Goal: Task Accomplishment & Management: Use online tool/utility

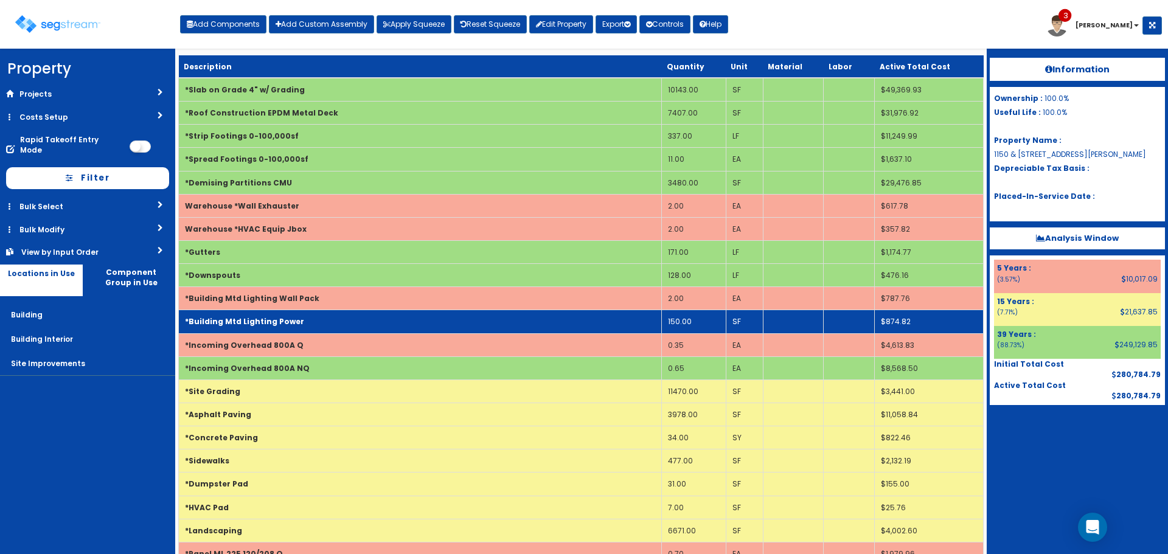
click at [679, 324] on td "150.00" at bounding box center [694, 321] width 64 height 23
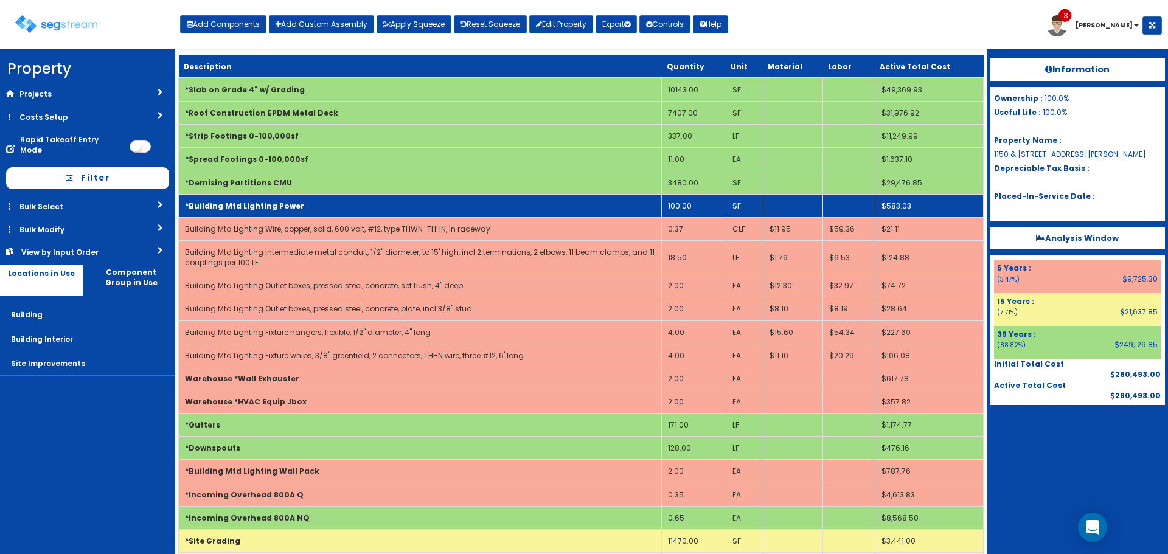
click at [475, 209] on td "*Building Mtd Lighting Power" at bounding box center [420, 205] width 483 height 23
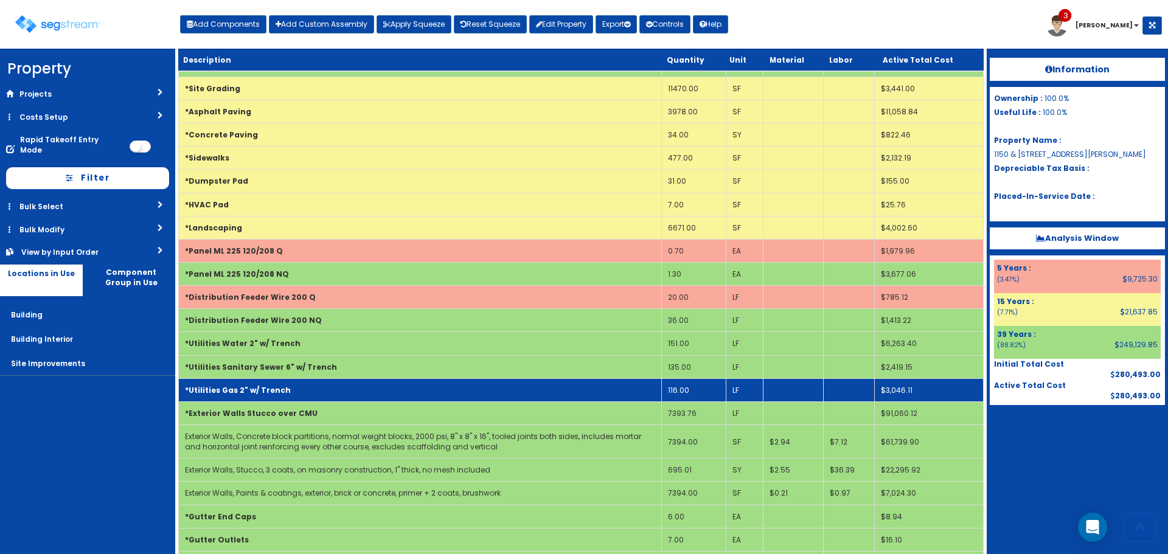
scroll to position [336, 0]
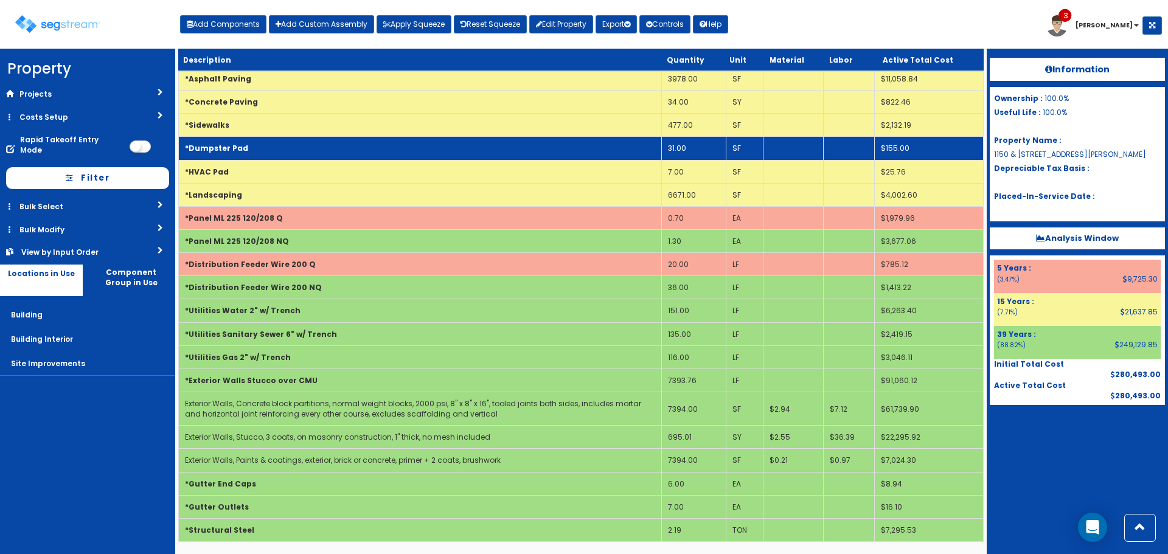
drag, startPoint x: 322, startPoint y: 144, endPoint x: 322, endPoint y: 156, distance: 12.2
click at [322, 144] on td "*Dumpster Pad" at bounding box center [420, 148] width 483 height 23
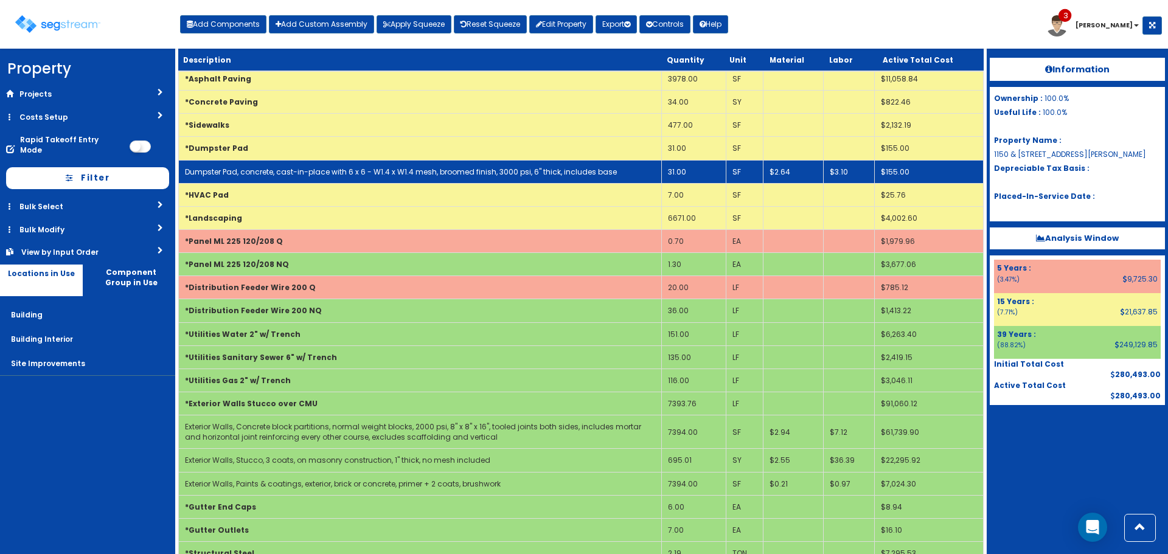
click at [322, 175] on link "Dumpster Pad, concrete, cast-in-place with 6 x 6 - W1.4 x W1.4 mesh, broomed fi…" at bounding box center [401, 172] width 432 height 10
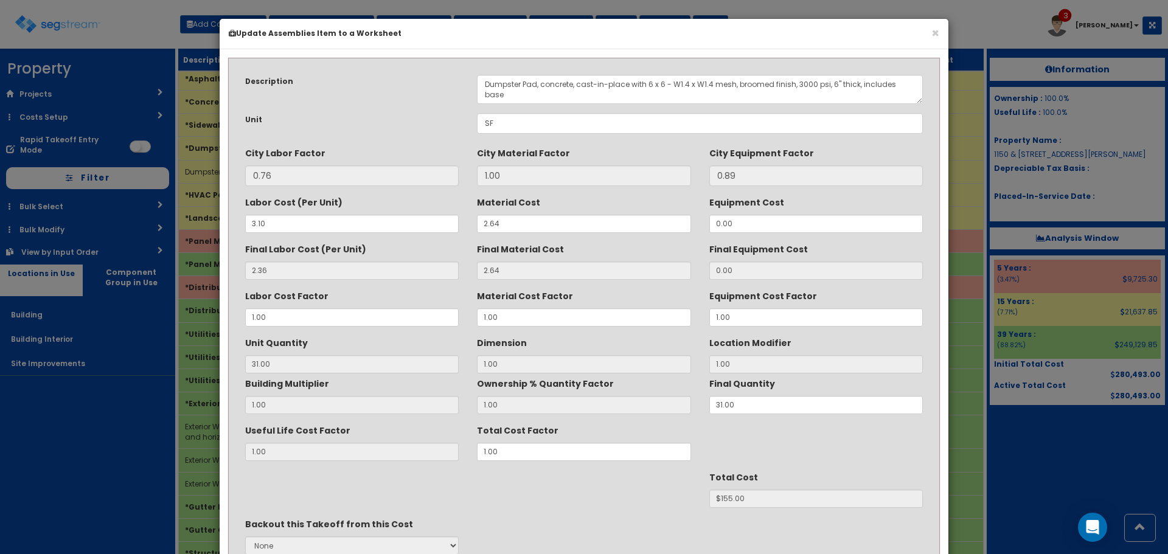
scroll to position [0, 0]
drag, startPoint x: 524, startPoint y: 87, endPoint x: 375, endPoint y: 98, distance: 149.4
click at [375, 98] on div "Description Dumpster Pad, concrete, cast-in-place with 6 x 6 - W1.4 x W1.4 mesh…" at bounding box center [584, 89] width 696 height 29
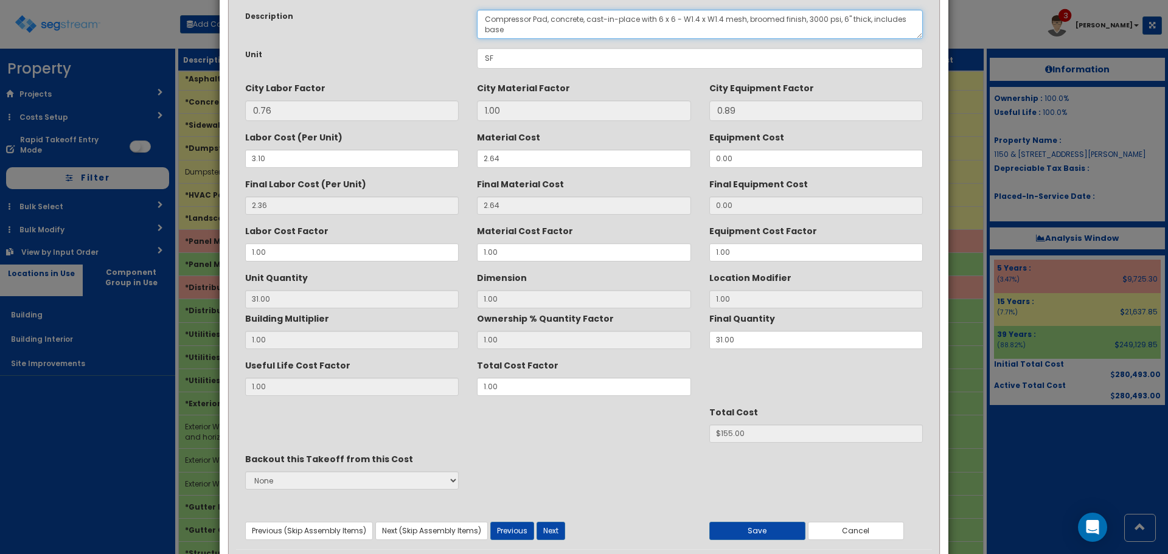
scroll to position [108, 0]
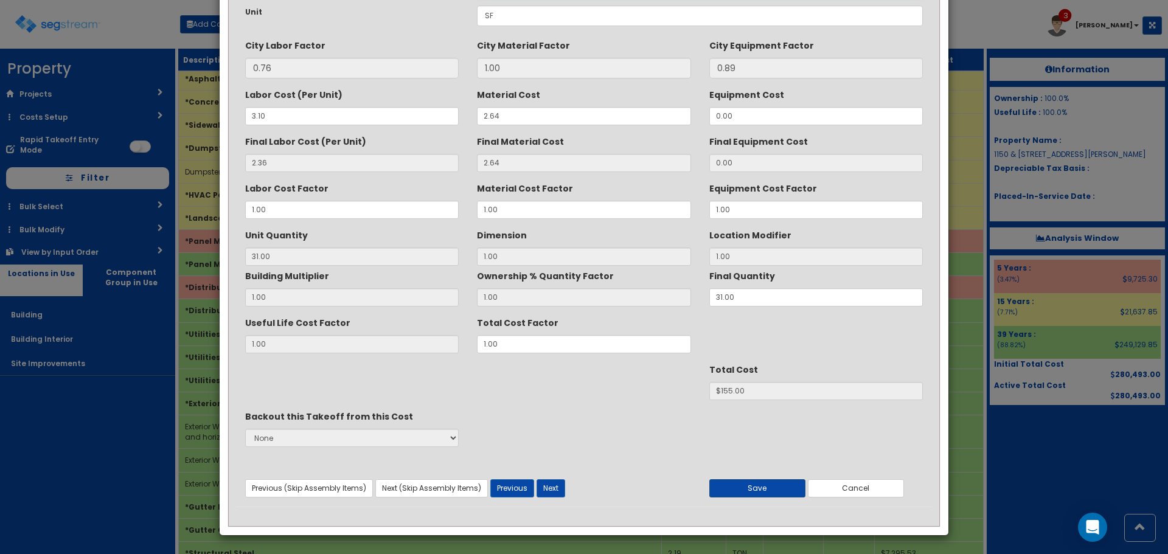
type textarea "Compressor Pad, concrete, cast-in-place with 6 x 6 - W1.4 x W1.4 mesh, broomed …"
click at [769, 488] on button "Save" at bounding box center [757, 488] width 96 height 18
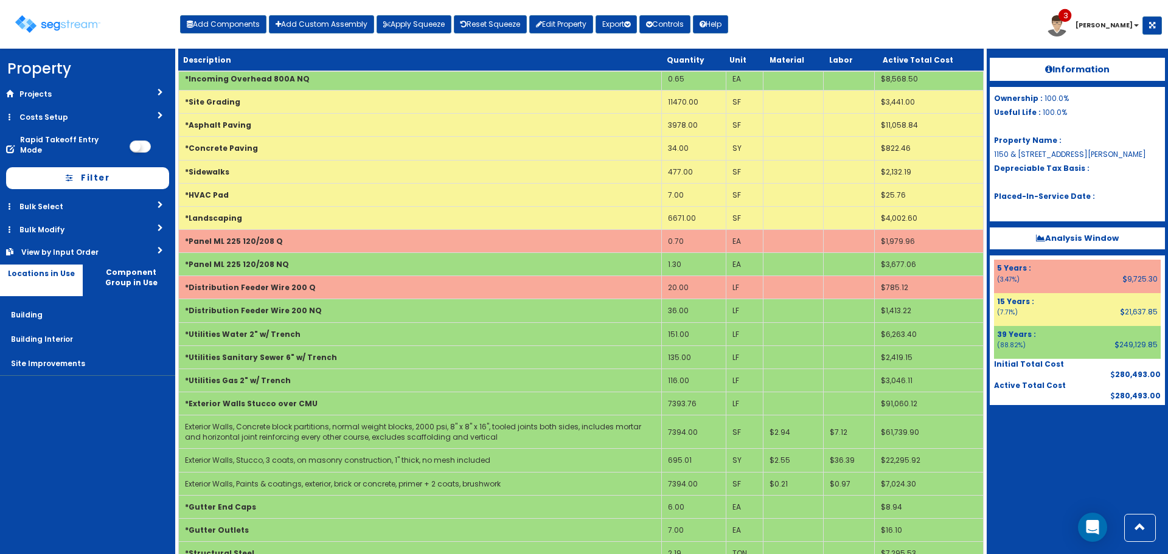
scroll to position [80, 0]
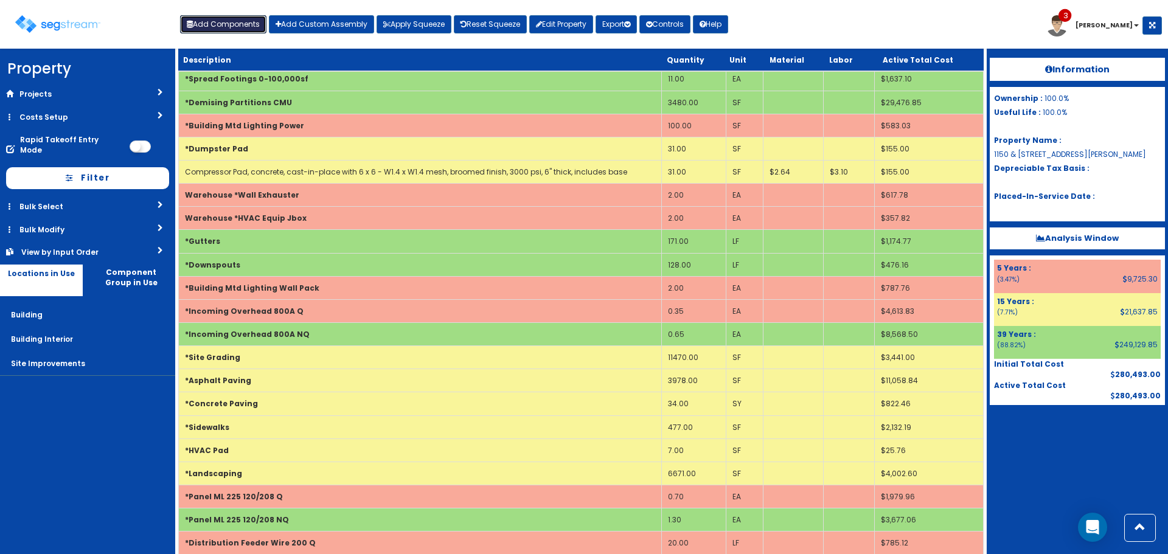
click at [249, 23] on button "Add Components" at bounding box center [223, 24] width 86 height 18
select select "8000000"
select select "5Y"
select select "default"
select select "6"
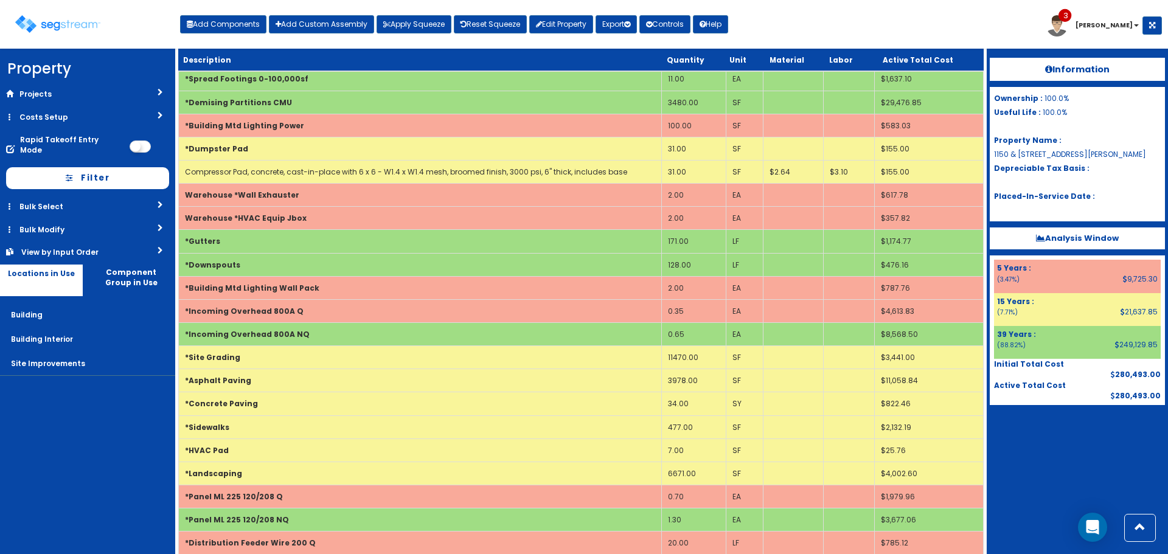
select select
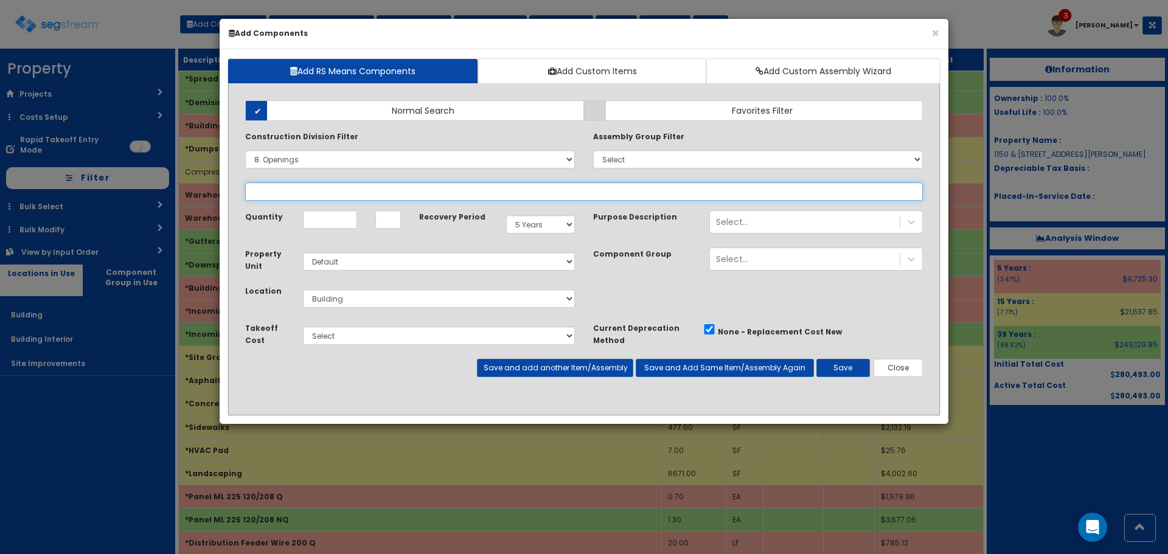
select select
select select "8332310"
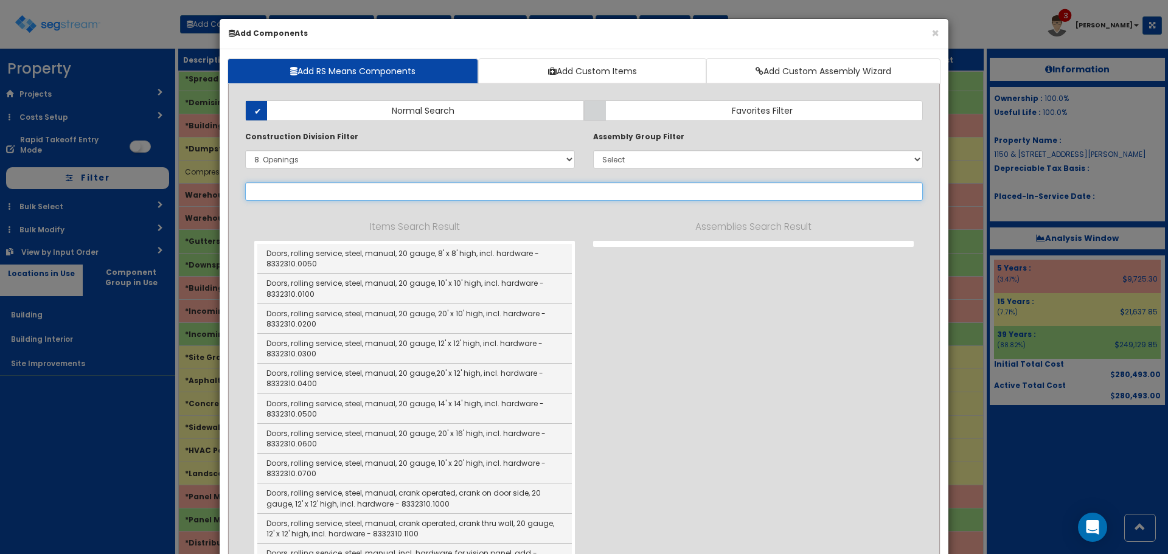
select select "8332310"
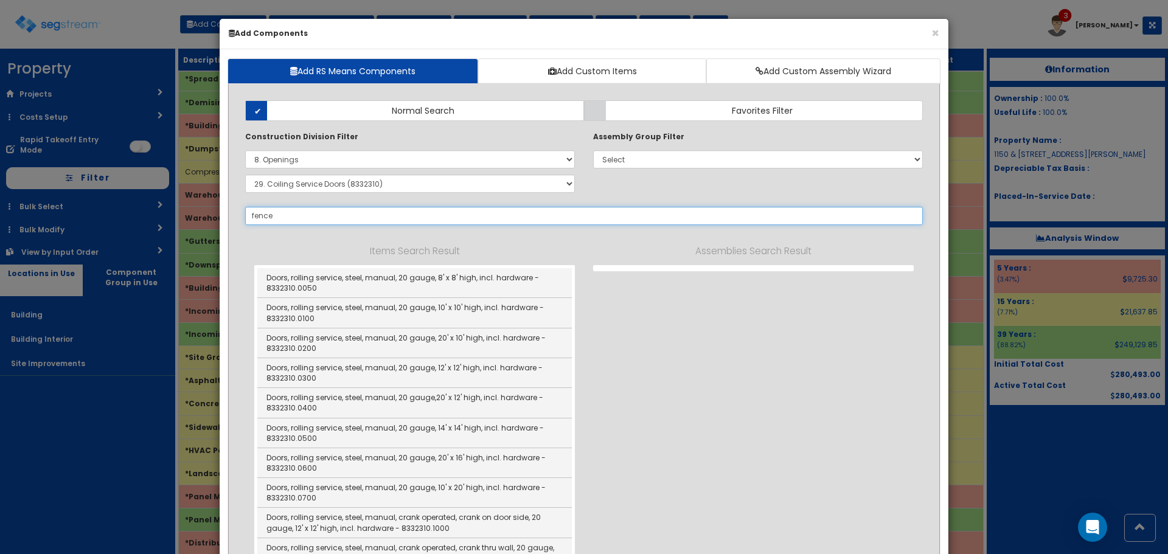
type input "fence"
click at [489, 159] on select "Select 0. Custom Item 1. General Requirements 2. Existing Conditions 3. Concret…" at bounding box center [410, 159] width 330 height 18
select select
click at [245, 150] on select "Select 0. Custom Item 1. General Requirements 2. Existing Conditions 3. Concret…" at bounding box center [410, 159] width 330 height 18
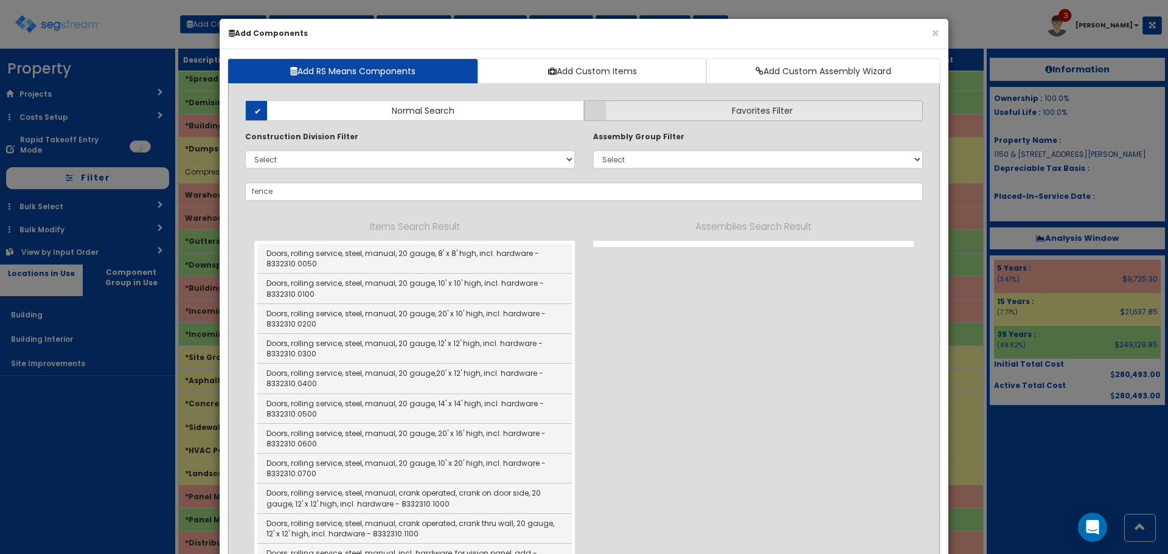
click at [661, 109] on label "Favorites Filter" at bounding box center [753, 110] width 339 height 21
click at [0, 0] on input "Favorites Filter" at bounding box center [0, 0] width 0 height 0
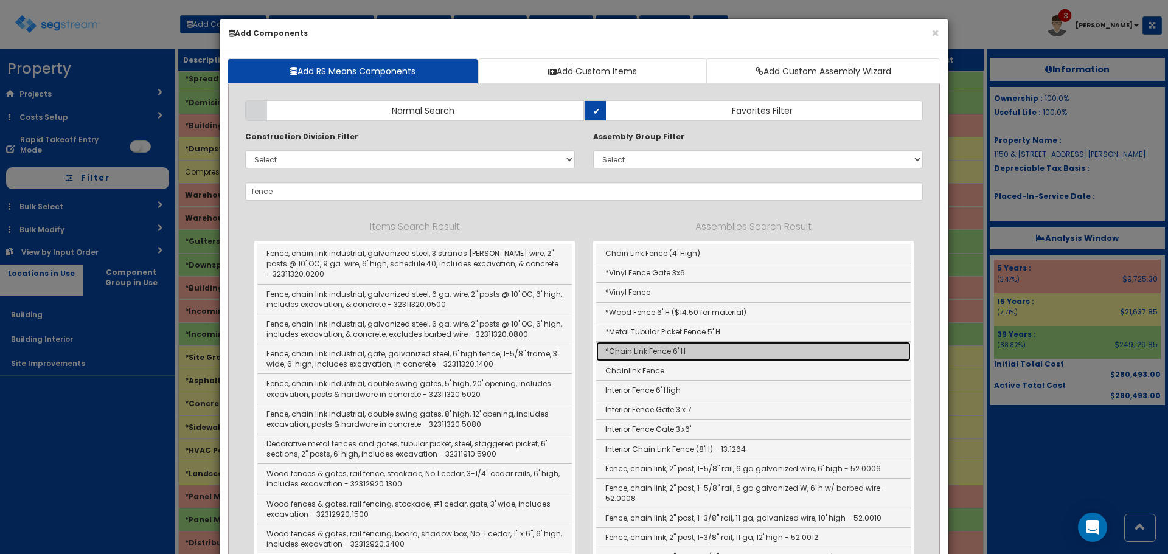
click at [755, 350] on link "*Chain Link Fence 6' H" at bounding box center [753, 351] width 314 height 19
type input "*Chain Link Fence 6' H"
checkbox input "true"
type input "EA"
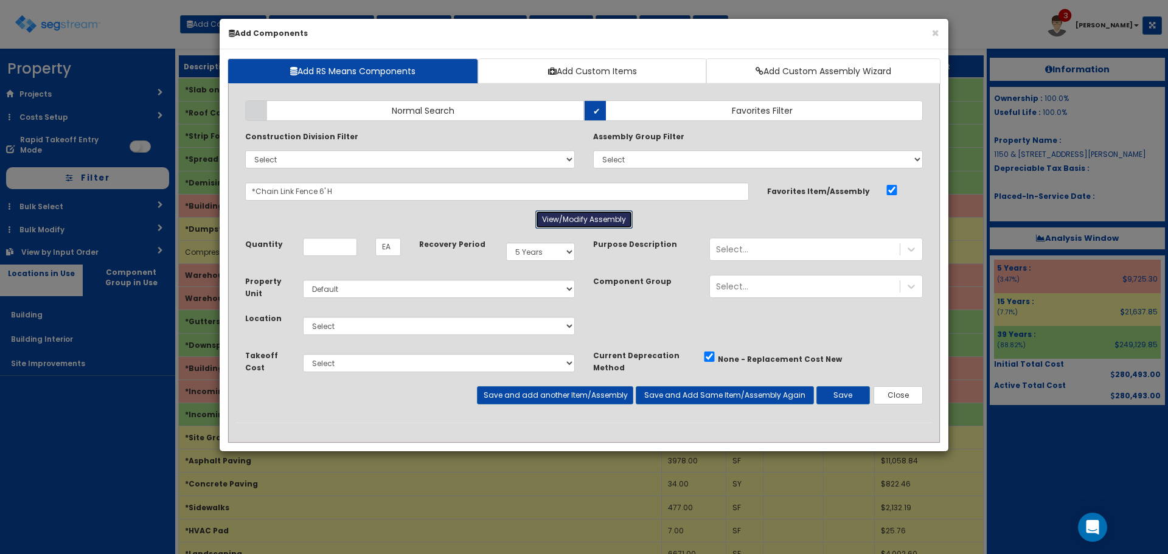
click at [573, 216] on button "View/Modify Assembly" at bounding box center [583, 219] width 97 height 18
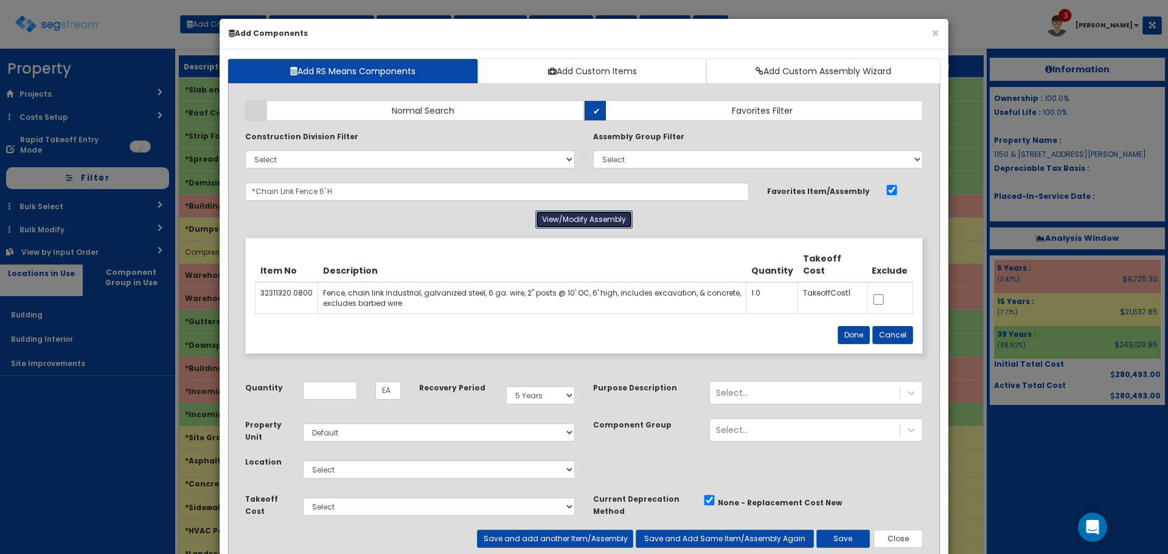
click at [573, 216] on button "View/Modify Assembly" at bounding box center [583, 219] width 97 height 18
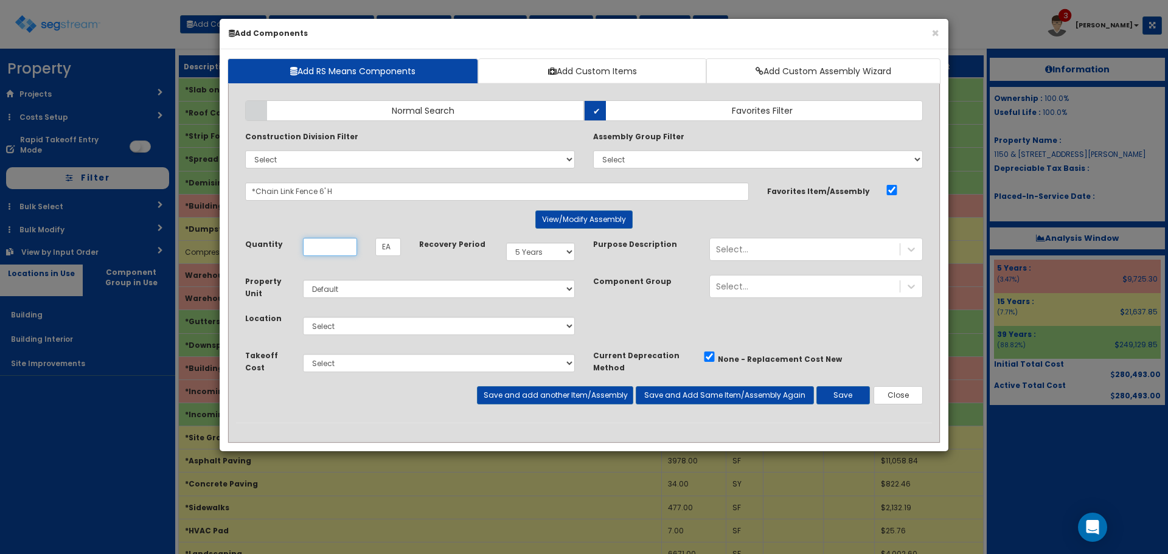
click at [325, 246] on input "Quantity" at bounding box center [330, 247] width 54 height 18
type input "262"
select select "15Y"
select select "27"
click at [591, 398] on button "Save and add another Item/Assembly" at bounding box center [555, 395] width 156 height 18
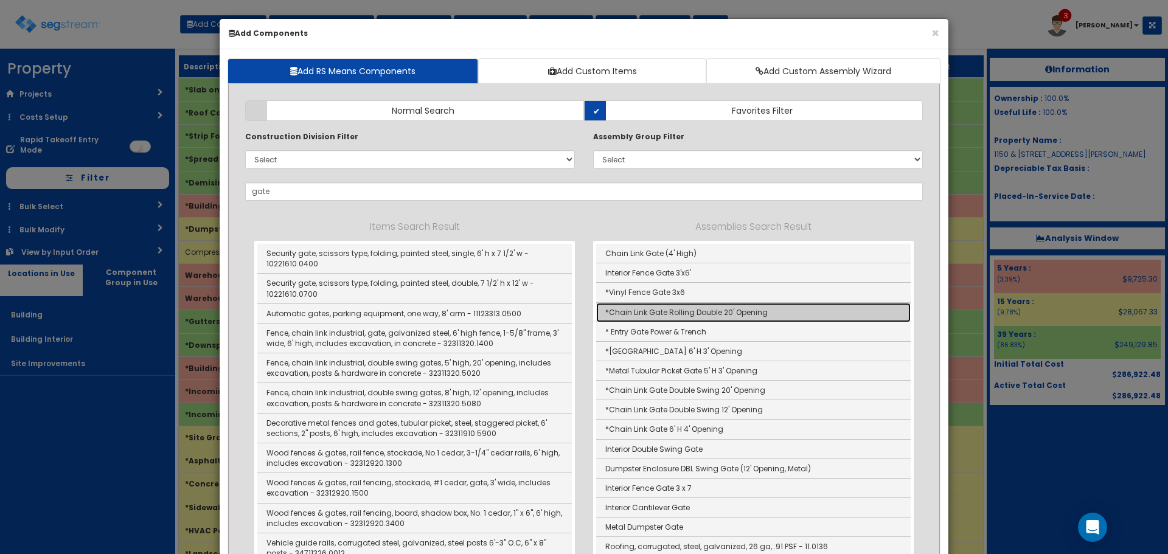
click at [609, 316] on link "*Chain Link Gate Rolling Double 20' Opening" at bounding box center [753, 312] width 314 height 19
type input "*Chain Link Gate Rolling Double 20' Opening"
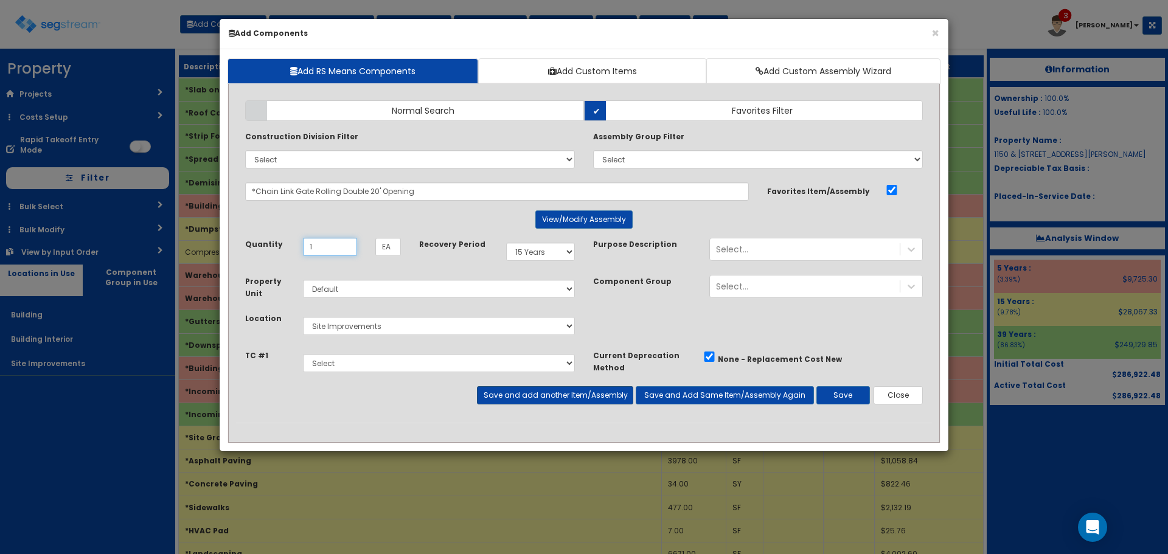
type input "1"
click at [587, 396] on button "Save and add another Item/Assembly" at bounding box center [555, 395] width 156 height 18
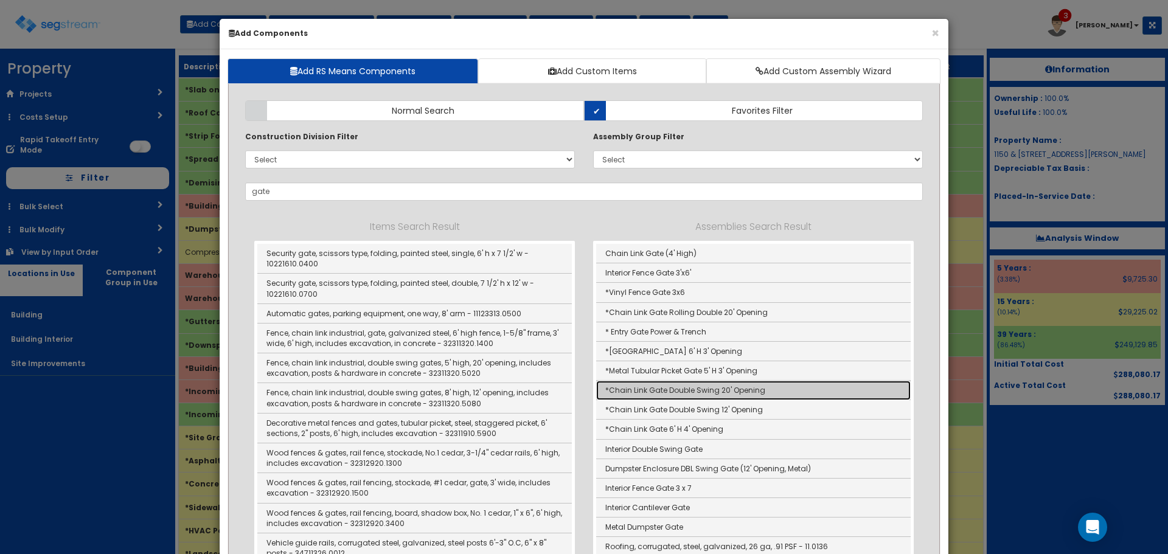
click at [767, 391] on link "*Chain Link Gate Double Swing 20' Opening" at bounding box center [753, 390] width 314 height 19
type input "*Chain Link Gate Double Swing 20' Opening"
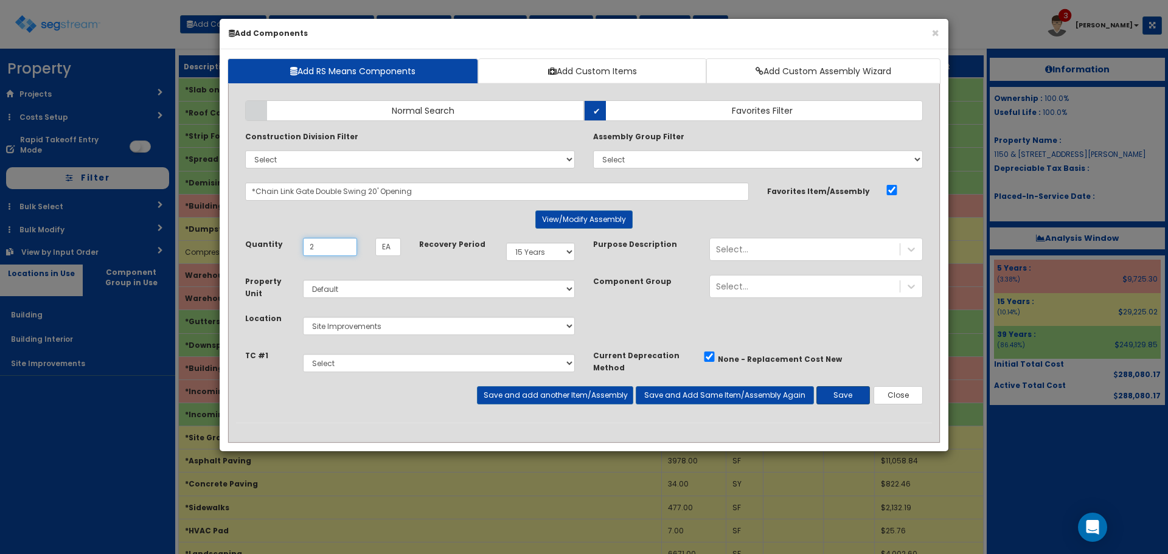
type input "2"
click at [833, 396] on button "Save" at bounding box center [843, 395] width 54 height 18
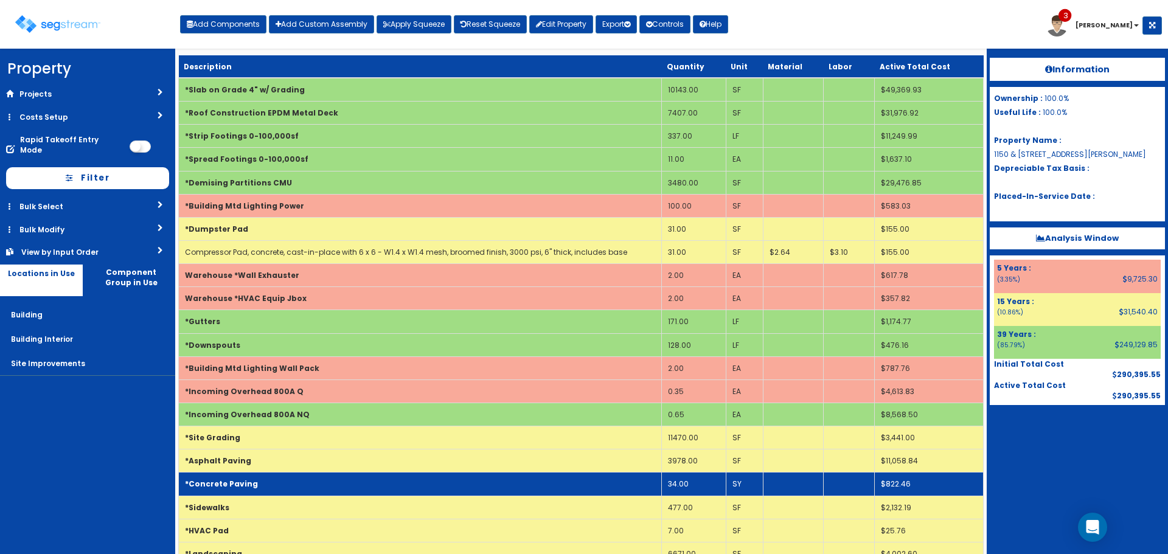
click at [566, 477] on td "*Concrete Paving" at bounding box center [420, 484] width 483 height 23
click at [564, 477] on td "*Concrete Paving" at bounding box center [420, 484] width 483 height 23
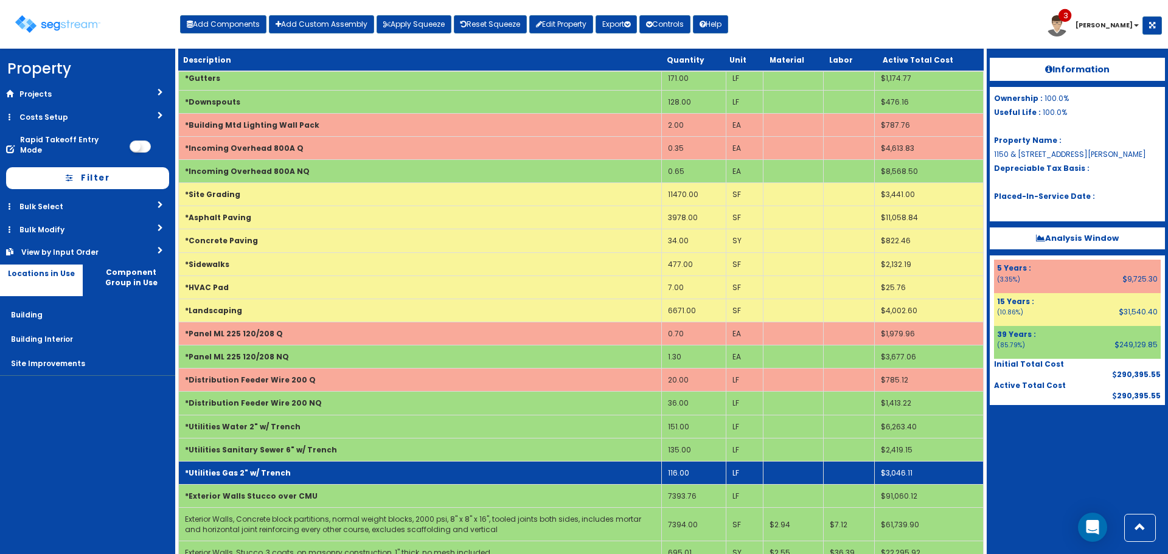
scroll to position [428, 0]
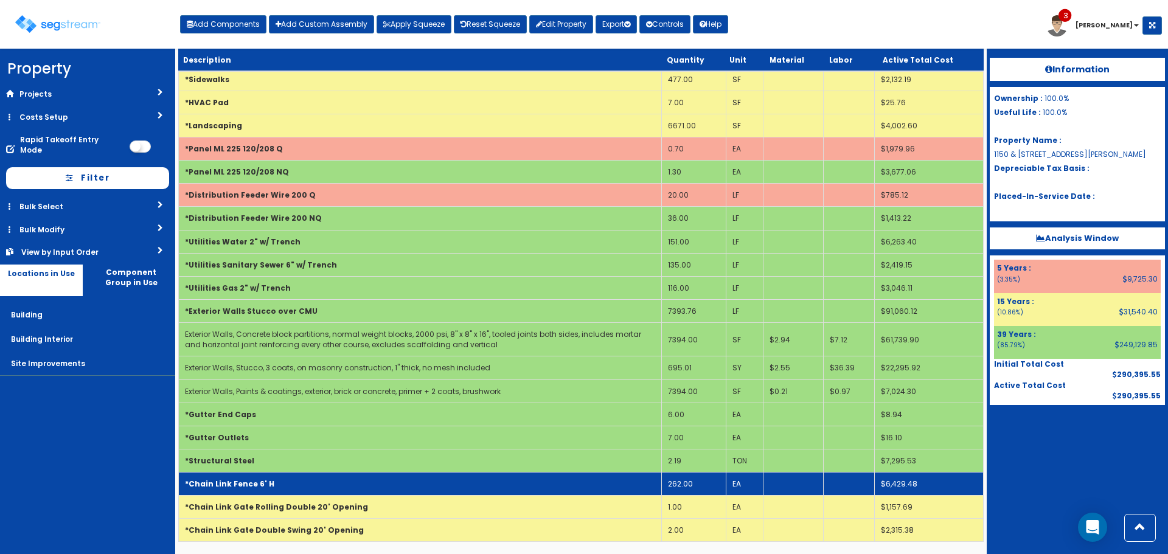
click at [548, 482] on td "*Chain Link Fence 6' H" at bounding box center [420, 484] width 483 height 23
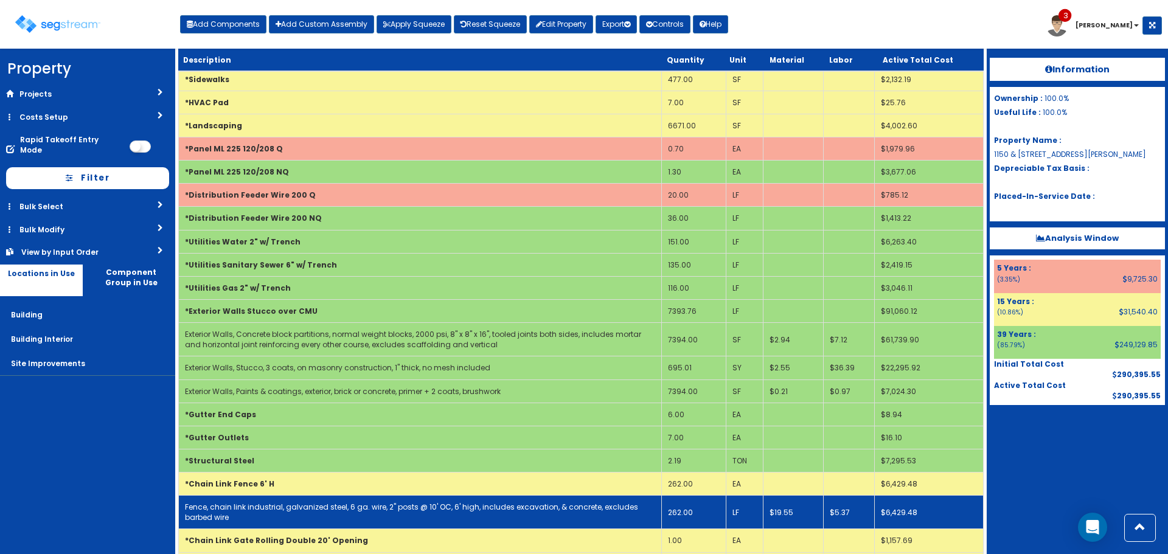
click at [547, 508] on link "Fence, chain link industrial, galvanized steel, 6 ga. wire, 2" posts @ 10' OC, …" at bounding box center [411, 512] width 453 height 21
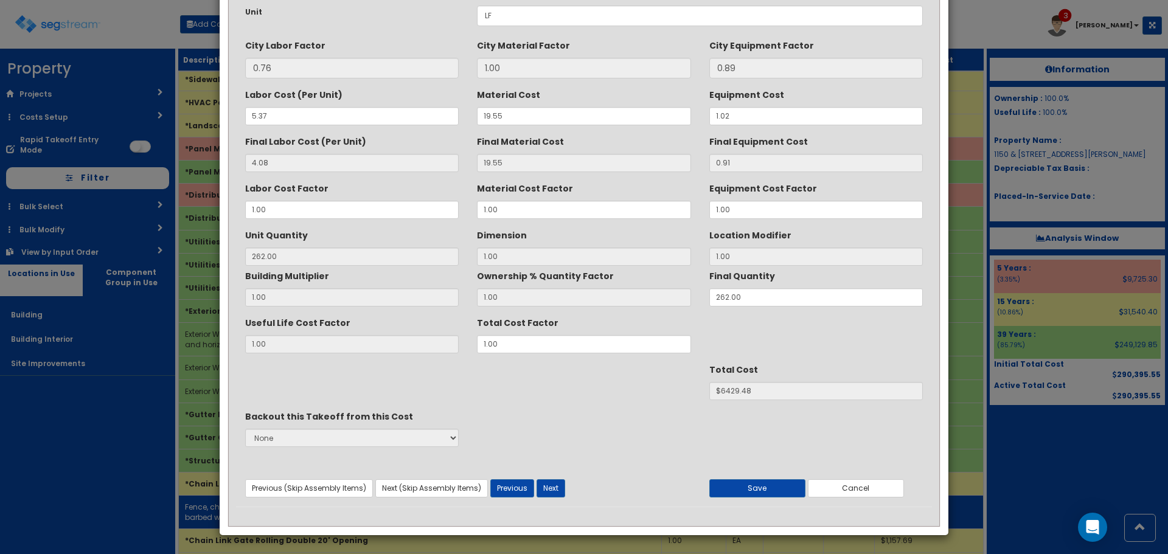
scroll to position [0, 0]
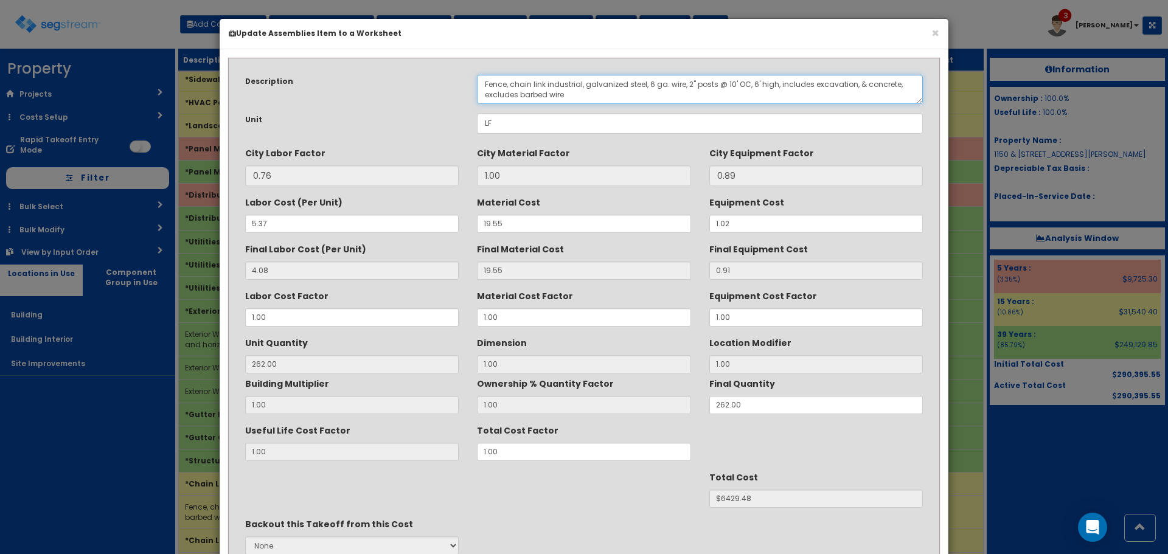
click at [488, 94] on textarea "Fence, chain link industrial, galvanized steel, 6 ga. wire, 2" posts @ 10' OC, …" at bounding box center [700, 89] width 446 height 29
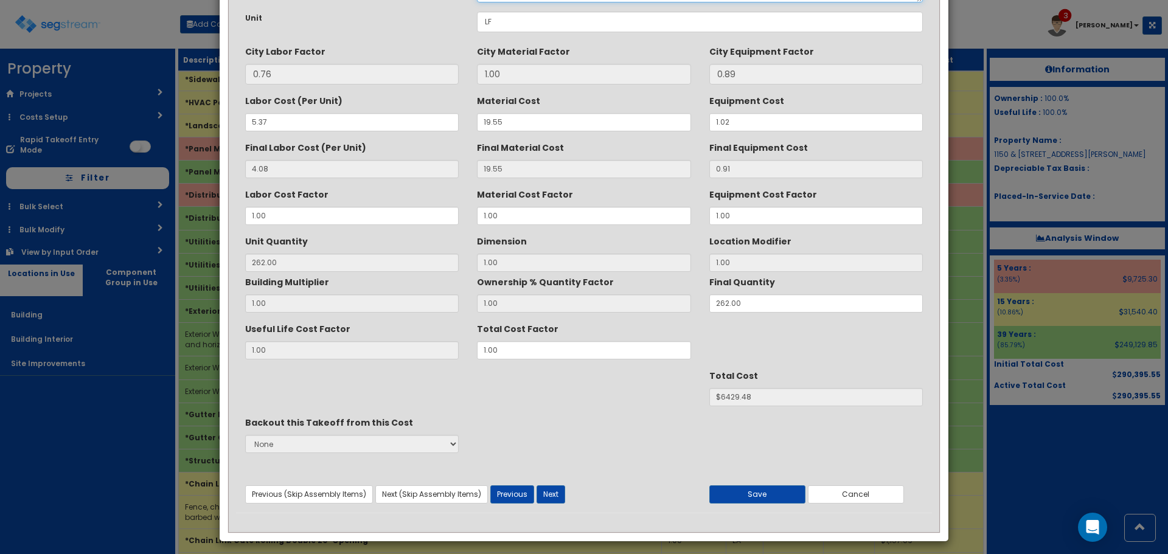
scroll to position [108, 0]
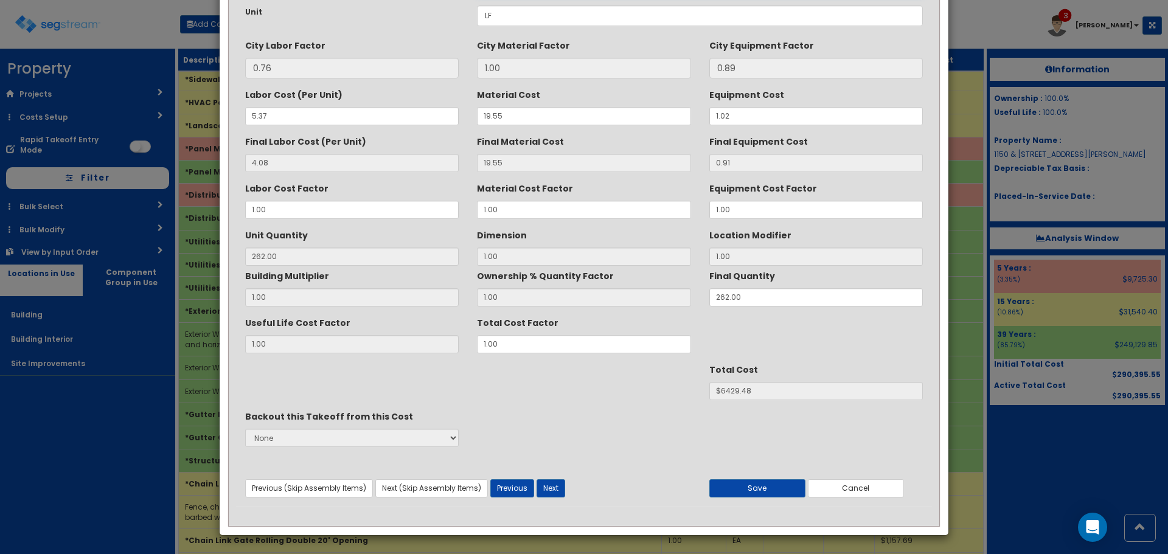
type textarea "Fence, chain link industrial, galvanized steel, 6 ga. wire, 2" posts @ 10' OC, …"
click at [341, 341] on div "Useful Life Cost Factor 1.00 Total Cost Factor 1.00" at bounding box center [584, 333] width 696 height 41
type input "1"
type input "262"
type input "1.10"
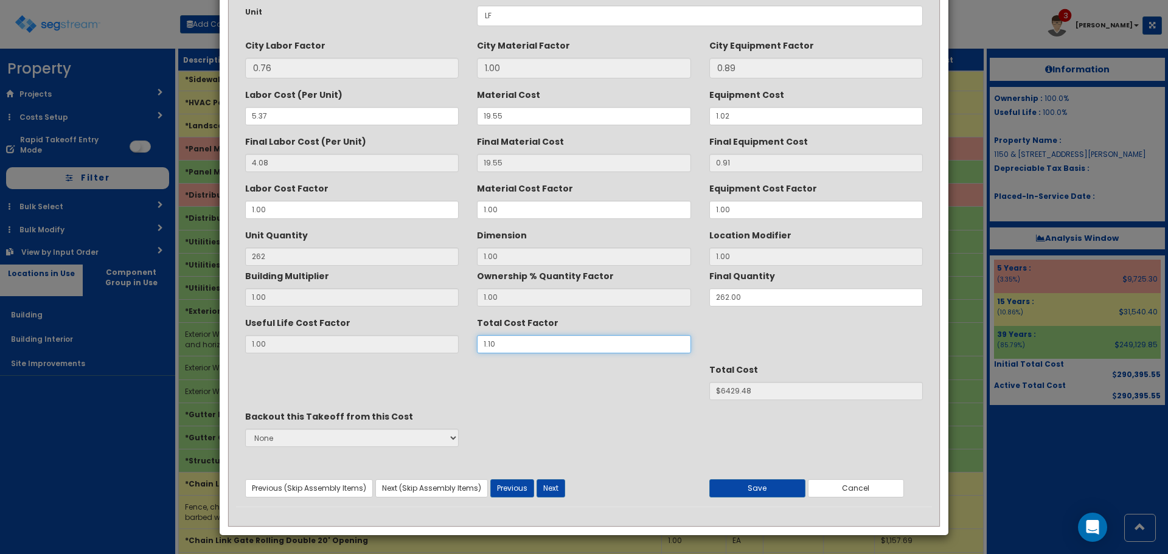
type input "$7072.43"
type input "1.10"
click at [733, 483] on button "Save" at bounding box center [757, 488] width 96 height 18
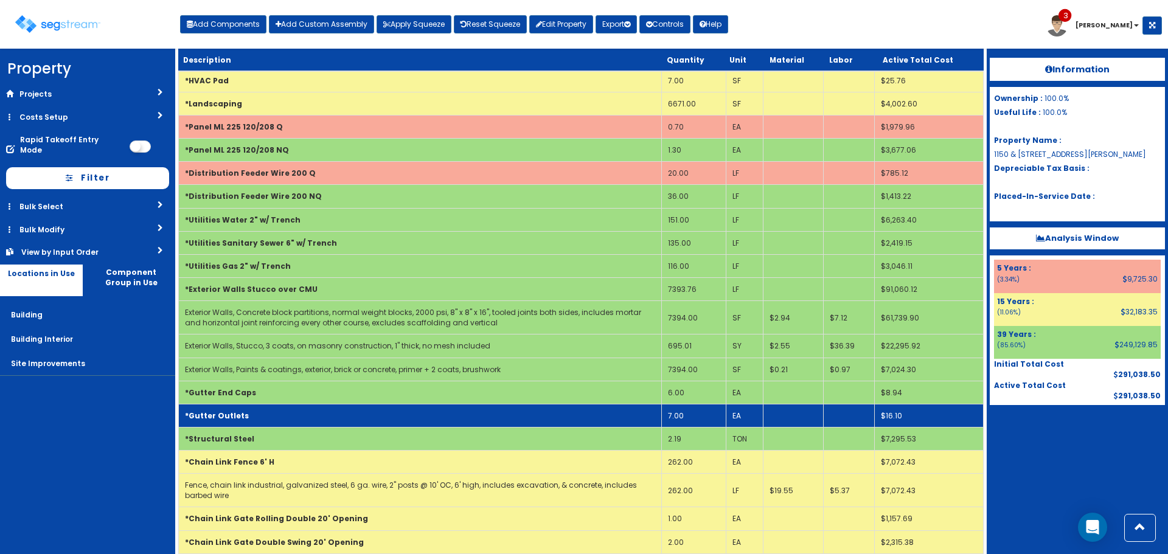
scroll to position [462, 0]
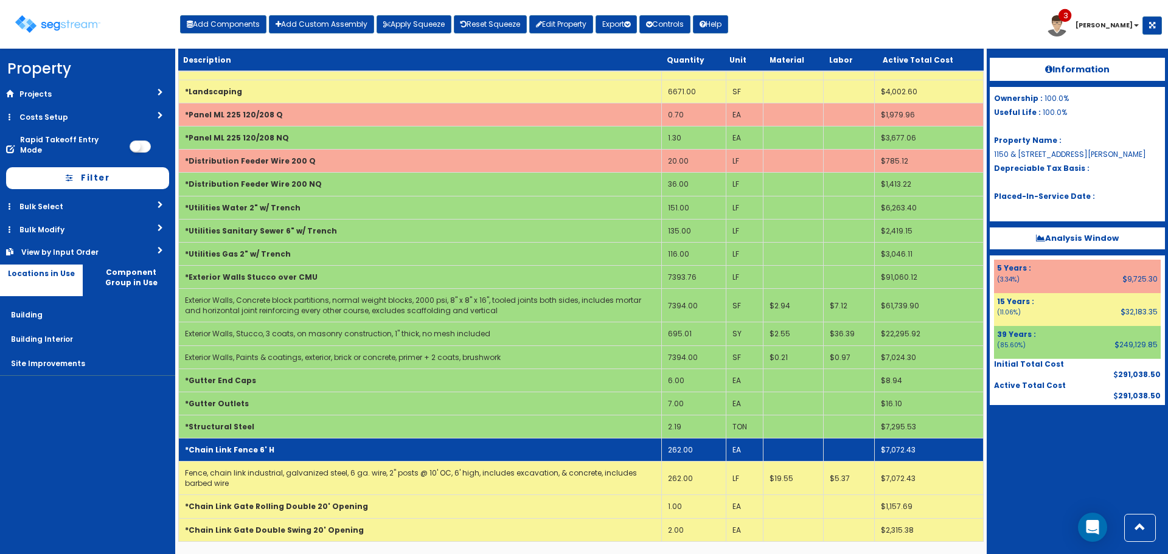
click at [550, 448] on td "*Chain Link Fence 6' H" at bounding box center [420, 449] width 483 height 23
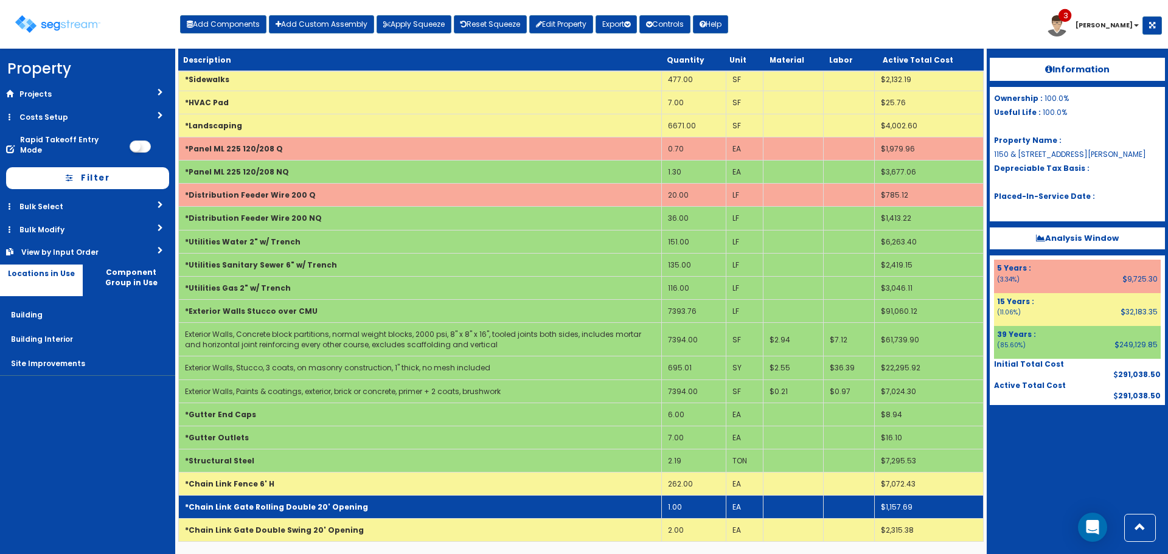
click at [555, 510] on td "*Chain Link Gate Rolling Double 20' Opening" at bounding box center [420, 507] width 483 height 23
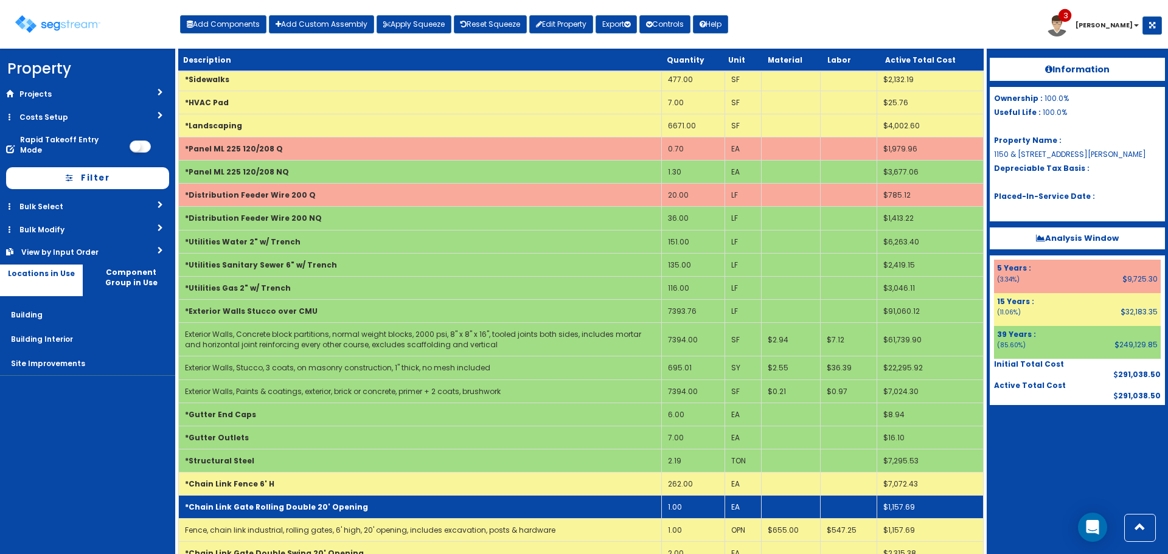
scroll to position [452, 0]
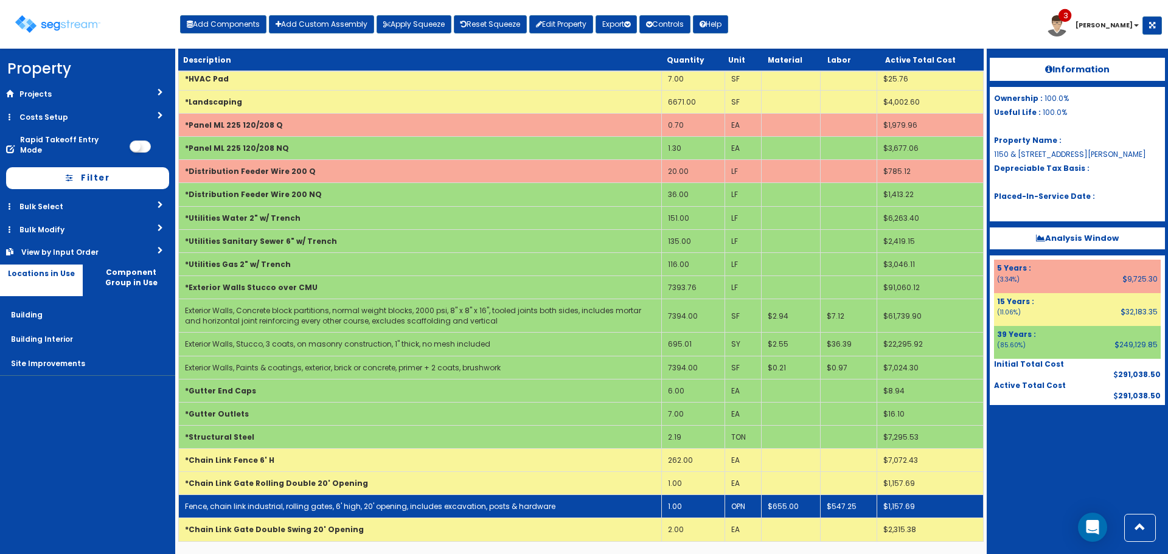
click at [555, 503] on td "Fence, chain link industrial, rolling gates, 6' high, 20' opening, includes exc…" at bounding box center [420, 506] width 483 height 23
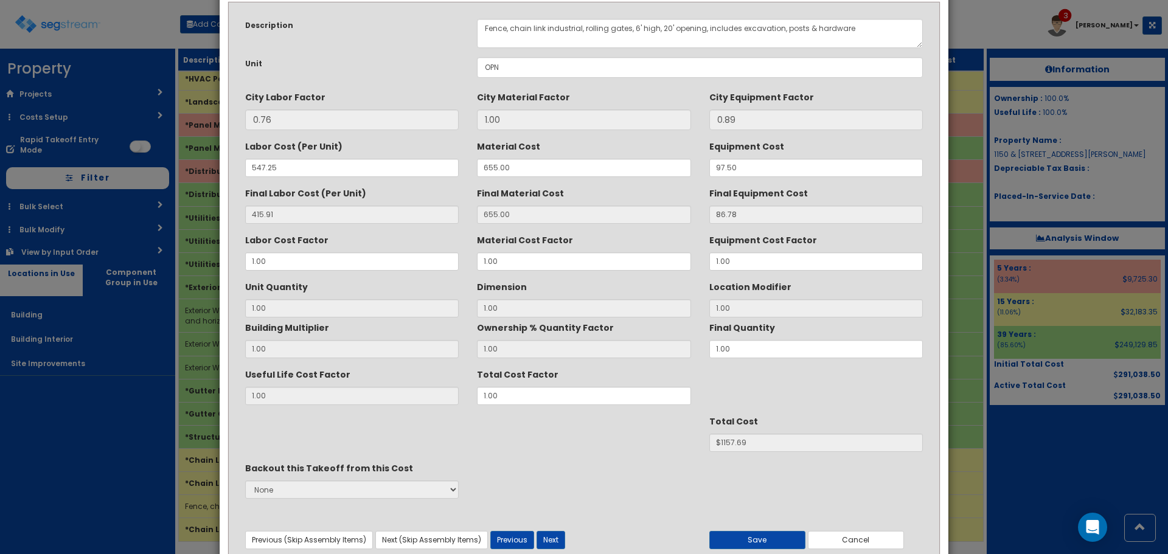
scroll to position [0, 0]
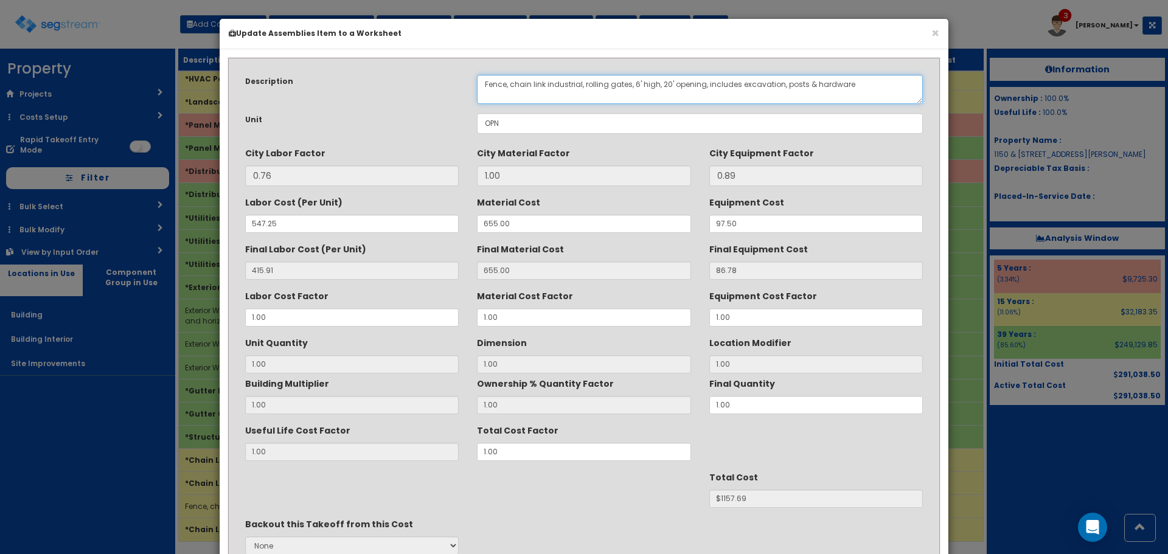
click at [872, 91] on textarea "Fence, chain link industrial, rolling gates, 6' high, 20' opening, includes exc…" at bounding box center [700, 89] width 446 height 29
click at [876, 97] on textarea "Fence, chain link industrial, rolling gates, 6' high, 20' opening, includes exc…" at bounding box center [700, 89] width 446 height 29
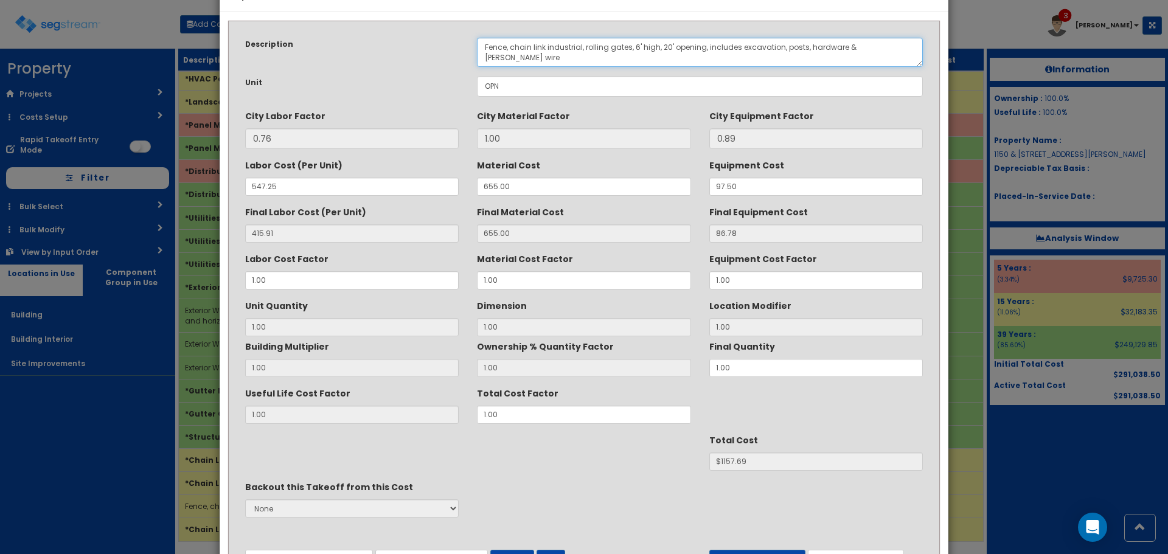
scroll to position [108, 0]
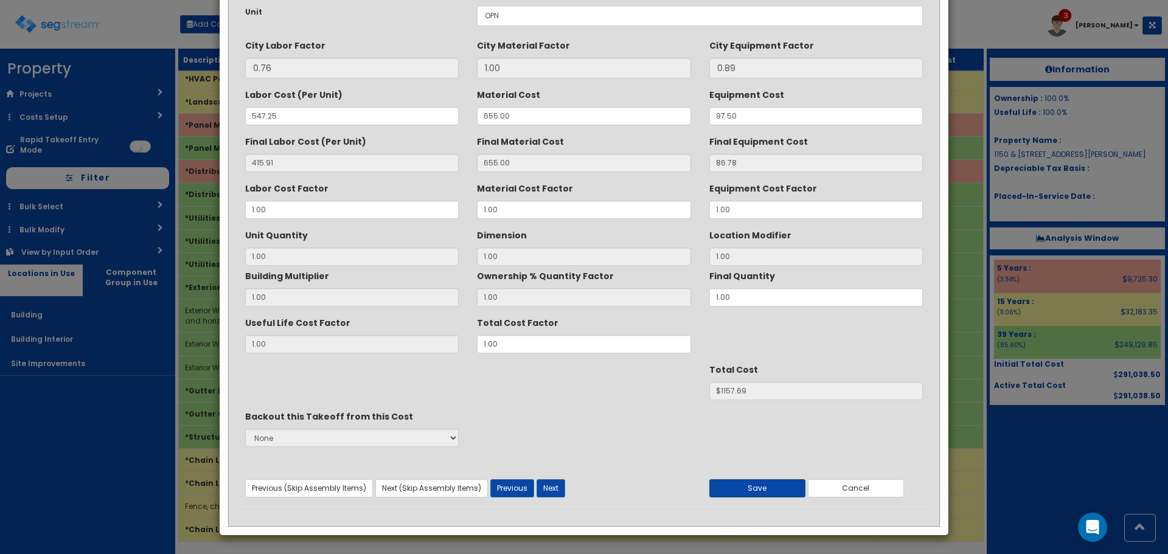
type textarea "Fence, chain link industrial, rolling gates, 6' high, 20' opening, includes exc…"
click at [755, 486] on button "Save" at bounding box center [757, 488] width 96 height 18
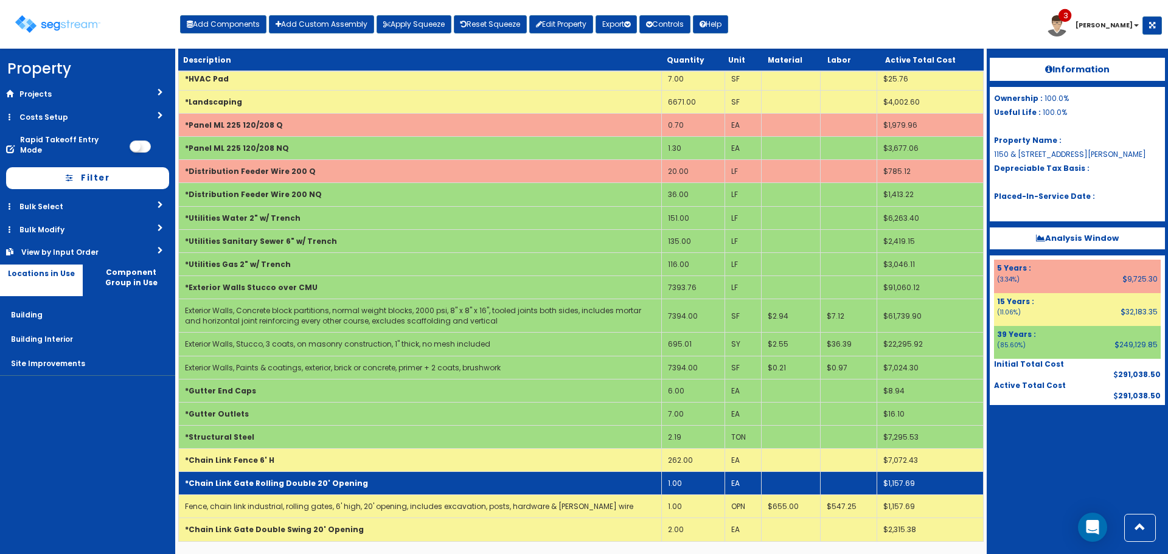
click at [542, 483] on td "*Chain Link Gate Rolling Double 20' Opening" at bounding box center [420, 483] width 483 height 23
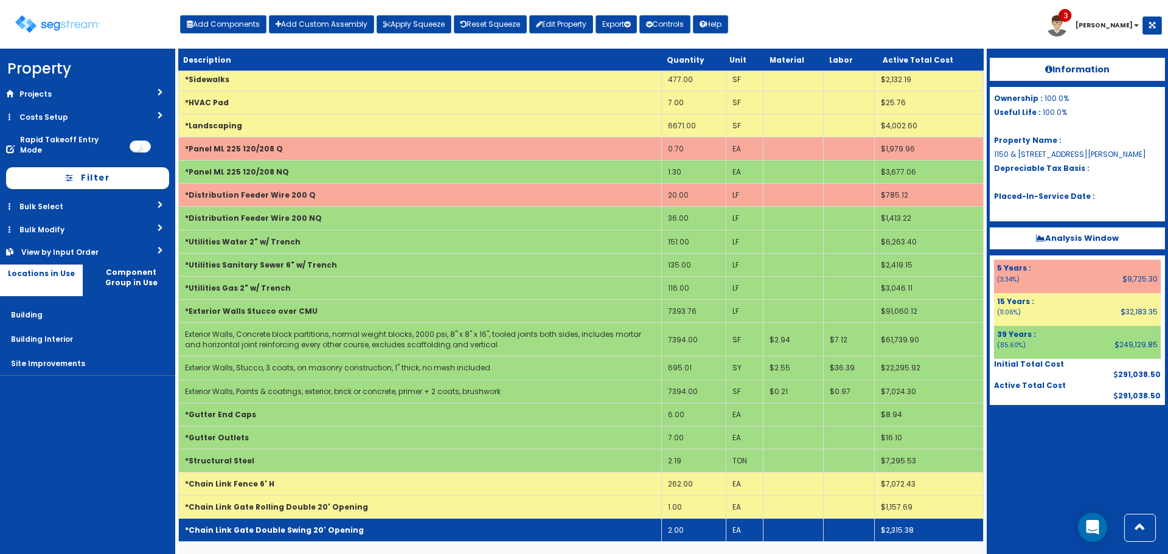
click at [541, 522] on td "*Chain Link Gate Double Swing 20' Opening" at bounding box center [420, 530] width 483 height 23
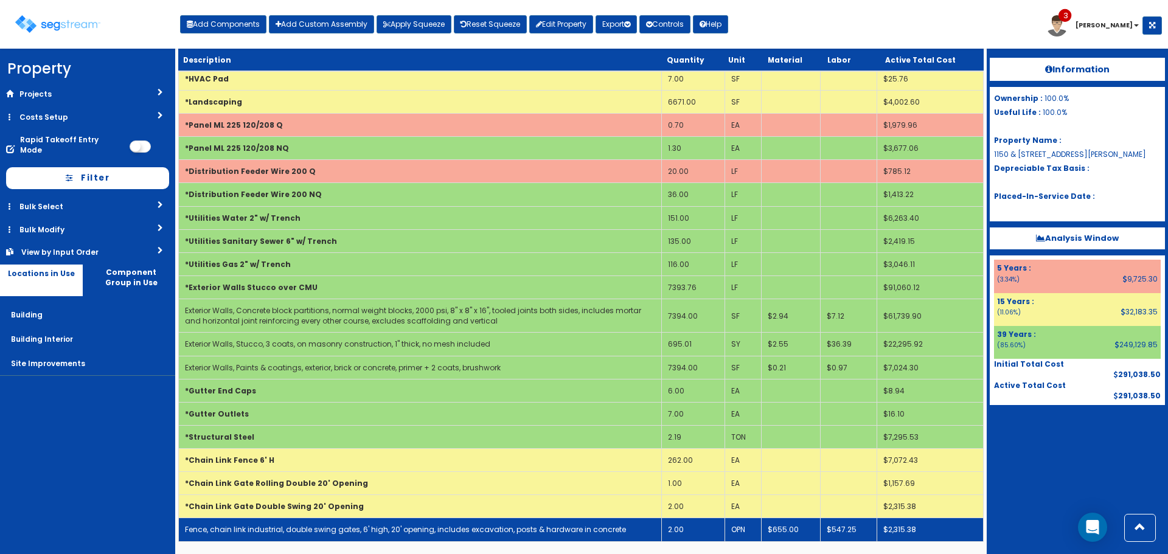
click at [546, 523] on td "Fence, chain link industrial, double swing gates, 6' high, 20' opening, include…" at bounding box center [420, 529] width 483 height 23
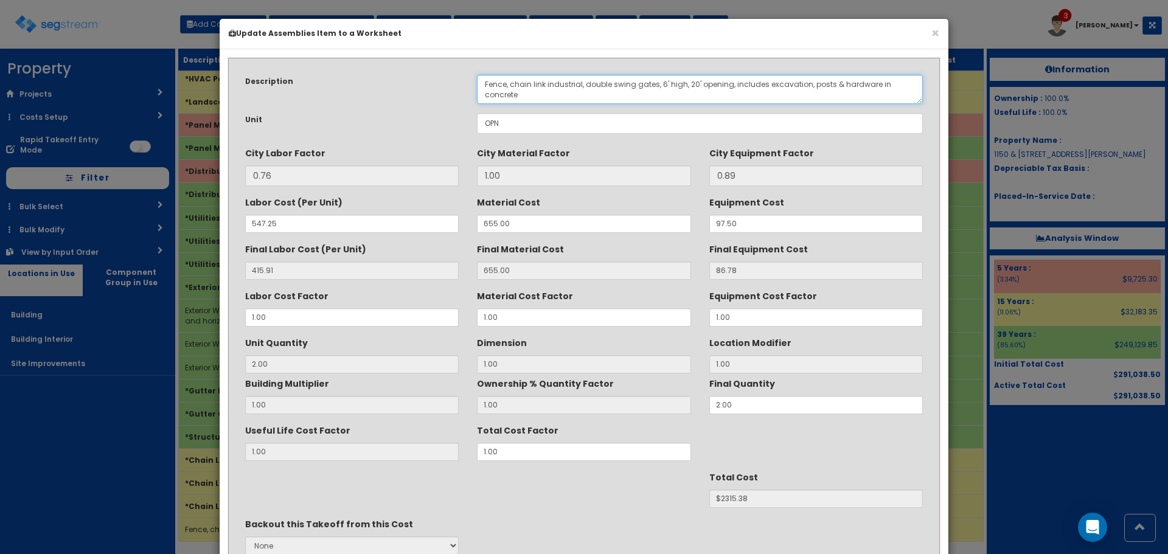
click at [834, 87] on textarea "Fence, chain link industrial, double swing gates, 6' high, 20' opening, include…" at bounding box center [700, 89] width 446 height 29
type textarea "Fence, chain link industrial, double swing gates, 6' high, 20' opening, include…"
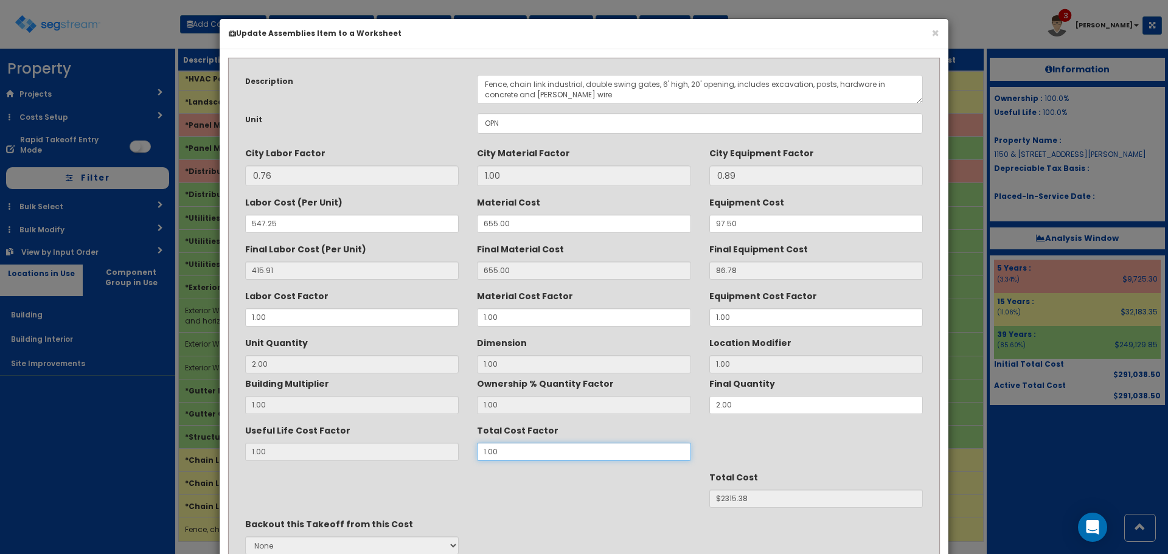
drag, startPoint x: 518, startPoint y: 449, endPoint x: 268, endPoint y: 469, distance: 251.4
click at [282, 468] on div "Description Fence, chain link industrial, double swing gates, 6' high, 20' open…" at bounding box center [584, 340] width 696 height 549
type input "1"
type input "2"
type input "1.10"
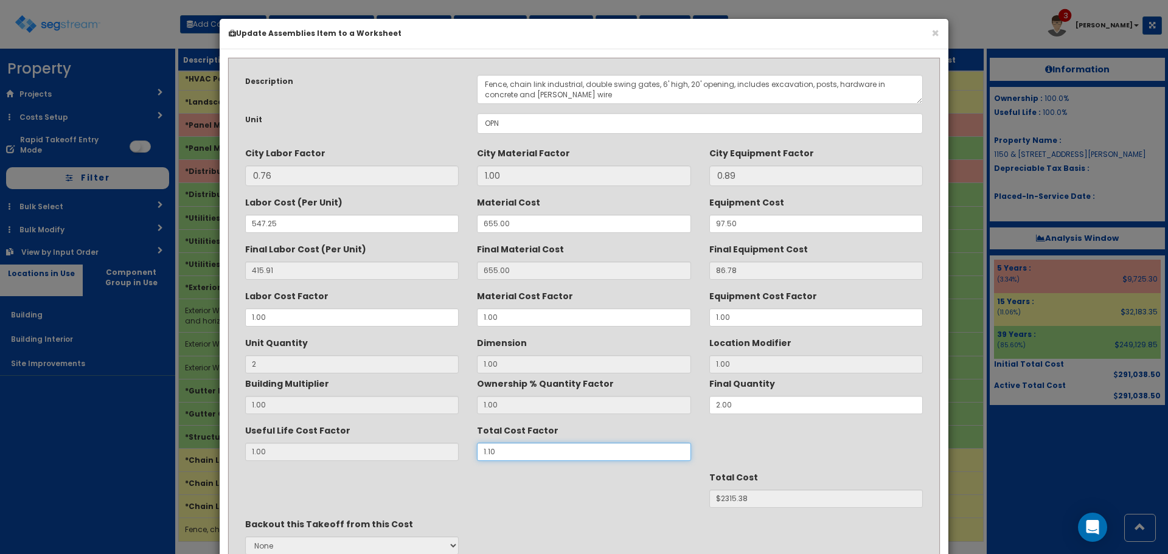
type input "$2546.92"
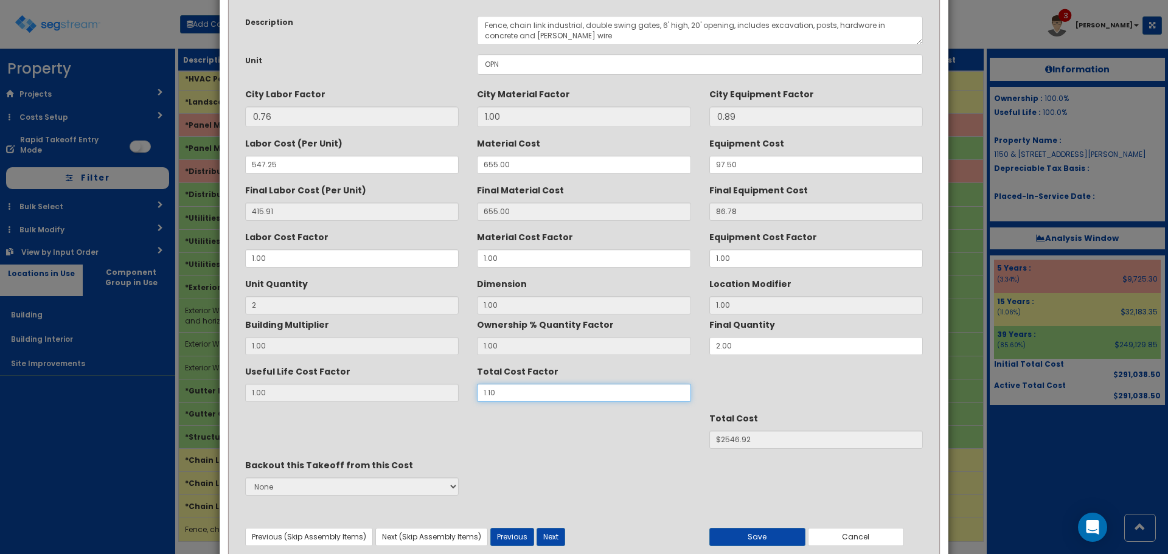
scroll to position [108, 0]
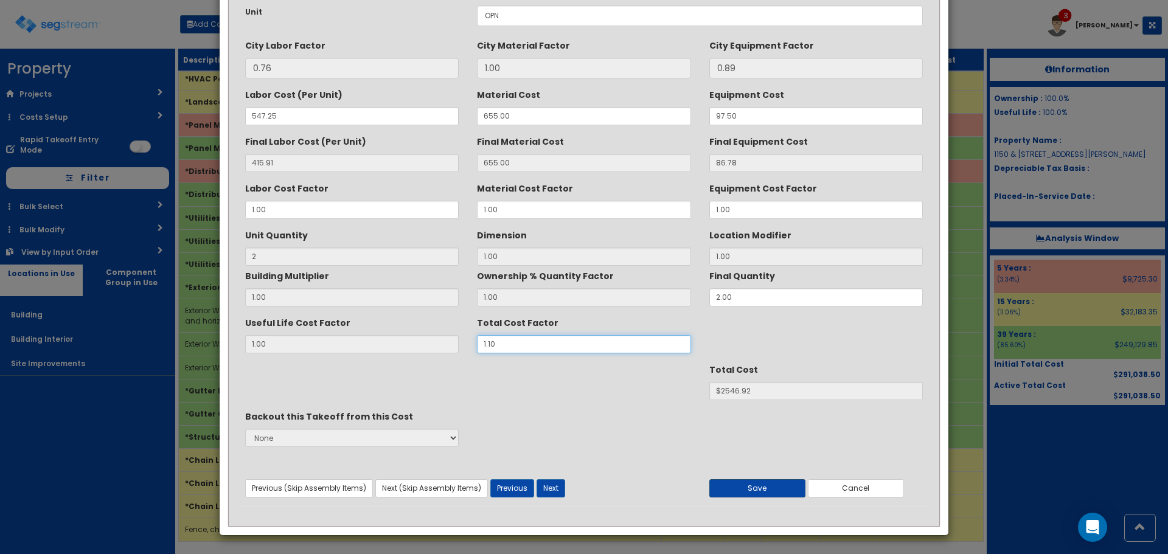
type input "1.10"
click at [780, 489] on button "Save" at bounding box center [757, 488] width 96 height 18
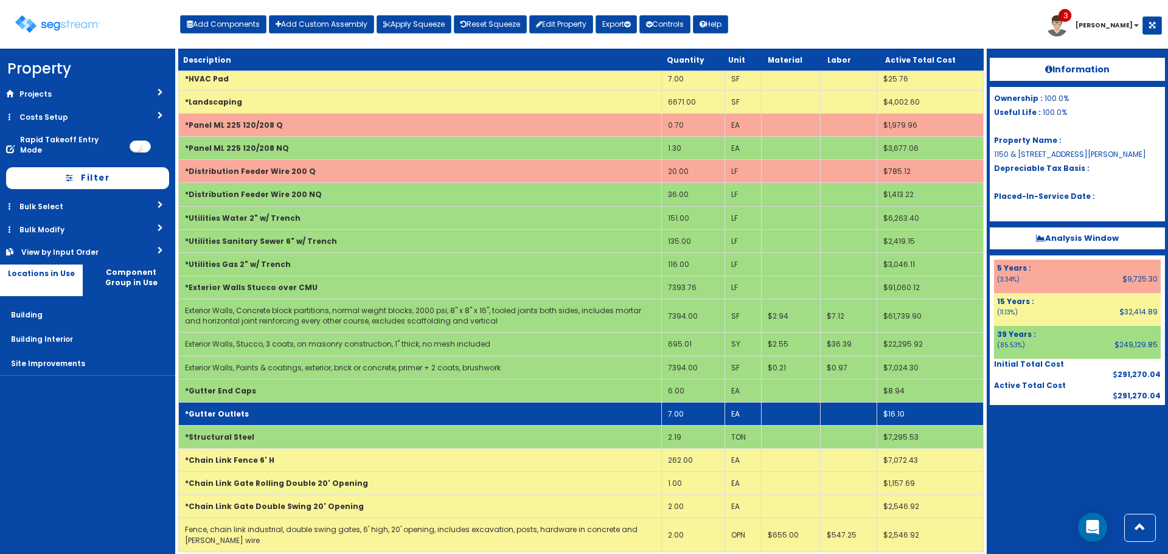
scroll to position [462, 0]
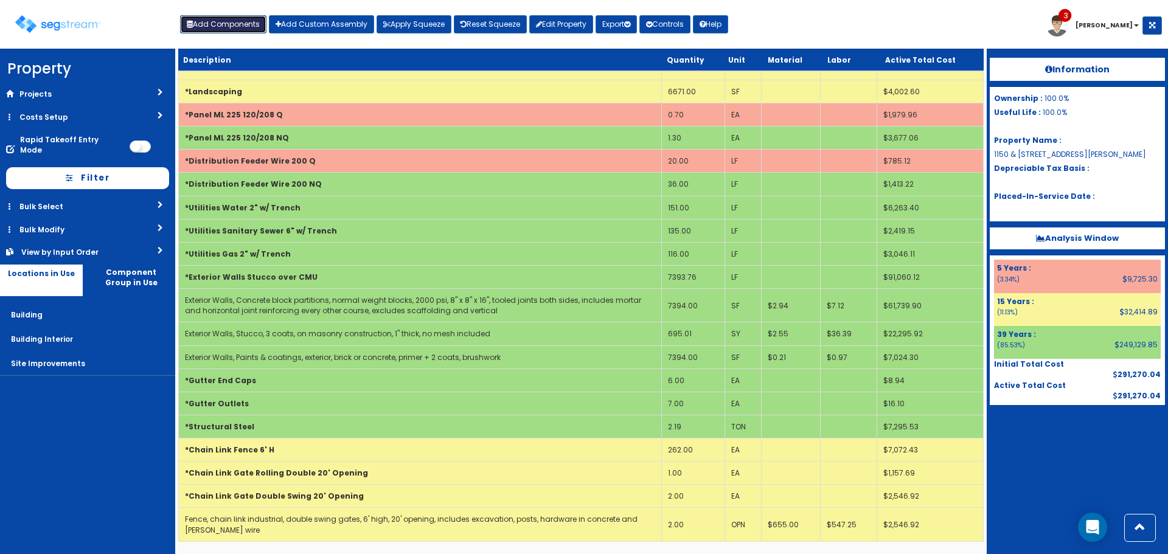
click at [249, 23] on button "Add Components" at bounding box center [223, 24] width 86 height 18
select select
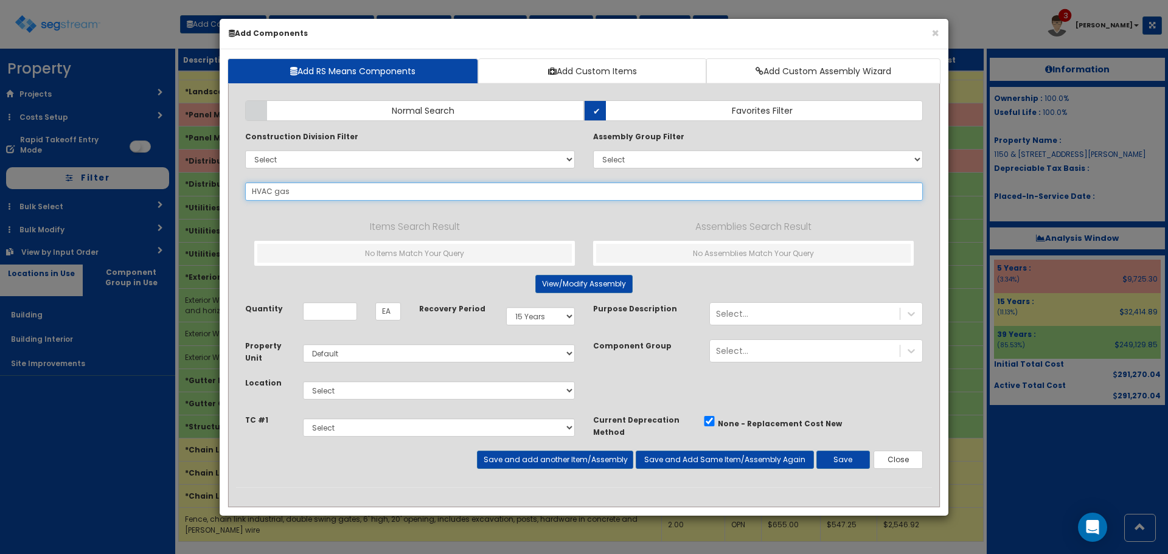
drag, startPoint x: 272, startPoint y: 198, endPoint x: 157, endPoint y: 208, distance: 116.0
click at [154, 208] on div "× Add Components Add RS Means Components Add Custom Items Add Custom Assembly W…" at bounding box center [584, 277] width 1168 height 554
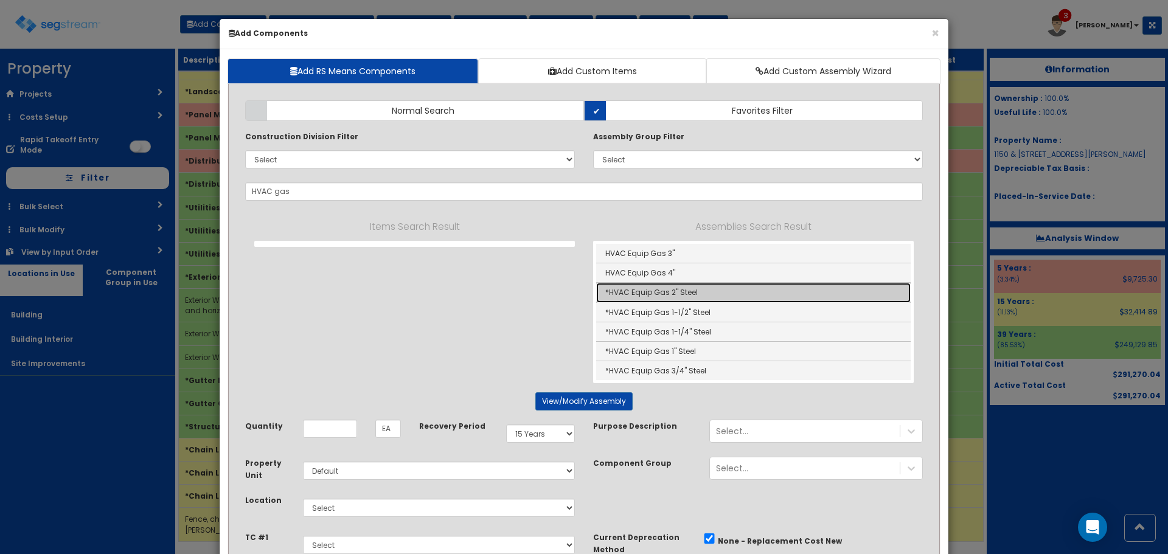
click at [697, 293] on link "*HVAC Equip Gas 2" Steel" at bounding box center [753, 292] width 314 height 19
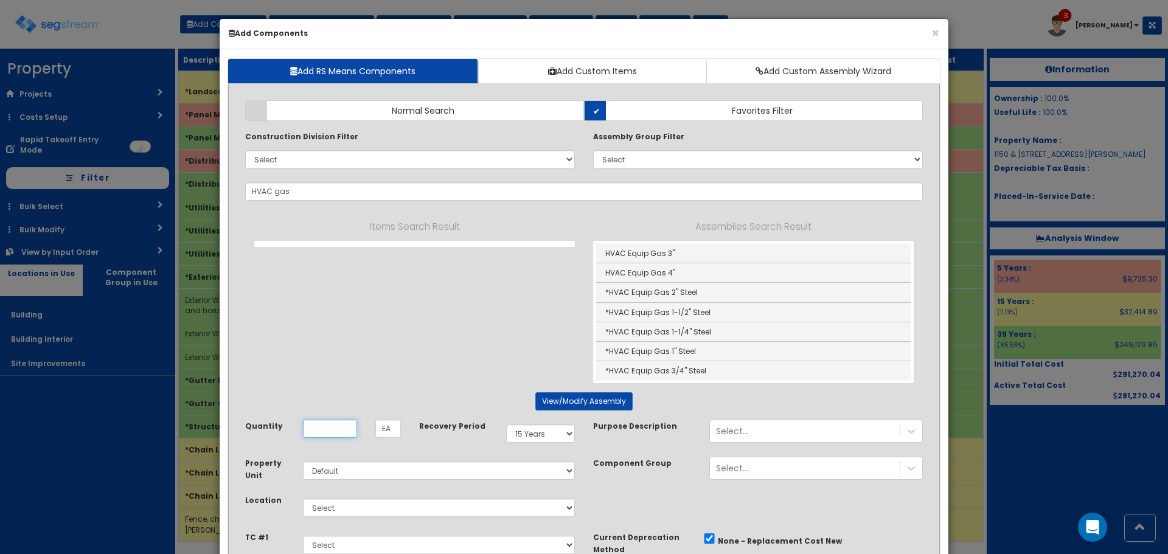
type input "*HVAC Equip Gas 2" Steel"
type input "LF"
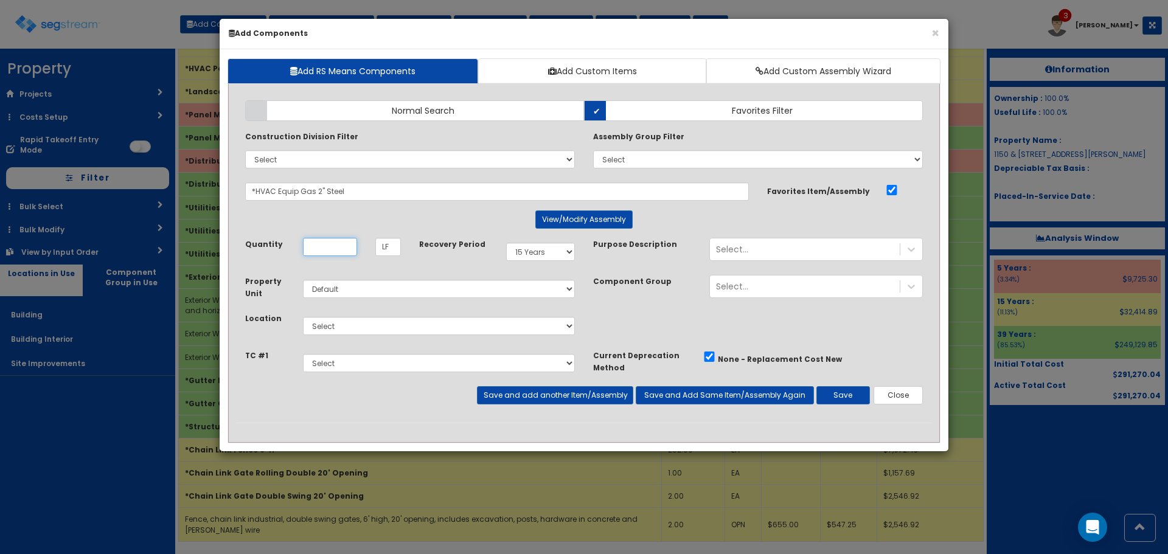
scroll to position [0, 0]
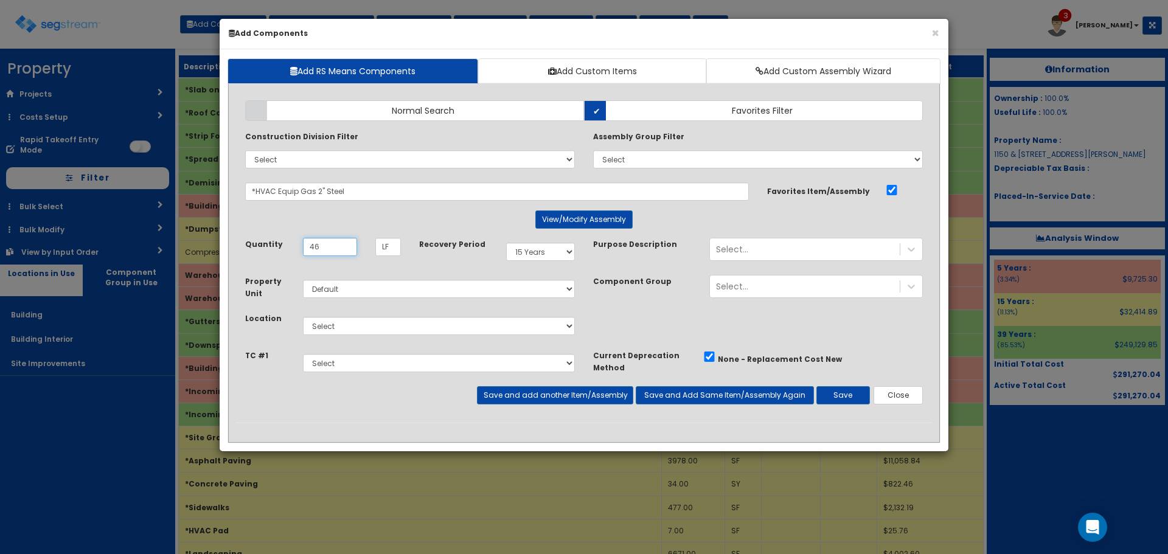
type input "46"
select select "39Y"
select select "7"
click at [555, 396] on button "Save and add another Item/Assembly" at bounding box center [555, 395] width 156 height 18
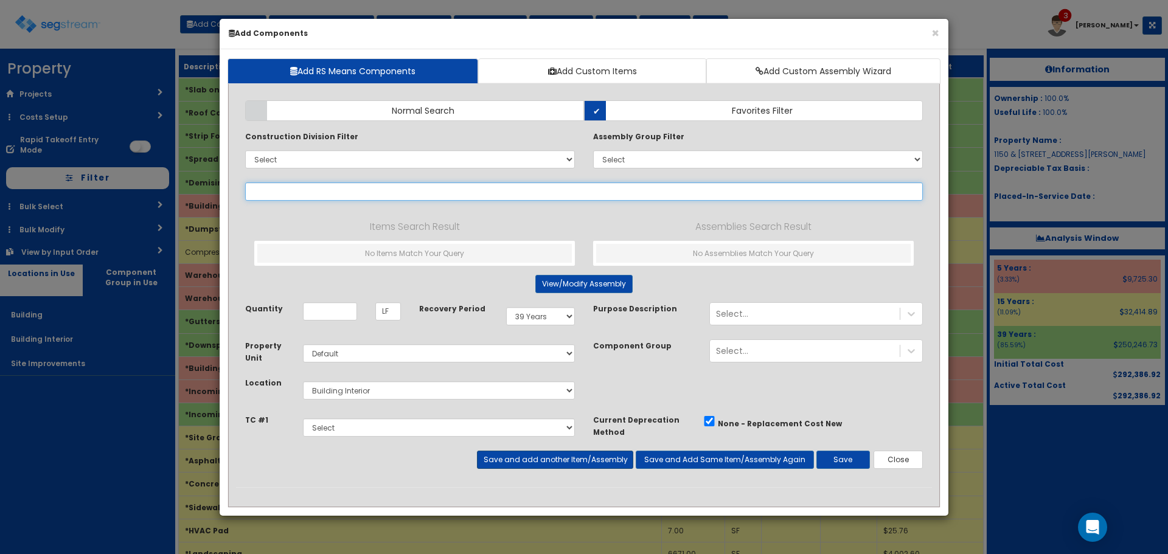
paste input "HVAC gas"
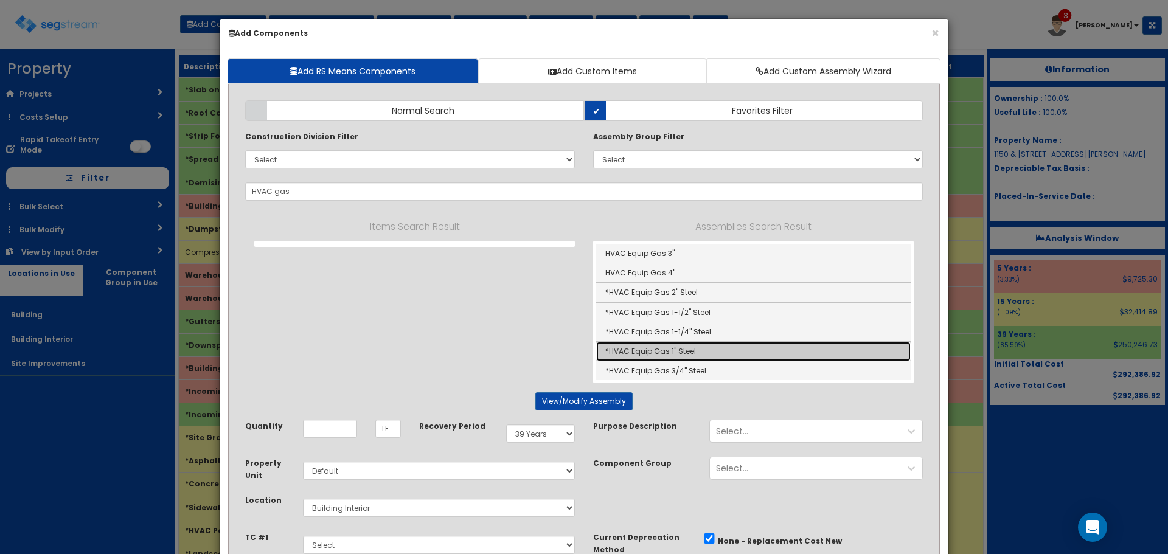
click at [713, 349] on link "*HVAC Equip Gas 1" Steel" at bounding box center [753, 351] width 314 height 19
type input "*HVAC Equip Gas 1" Steel"
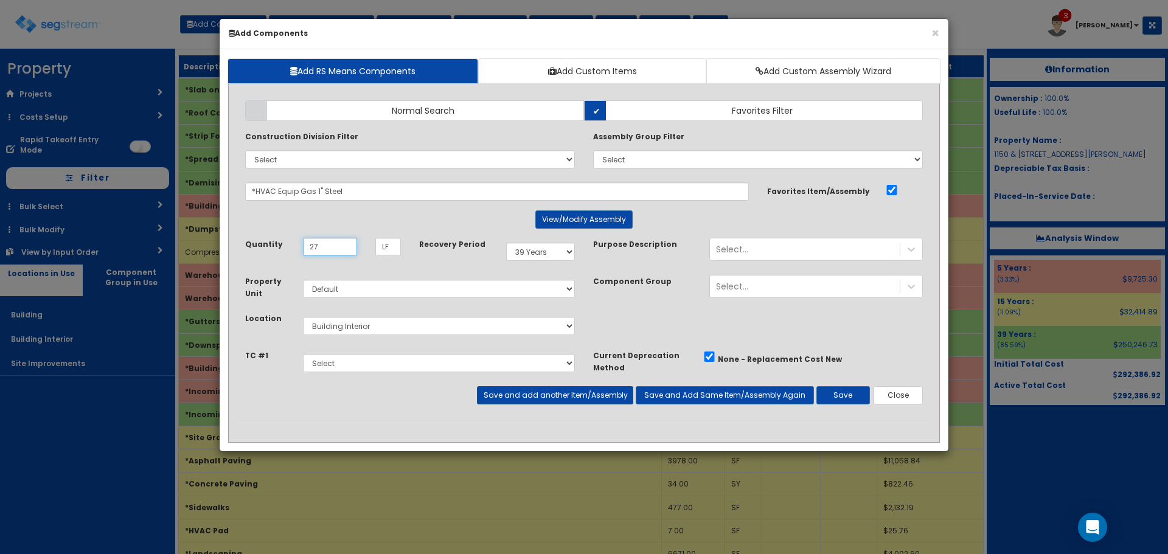
type input "27"
click at [603, 396] on button "Save and add another Item/Assembly" at bounding box center [555, 395] width 156 height 18
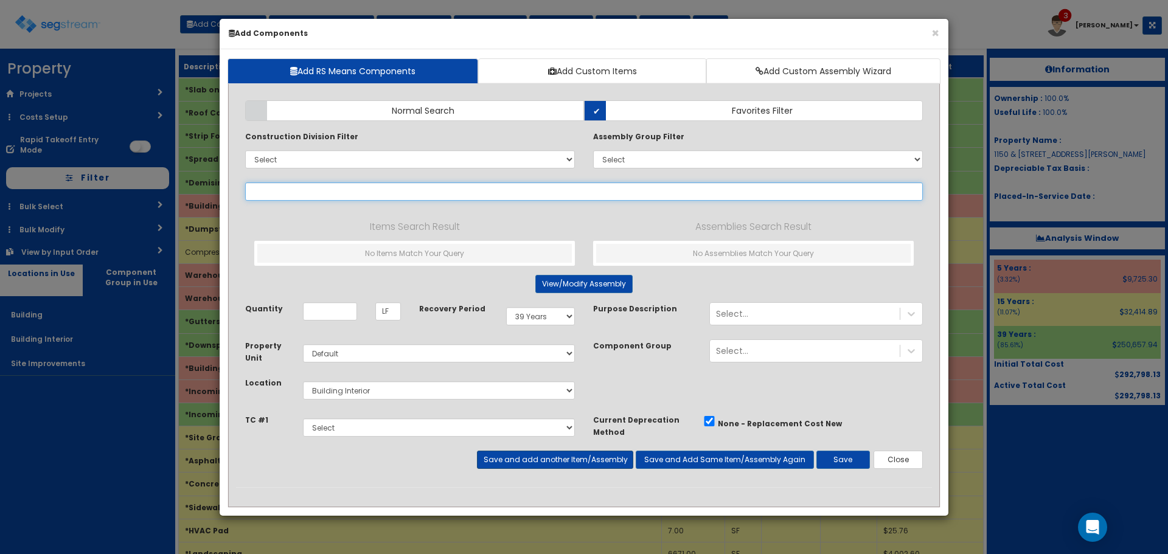
paste input "HVAC gas"
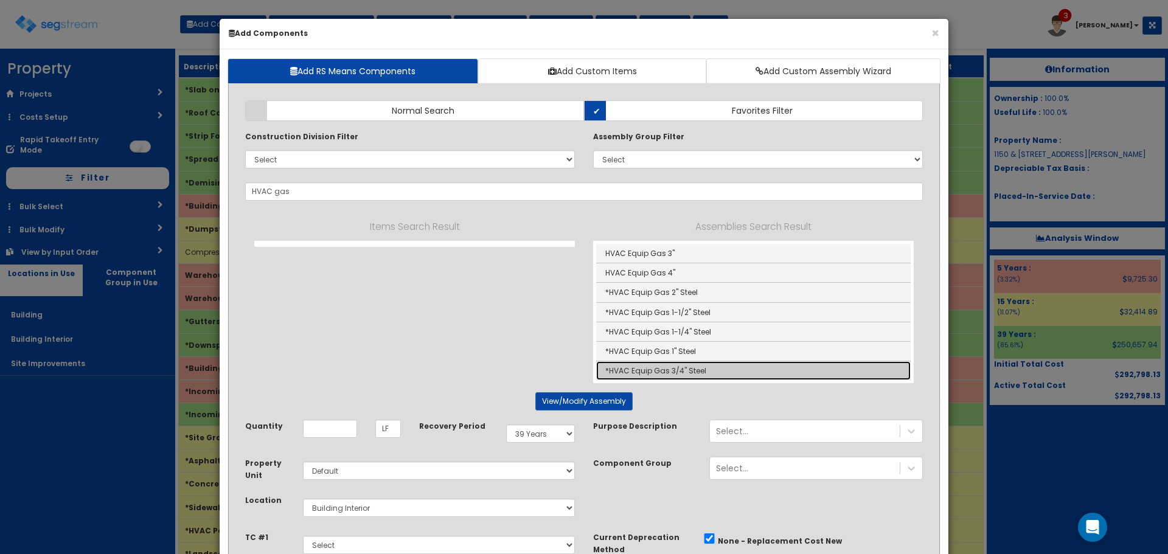
click at [707, 376] on link "*HVAC Equip Gas 3/4" Steel" at bounding box center [753, 370] width 314 height 19
type input "*HVAC Equip Gas 3/4" Steel"
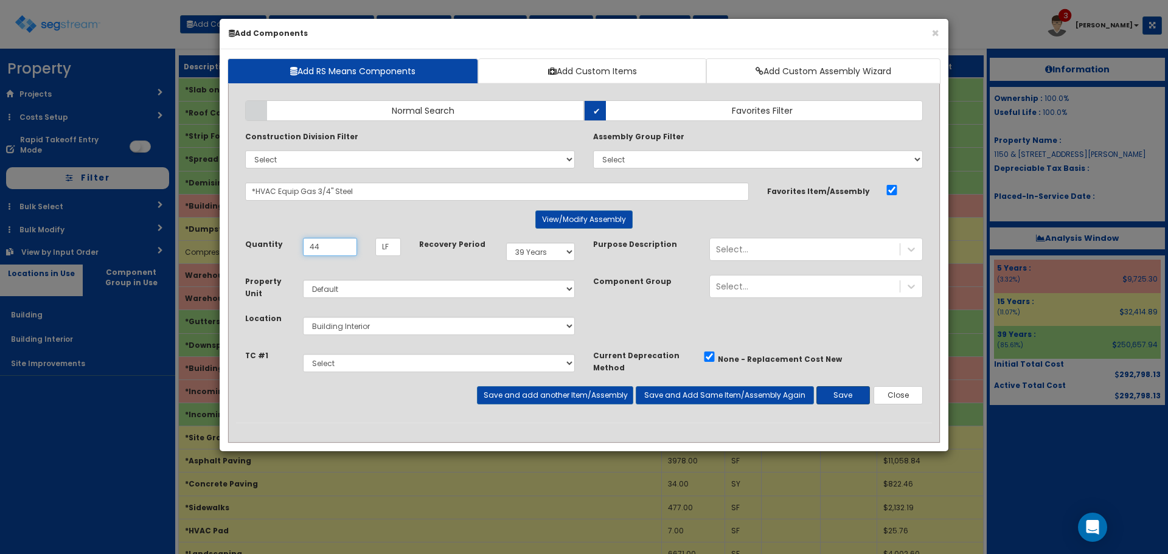
type input "44"
click at [839, 390] on button "Save" at bounding box center [843, 395] width 54 height 18
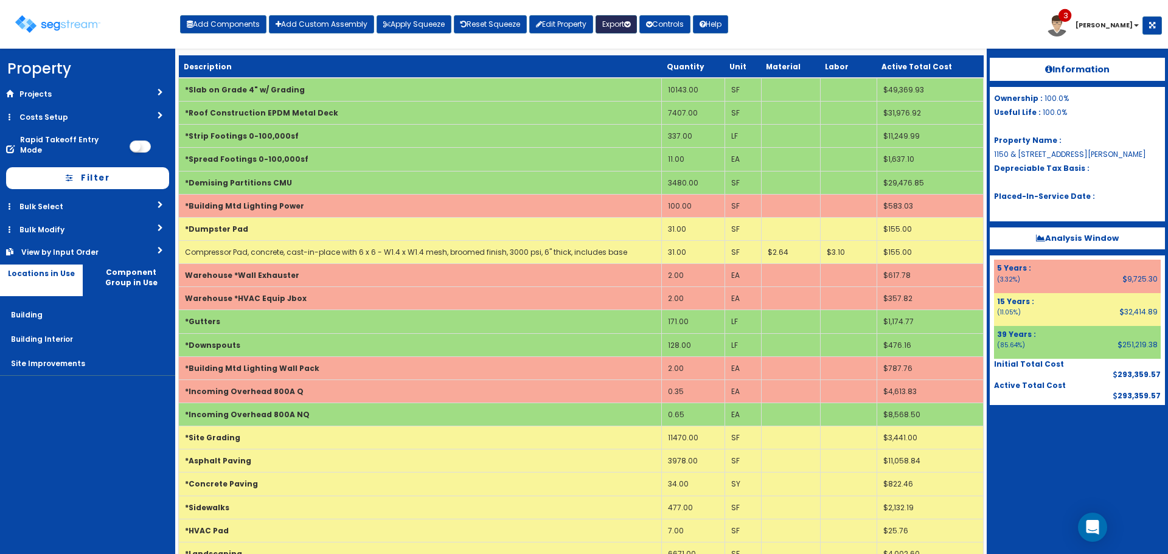
click at [617, 24] on button "Export" at bounding box center [615, 24] width 41 height 18
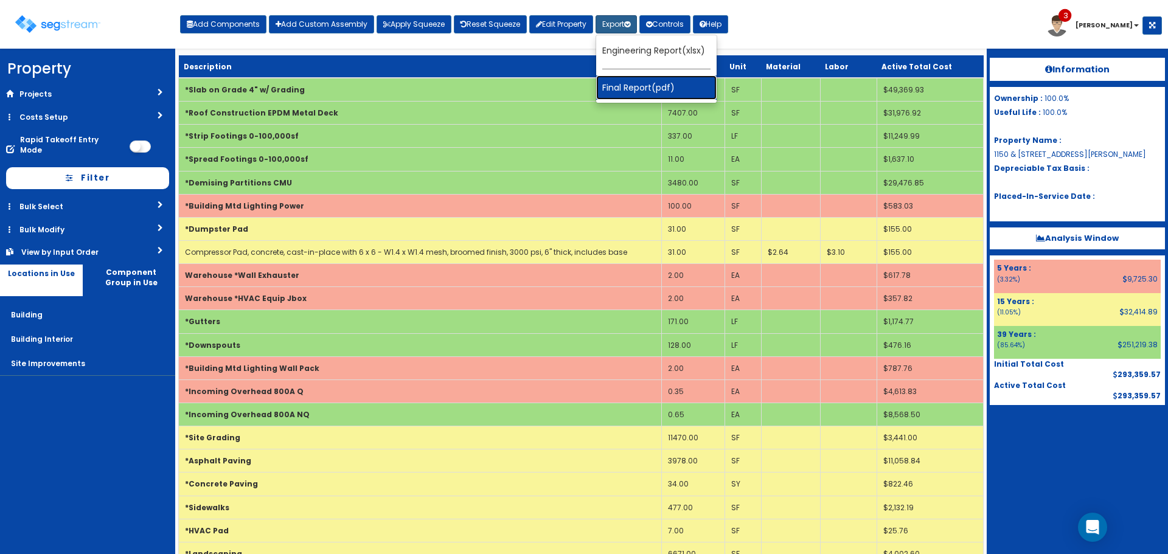
click at [633, 83] on link "Final Report(pdf)" at bounding box center [656, 87] width 120 height 24
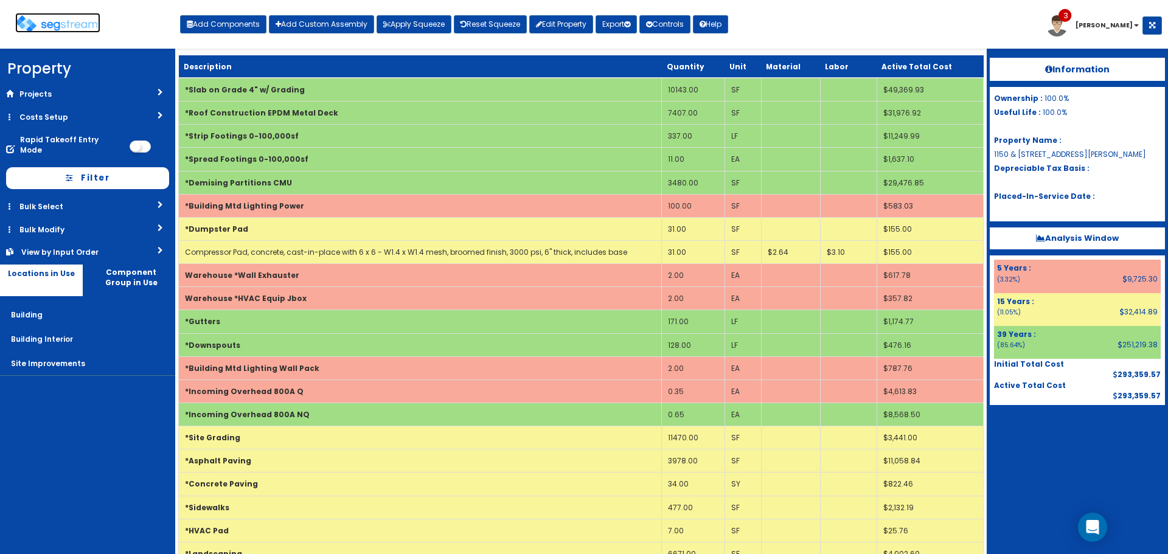
click at [72, 17] on img at bounding box center [57, 24] width 85 height 18
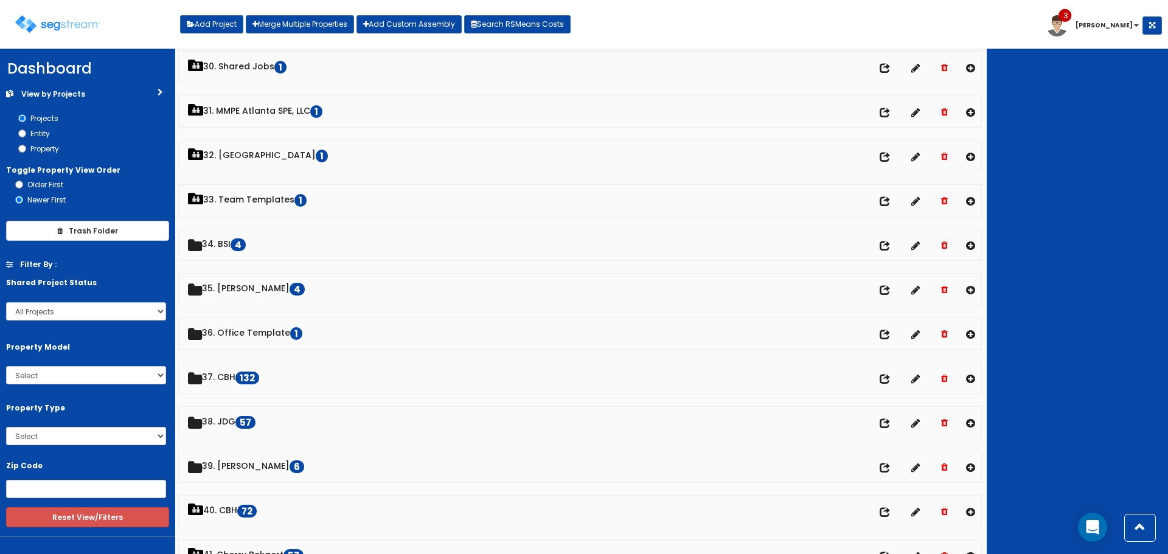
scroll to position [1362, 0]
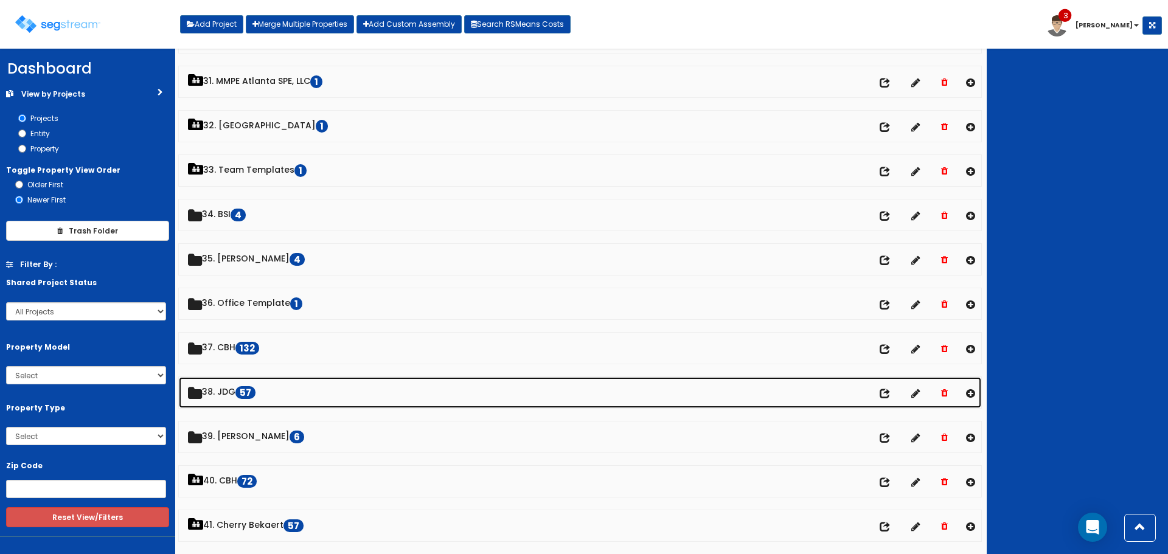
click at [236, 384] on link "38. JDG 57" at bounding box center [580, 392] width 802 height 31
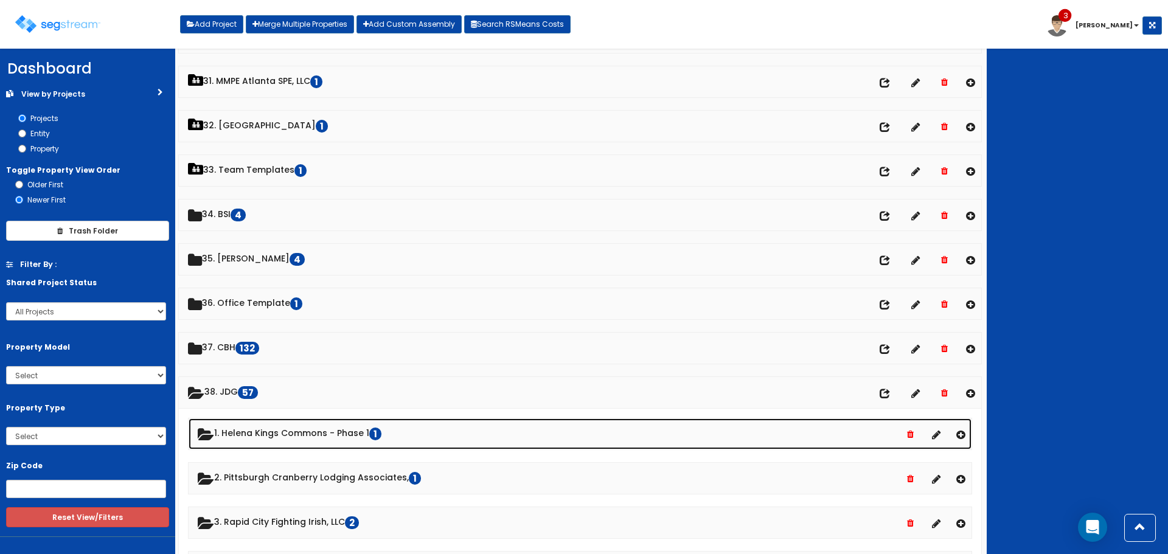
click at [264, 430] on link "1. Helena Kings Commons - Phase 1 1" at bounding box center [580, 433] width 783 height 31
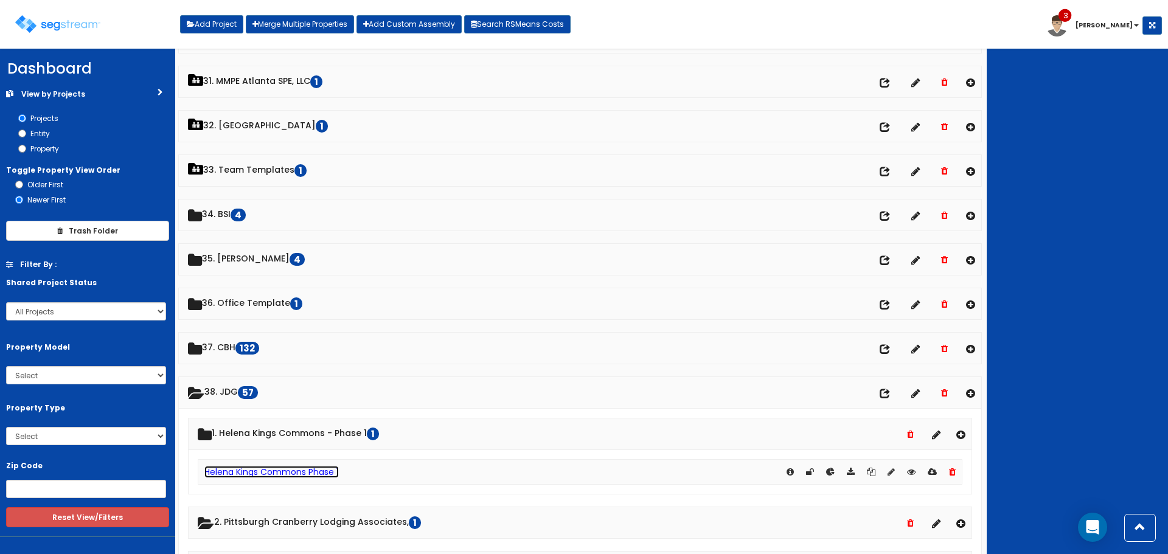
click at [265, 472] on link "Helena Kings Commons Phase 1" at bounding box center [271, 472] width 134 height 12
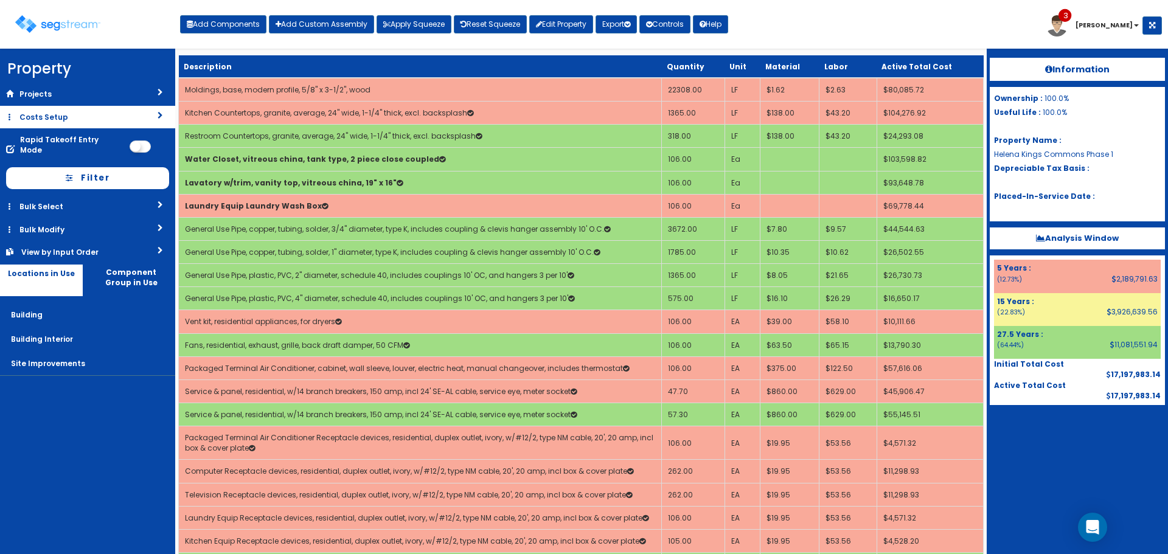
click at [67, 113] on link "Costs Setup" at bounding box center [87, 117] width 175 height 23
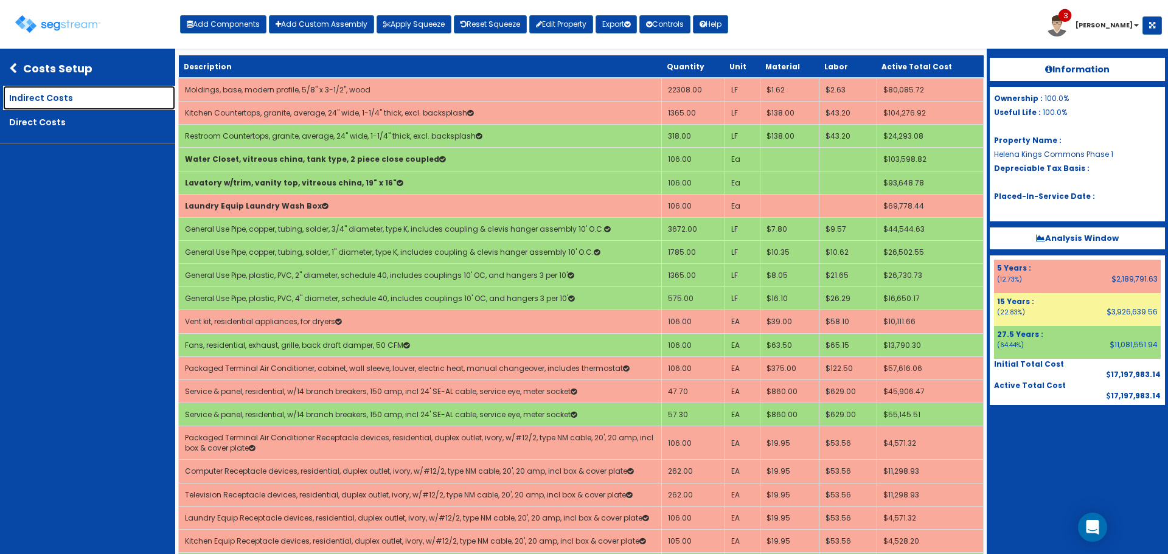
click at [137, 99] on link "Indirect Costs" at bounding box center [89, 98] width 172 height 24
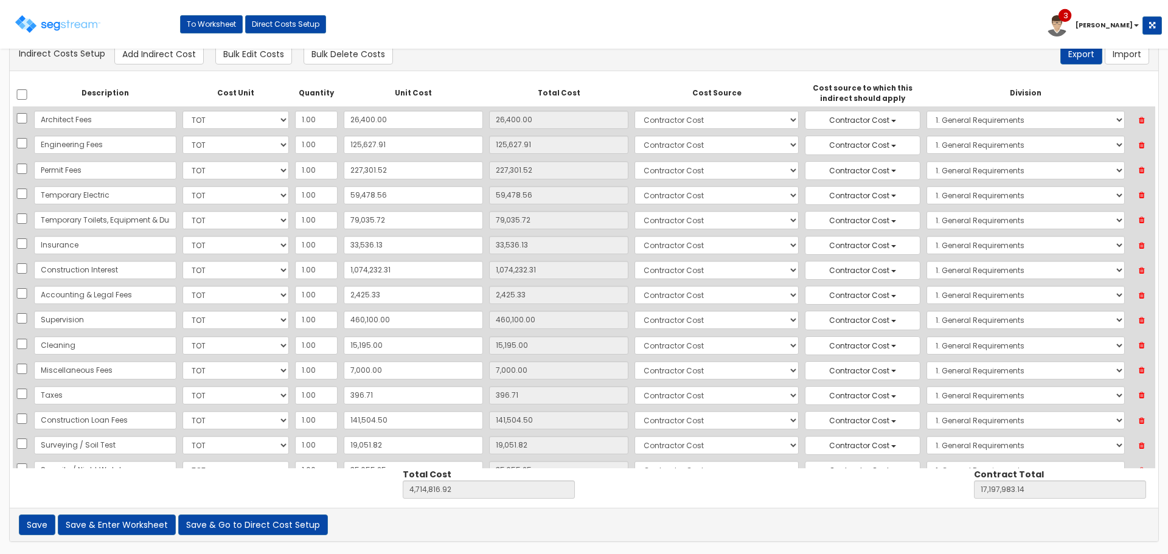
scroll to position [177, 0]
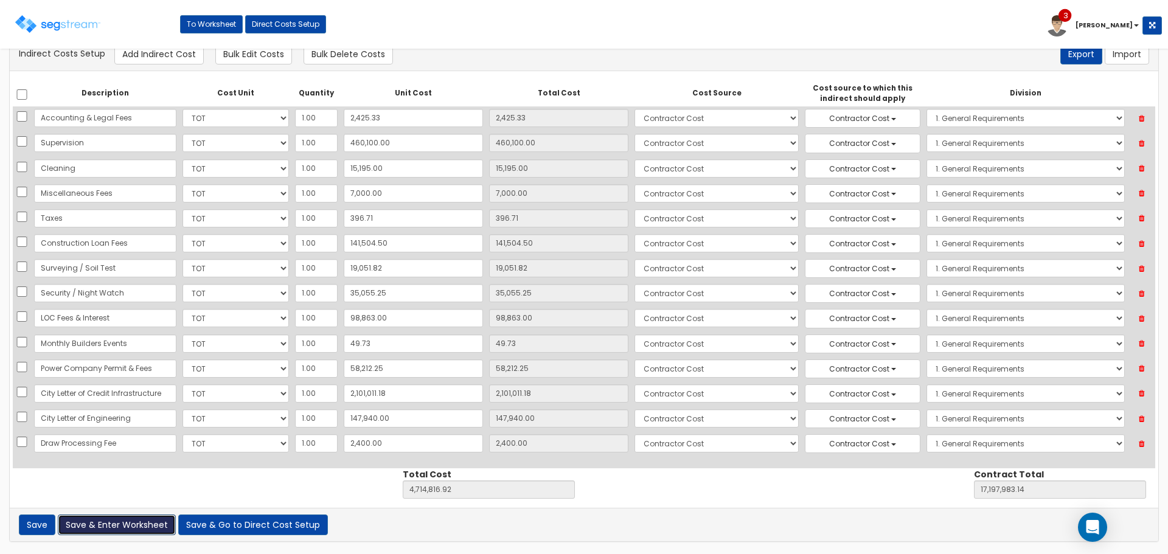
click at [128, 525] on button "Save & Enter Worksheet" at bounding box center [117, 524] width 118 height 21
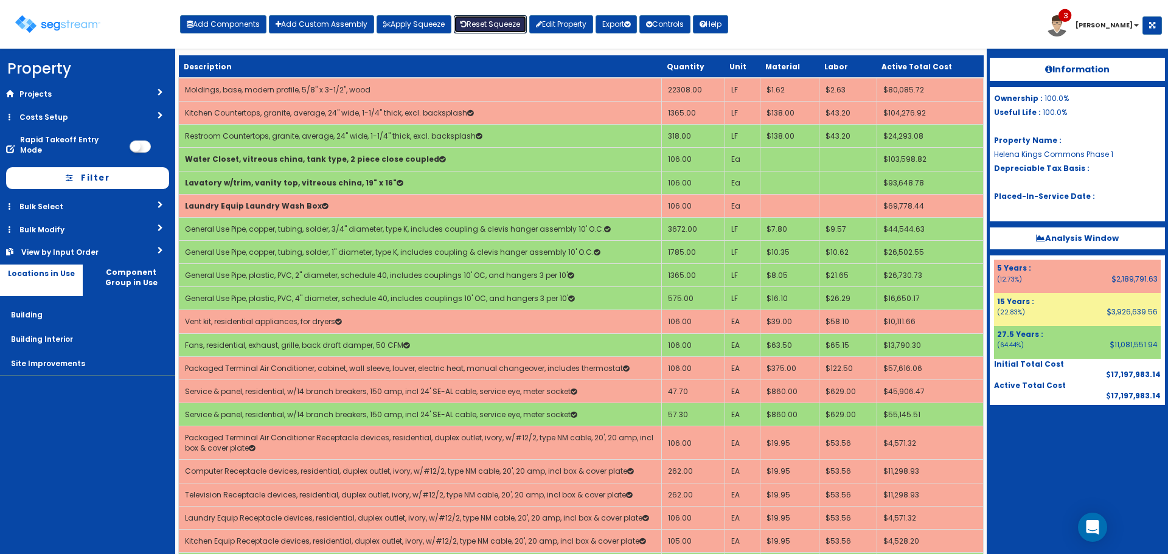
click at [499, 21] on link "Reset Squeeze" at bounding box center [490, 24] width 73 height 18
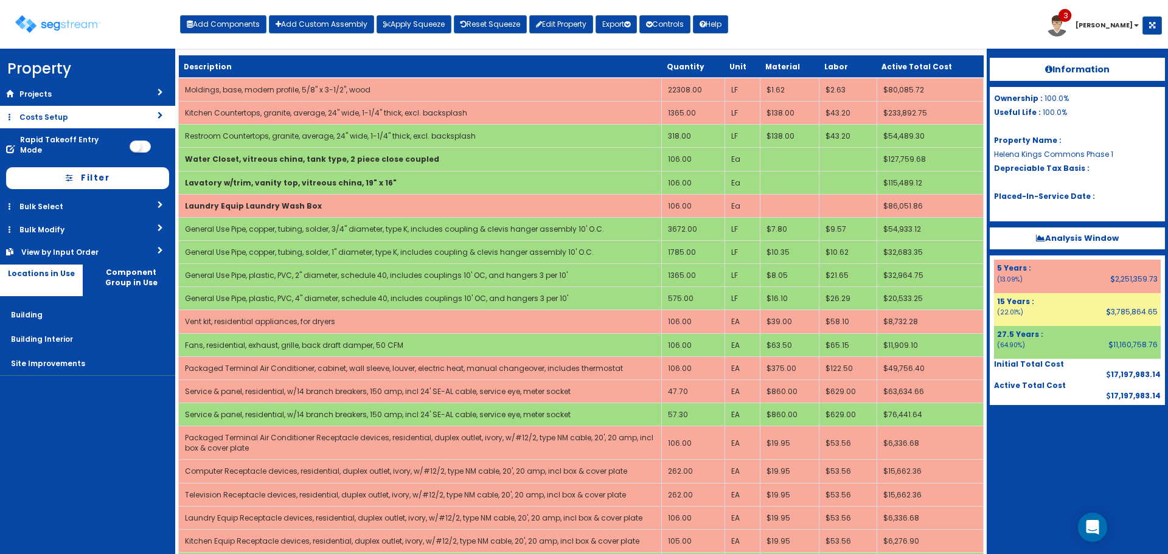
click at [103, 118] on link "Costs Setup" at bounding box center [87, 117] width 175 height 23
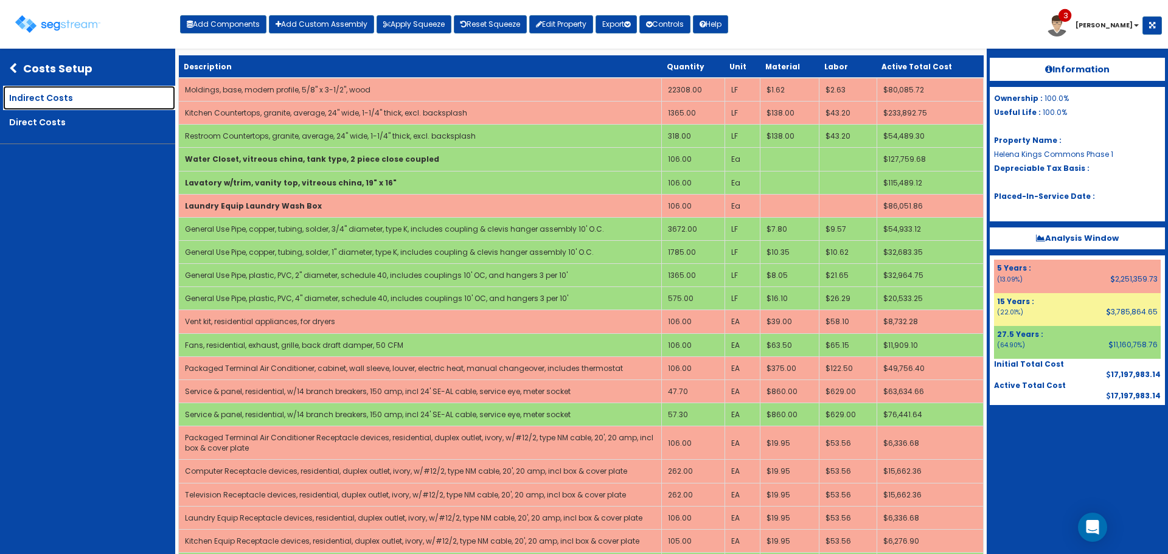
click at [105, 97] on link "Indirect Costs" at bounding box center [89, 98] width 172 height 24
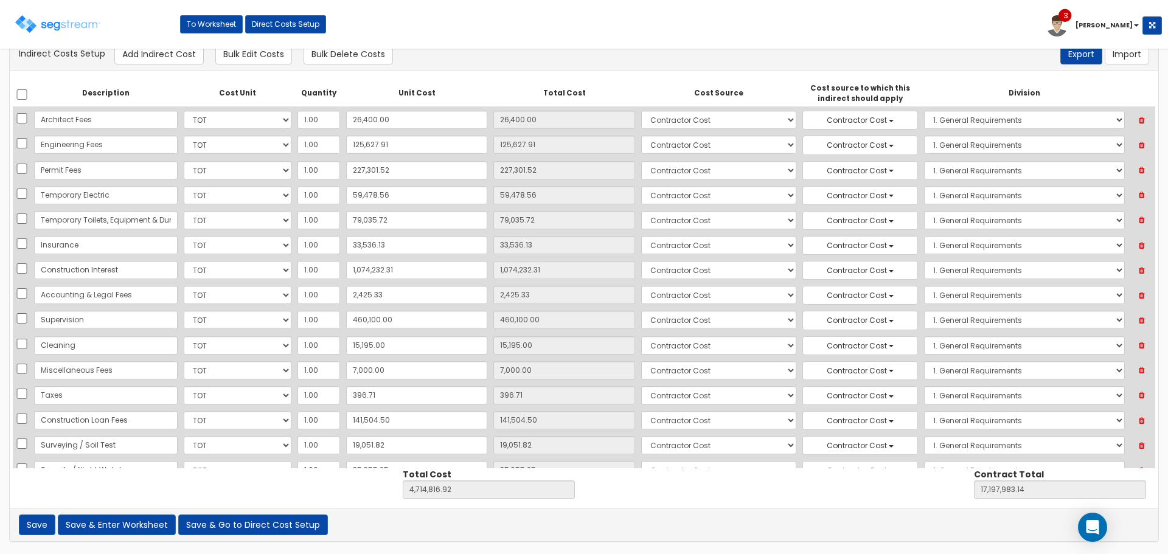
scroll to position [177, 0]
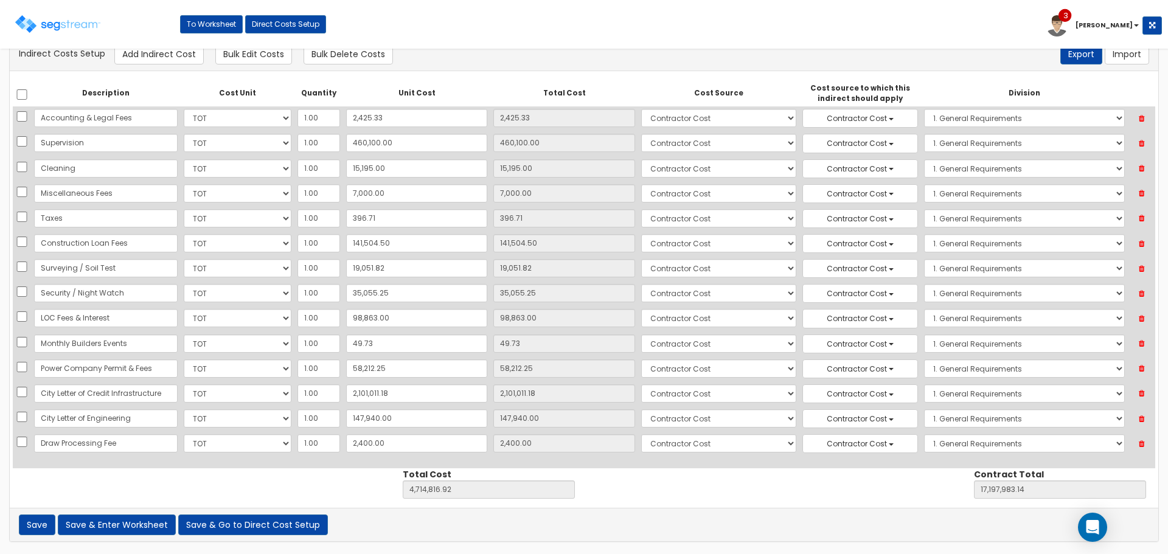
click at [1140, 392] on icon at bounding box center [1141, 394] width 21 height 16
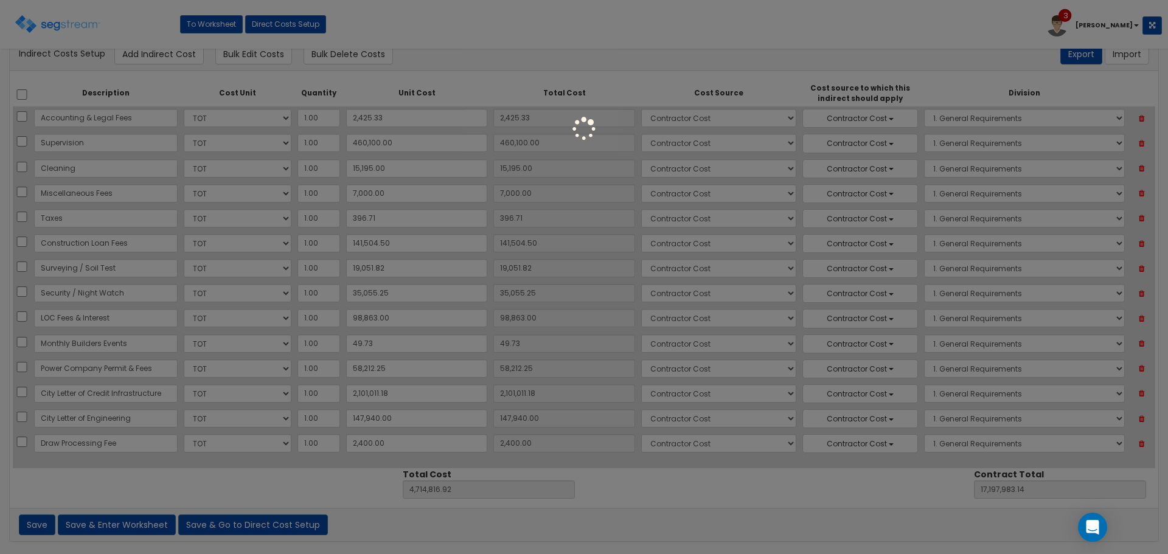
type input "2,613,805.74"
type input "15,096,971.96"
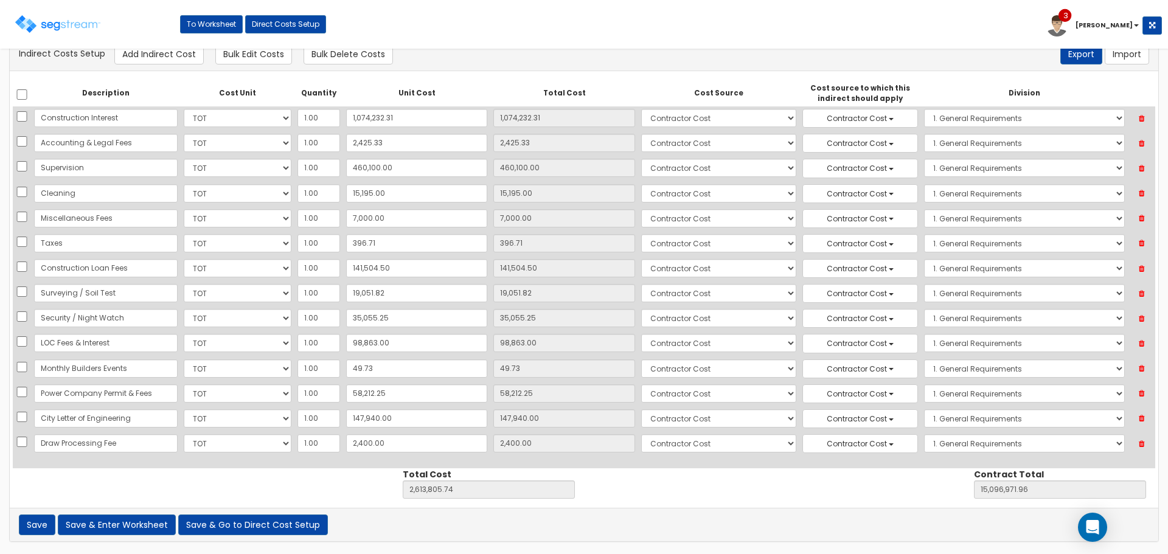
scroll to position [152, 0]
click at [199, 518] on button "Save & Go to Direct Cost Setup" at bounding box center [253, 524] width 150 height 21
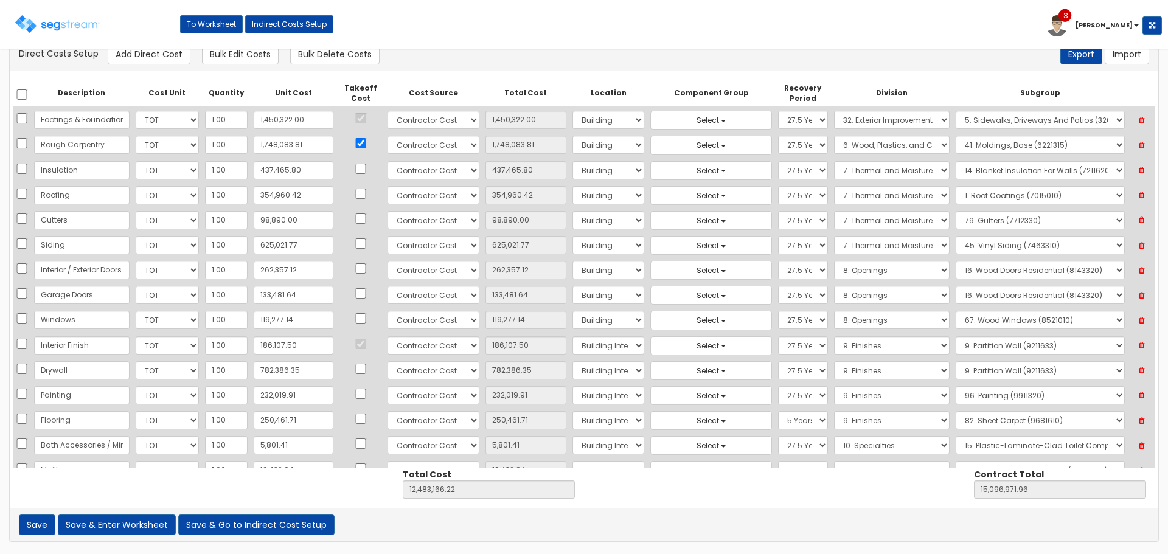
scroll to position [357, 0]
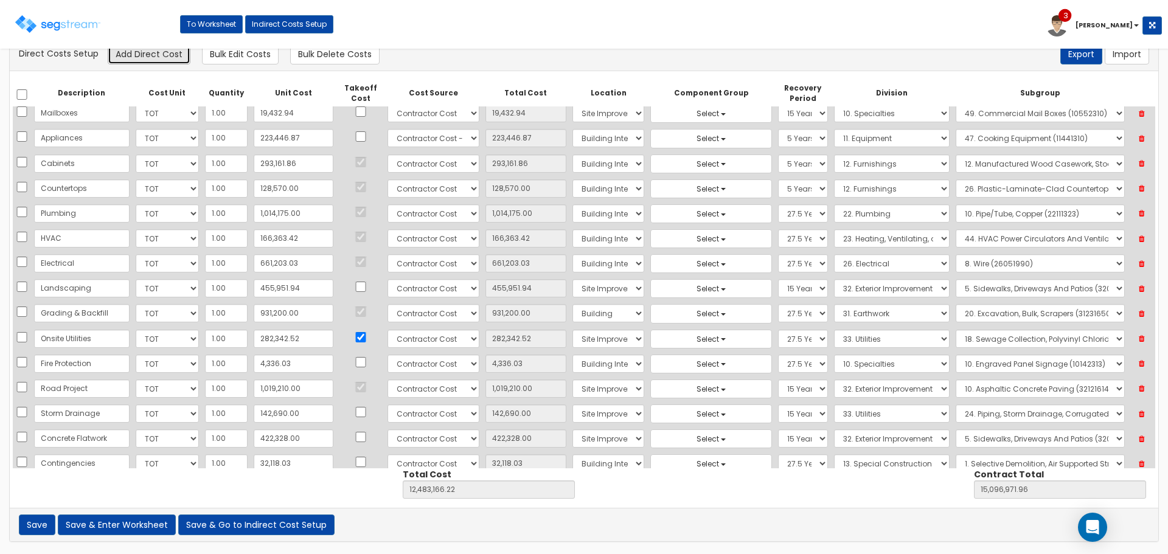
click at [162, 60] on button "Add Direct Cost" at bounding box center [149, 54] width 83 height 21
select select "10"
select select "6"
select select "7"
select select "275Y"
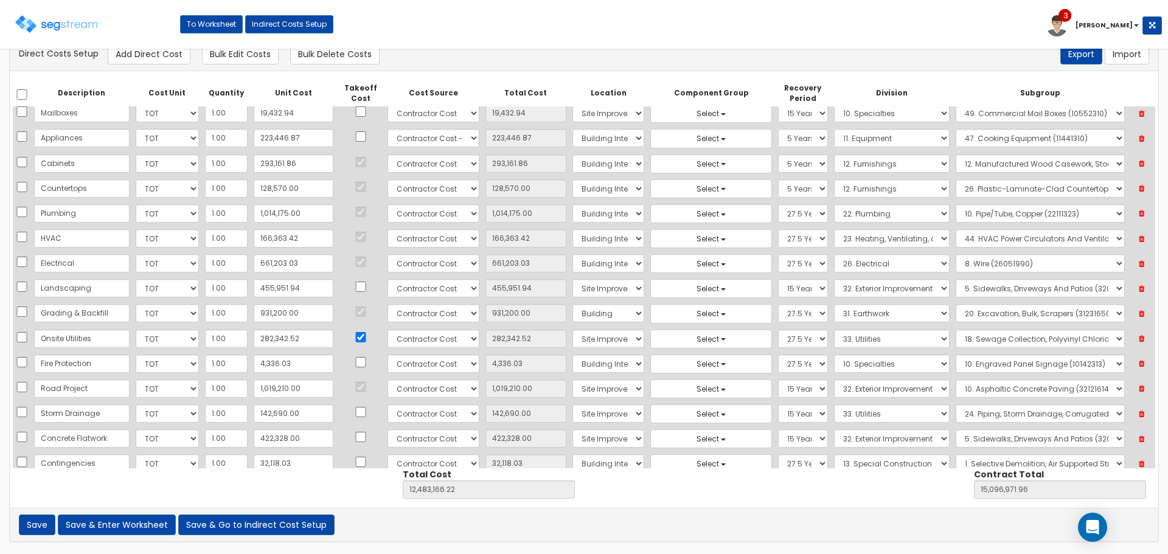
select select "13"
select select "13050510"
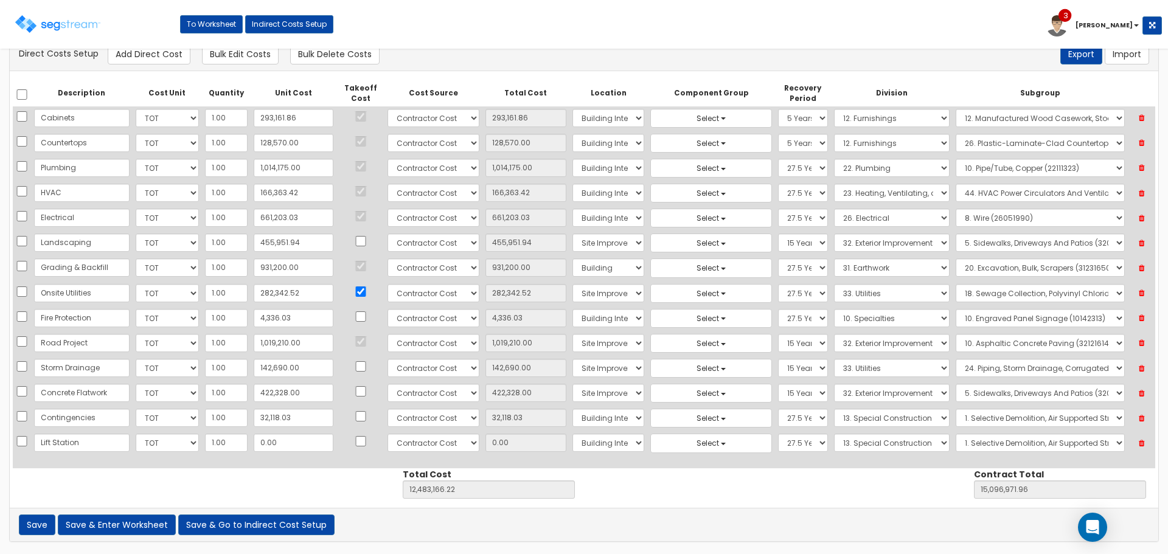
type input "Lift Station"
type input "2"
type input "12,483,168.22"
type input "15,096,973.96"
type input "2.00"
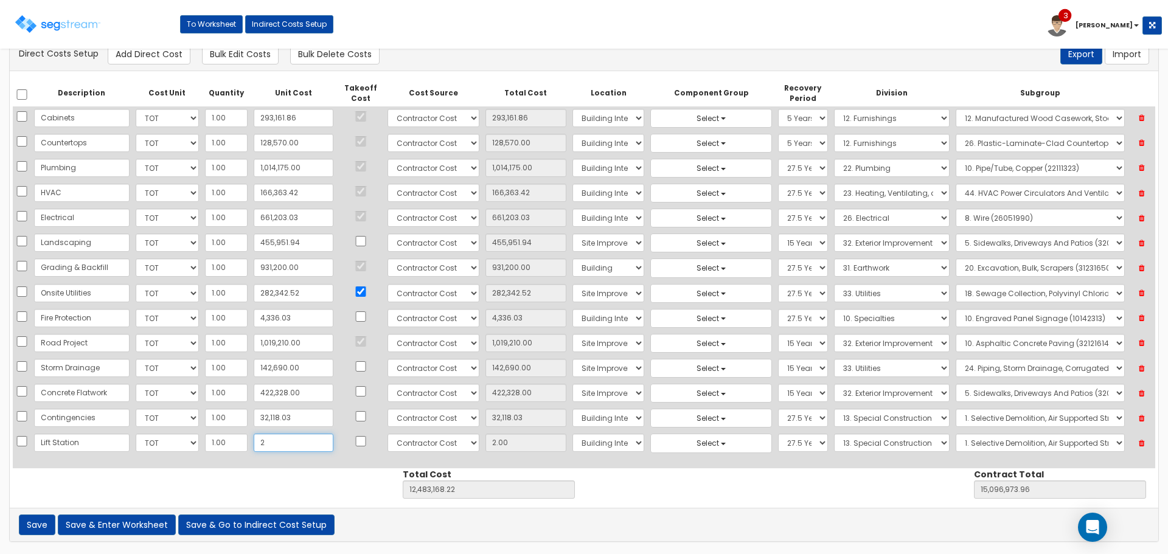
type input "21"
type input "12,483,187.22"
type input "15,096,992.96"
type input "21.00"
type input "210"
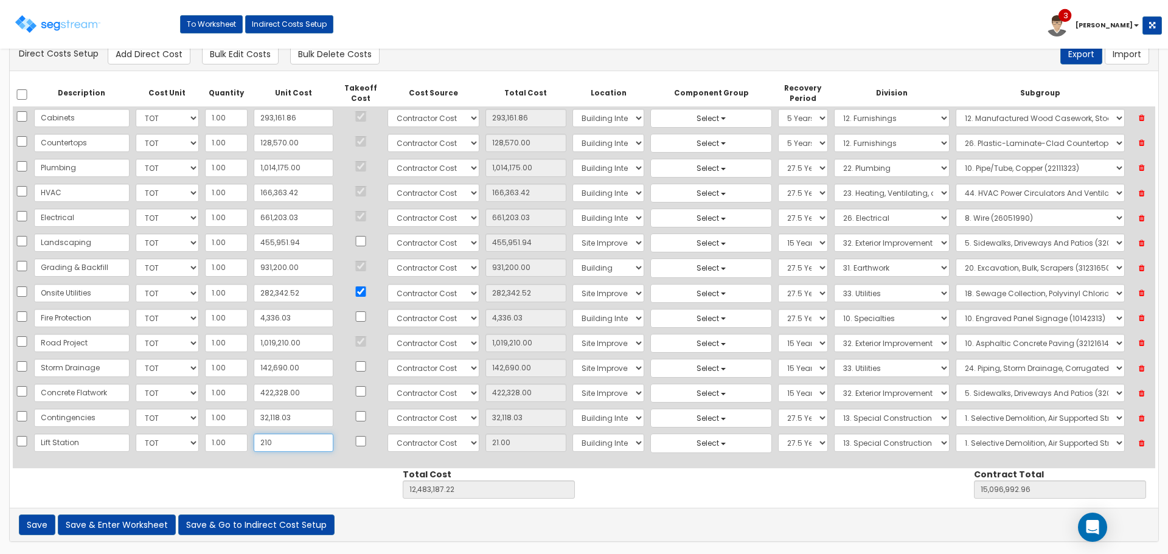
type input "12,483,376.22"
type input "15,097,181.96"
type input "210.00"
type input "2101"
type input "12,485,267.22"
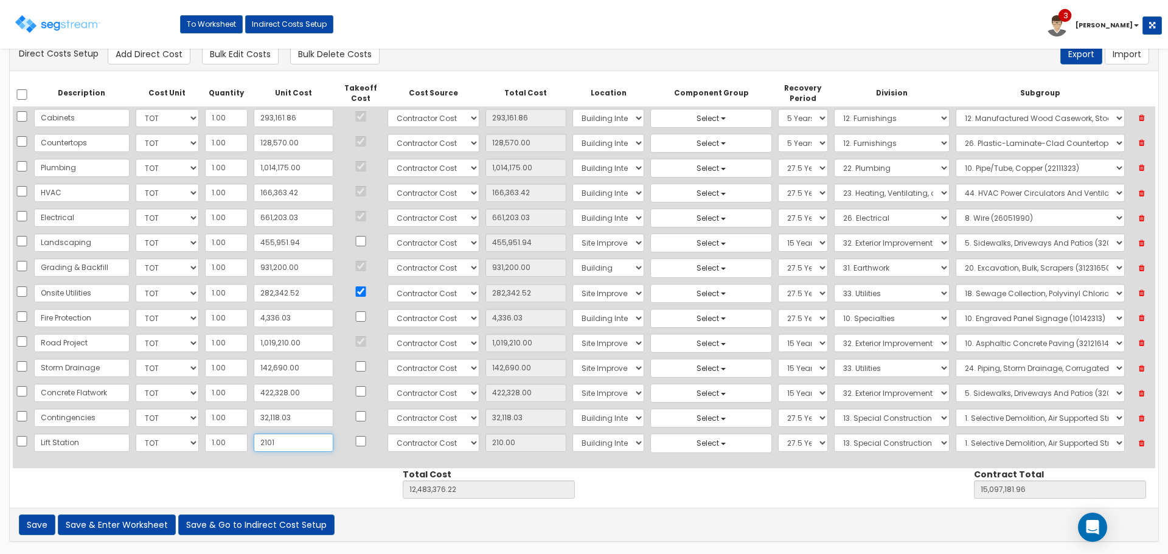
type input "15,099,072.96"
type input "2,101"
type input "2,101.00"
type input "2,1010"
type input "12,504,176.22"
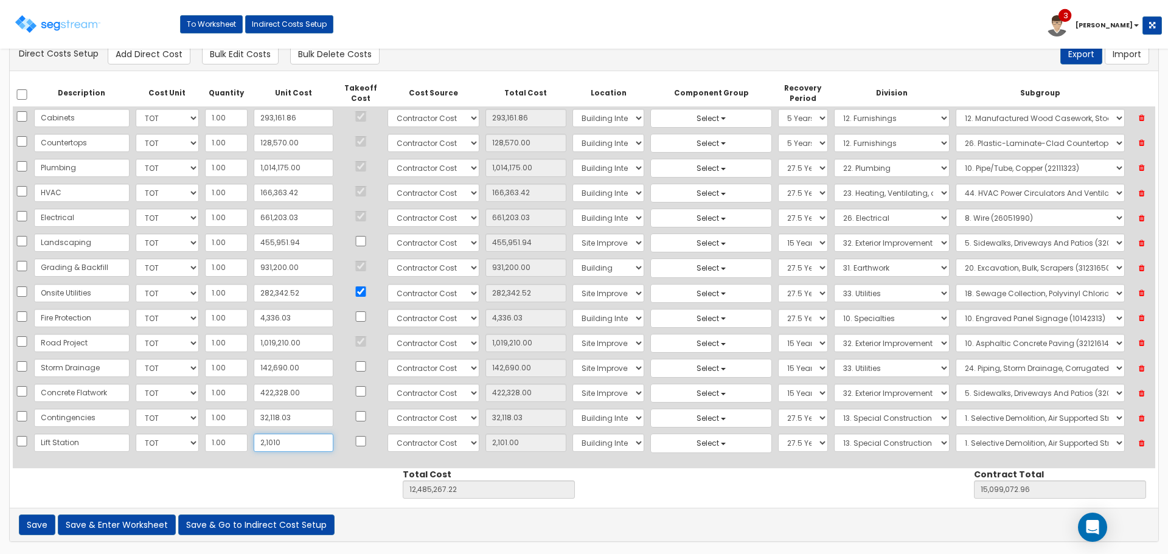
type input "15,117,981.96"
type input "21,010"
type input "21,010.00"
type input "21,0101"
type input "12,693,267.22"
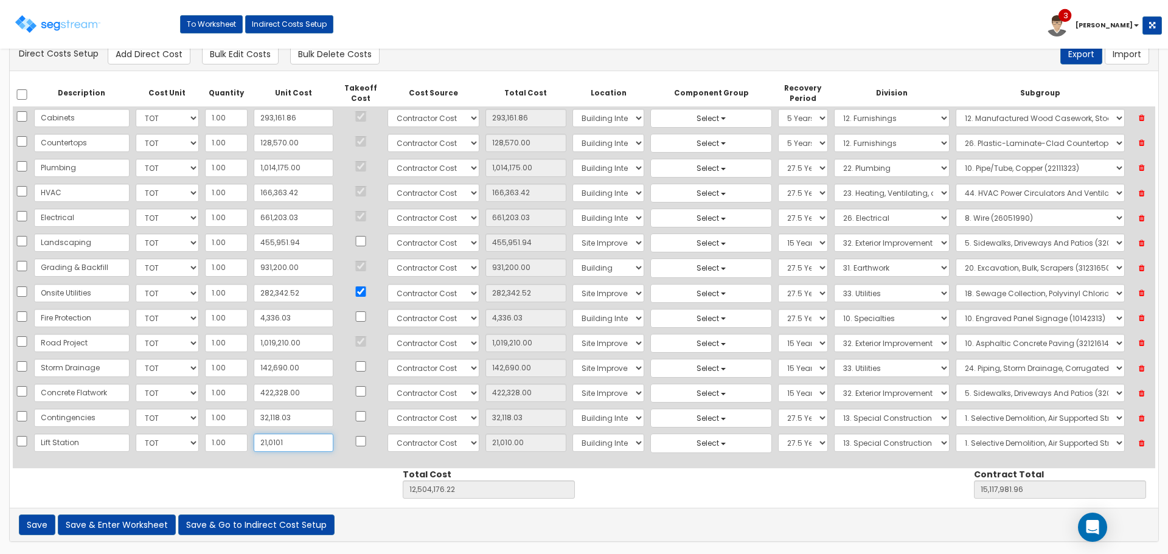
type input "15,307,072.96"
type input "210,101"
type input "210,101.00"
type input "210,1011"
type input "14,584,177.22"
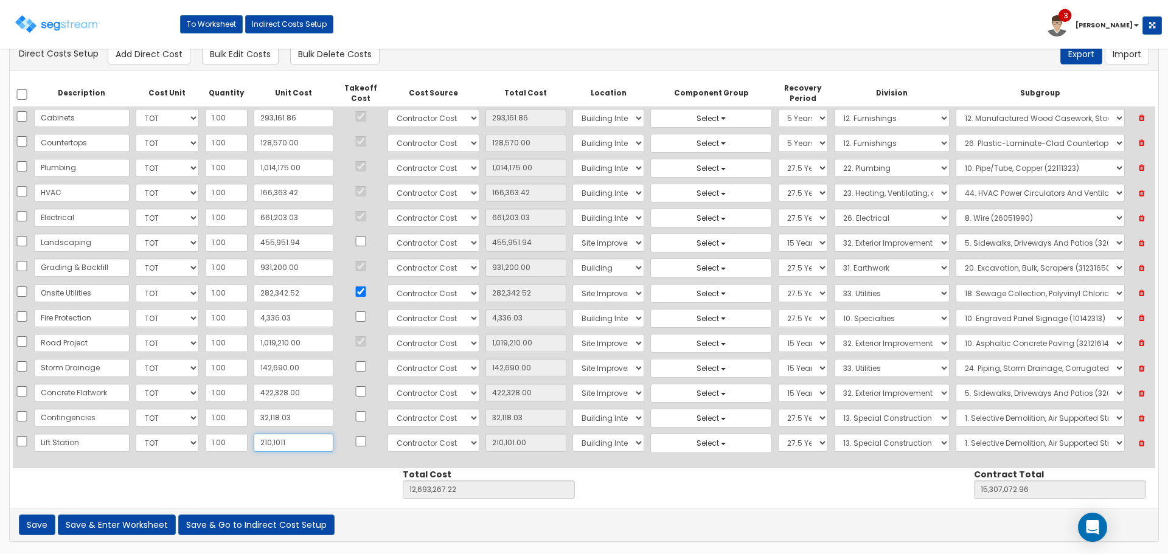
type input "17,197,982.96"
type input "2,101,011"
type input "2,101,011.00"
type input "2,101,011.18"
type input "14,584,177.40"
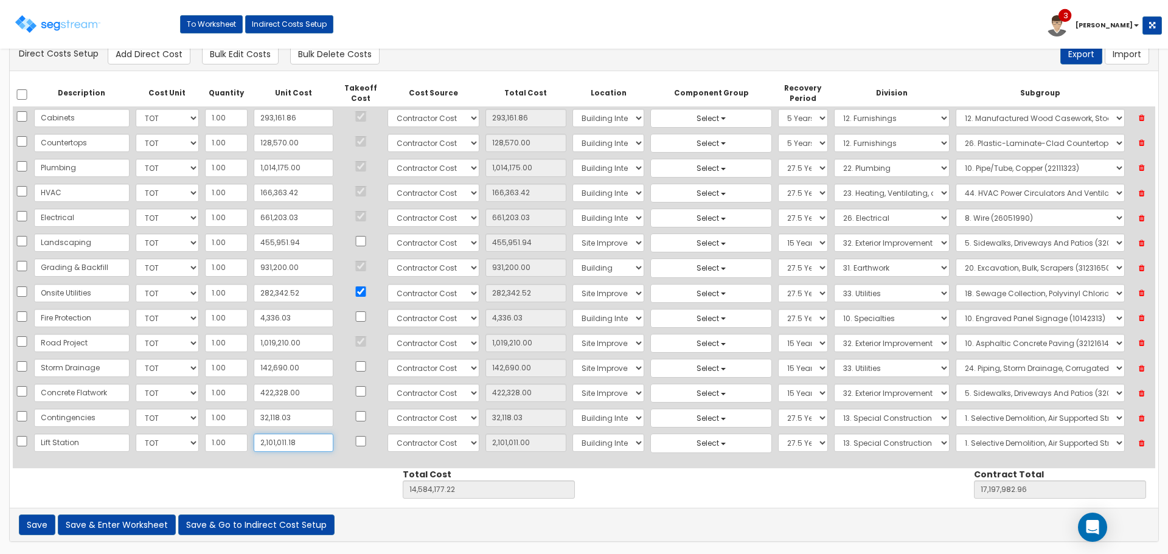
type input "17,197,983.14"
type input "2,101,011.18"
click at [583, 432] on td "Select Building Building Interior Site Improvements Add Additional Location" at bounding box center [608, 443] width 78 height 25
click at [584, 443] on select "Select Building Building Interior Site Improvements Add Additional Location" at bounding box center [608, 443] width 72 height 18
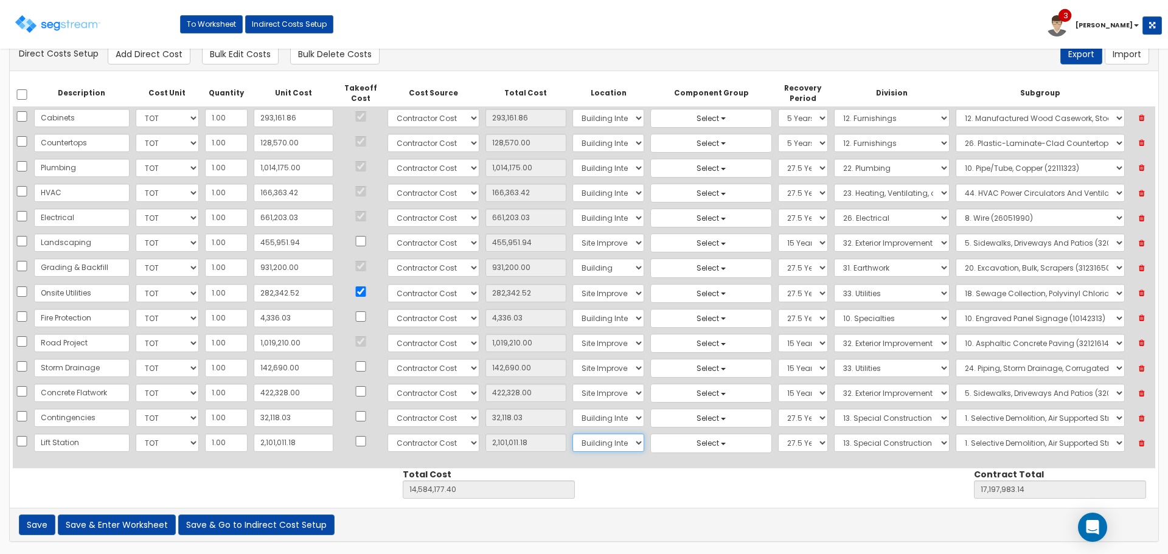
select select "27"
click at [572, 434] on select "Select Building Building Interior Site Improvements Add Additional Location" at bounding box center [608, 443] width 72 height 18
click at [778, 446] on select "Select 5 Years 7 Years 15 Years 27.5 Years" at bounding box center [803, 443] width 50 height 18
click at [778, 445] on select "Select 5 Years 7 Years 15 Years 27.5 Years" at bounding box center [803, 443] width 50 height 18
click at [857, 445] on select "Select 1. General Requirements 2. Existing Conditions 3. Concrete 4. Masonry 5.…" at bounding box center [892, 443] width 116 height 18
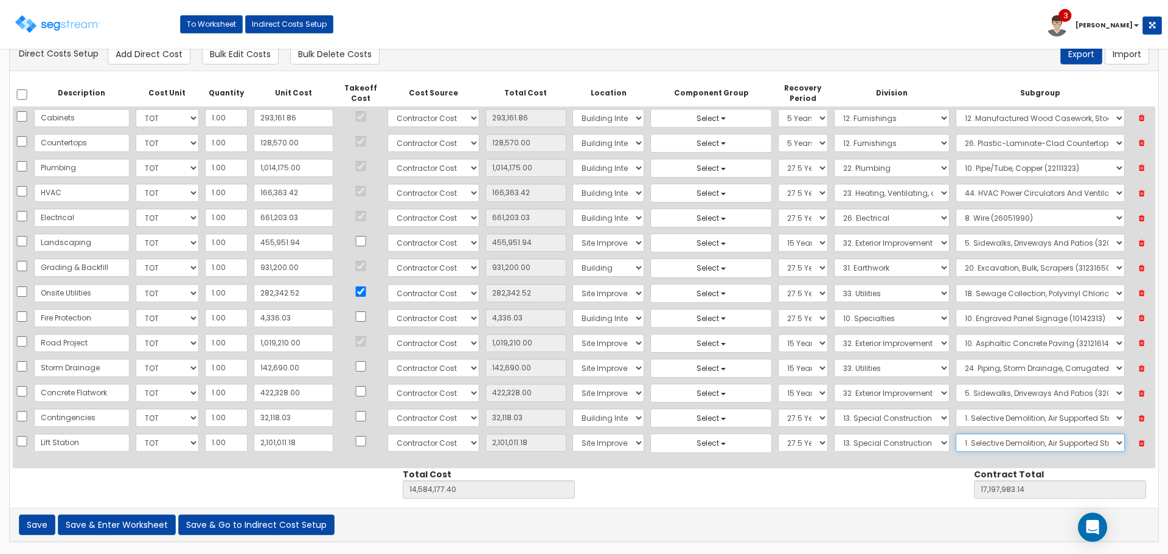
click at [994, 445] on select "Select 1. Selective Demolition, Air Supported Structures (13050510) 2. Selectiv…" at bounding box center [1039, 443] width 169 height 18
select select "13050570"
click at [955, 434] on select "Select 1. Selective Demolition, Air Supported Structures (13050510) 2. Selectiv…" at bounding box center [1039, 443] width 169 height 18
click at [680, 482] on div "Description Cost Unit Quantity Unit Cost Takeoff Cost Cost Source Total Cost Lo…" at bounding box center [584, 289] width 1148 height 437
click at [928, 444] on select "Select 1. General Requirements 2. Existing Conditions 3. Concrete 4. Masonry 5.…" at bounding box center [892, 443] width 116 height 18
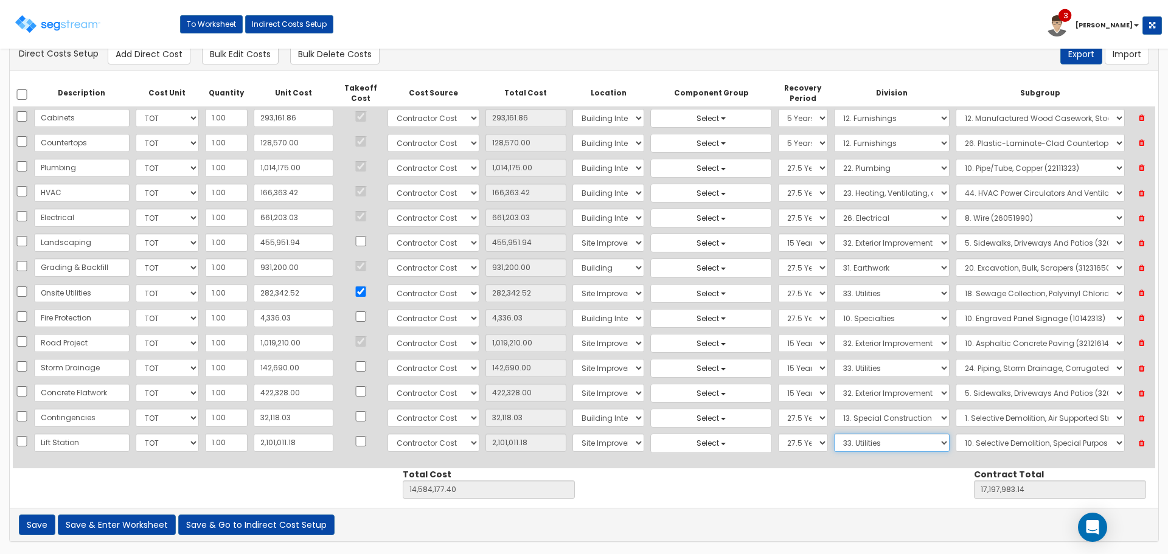
click at [834, 434] on select "Select 1. General Requirements 2. Existing Conditions 3. Concrete 4. Masonry 5.…" at bounding box center [892, 443] width 116 height 18
click at [986, 439] on select "Select 1. Corrosion Resistance (33011010) 2. Relining Sewers (33013072) 3. Prec…" at bounding box center [1039, 443] width 169 height 18
click at [868, 443] on select "Select 1. General Requirements 2. Existing Conditions 3. Concrete 4. Masonry 5.…" at bounding box center [892, 443] width 116 height 18
select select "22"
click at [834, 434] on select "Select 1. General Requirements 2. Existing Conditions 3. Concrete 4. Masonry 5.…" at bounding box center [892, 443] width 116 height 18
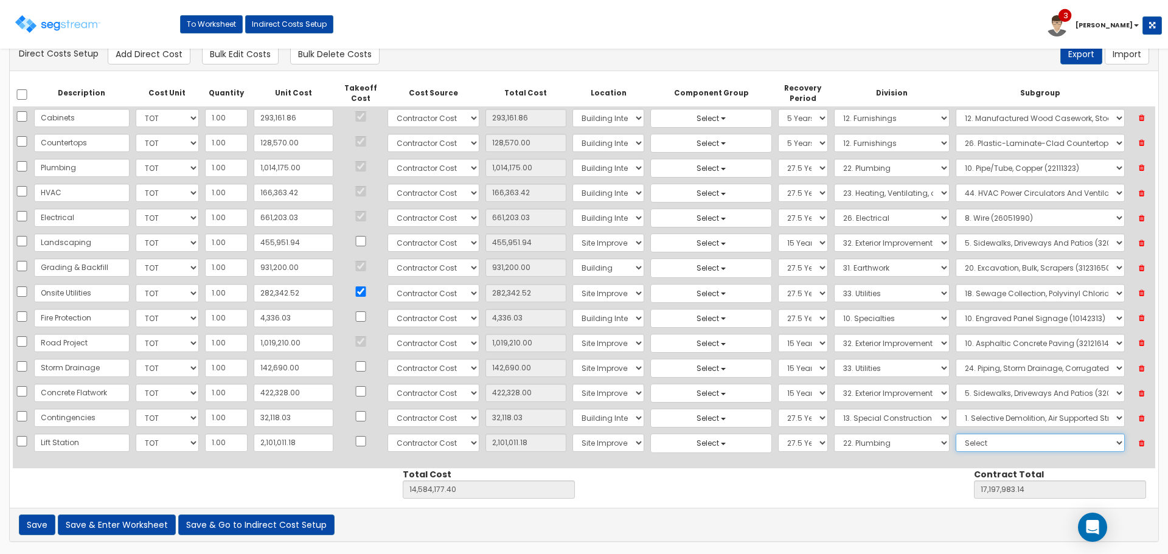
click at [1031, 449] on select "Select 1. Plumbing Demolition (22050510) 2. Valves, Brass (22052310) 3. Valves,…" at bounding box center [1039, 443] width 169 height 18
select select "22311610"
click at [910, 547] on div "There should be at least one direct cost with a cost source equal to one of the…" at bounding box center [584, 295] width 1168 height 517
click at [896, 443] on select "Select 1. General Requirements 2. Existing Conditions 3. Concrete 4. Masonry 5.…" at bounding box center [892, 443] width 116 height 18
select select "33"
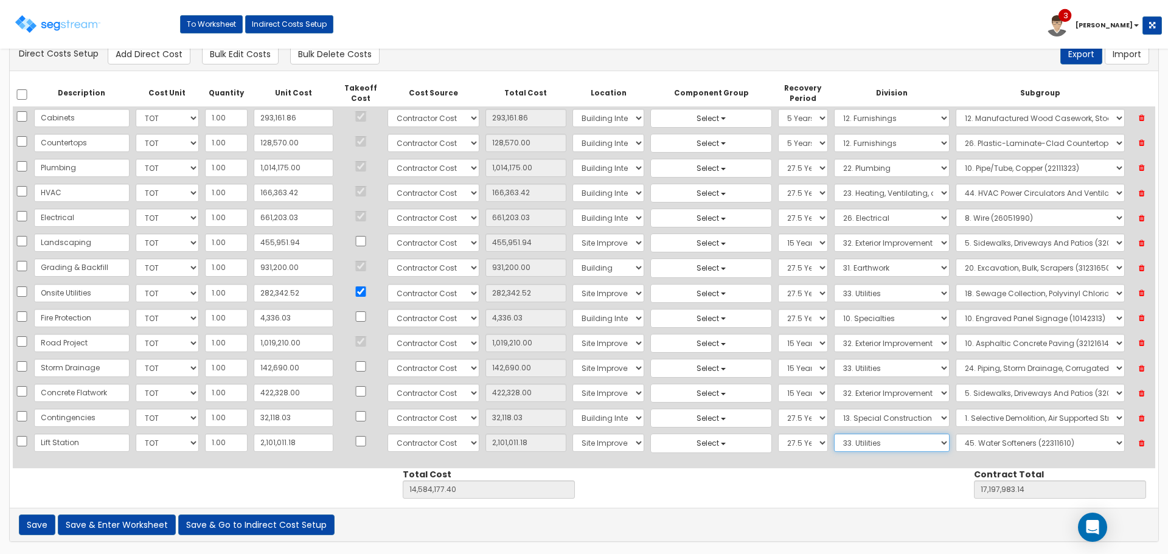
click at [834, 434] on select "Select 1. General Requirements 2. Existing Conditions 3. Concrete 4. Masonry 5.…" at bounding box center [892, 443] width 116 height 18
click at [1006, 440] on select "Select 1. Corrosion Resistance (33011010) 2. Relining Sewers (33013072) 3. Prec…" at bounding box center [1039, 443] width 169 height 18
click at [955, 434] on select "Select 1. Corrosion Resistance (33011010) 2. Relining Sewers (33013072) 3. Prec…" at bounding box center [1039, 443] width 169 height 18
click at [1017, 451] on select "Select 1. Corrosion Resistance (33011010) 2. Relining Sewers (33013072) 3. Prec…" at bounding box center [1039, 443] width 169 height 18
select select "33363313"
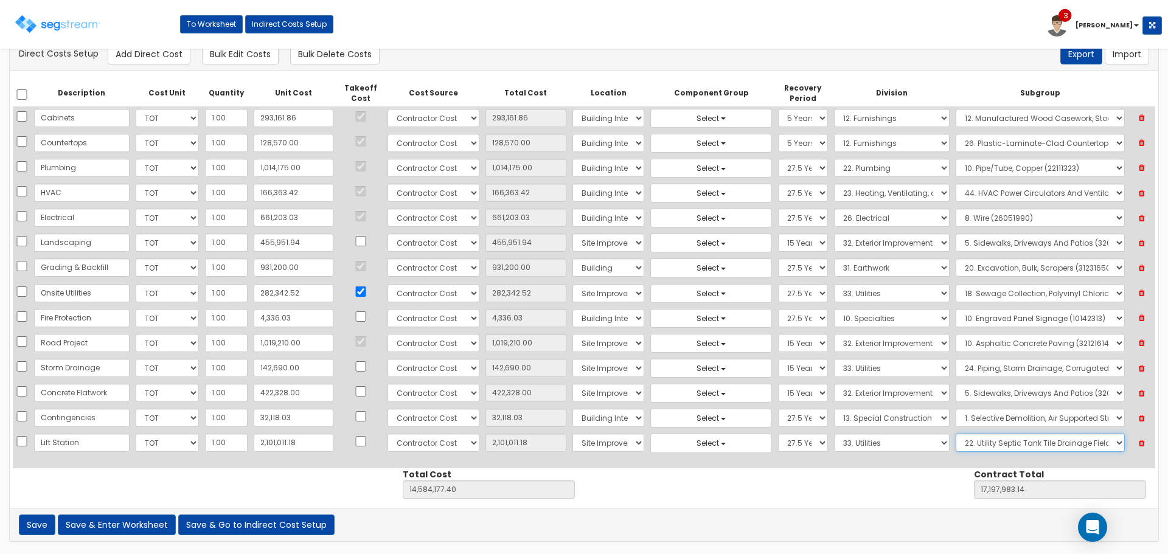
click at [955, 434] on select "Select 1. Corrosion Resistance (33011010) 2. Relining Sewers (33013072) 3. Prec…" at bounding box center [1039, 443] width 169 height 18
click at [693, 490] on div "Description Cost Unit Quantity Unit Cost Takeoff Cost Cost Source Total Cost Lo…" at bounding box center [584, 289] width 1148 height 437
click at [215, 521] on button "Save & Go to Indirect Cost Setup" at bounding box center [256, 524] width 156 height 21
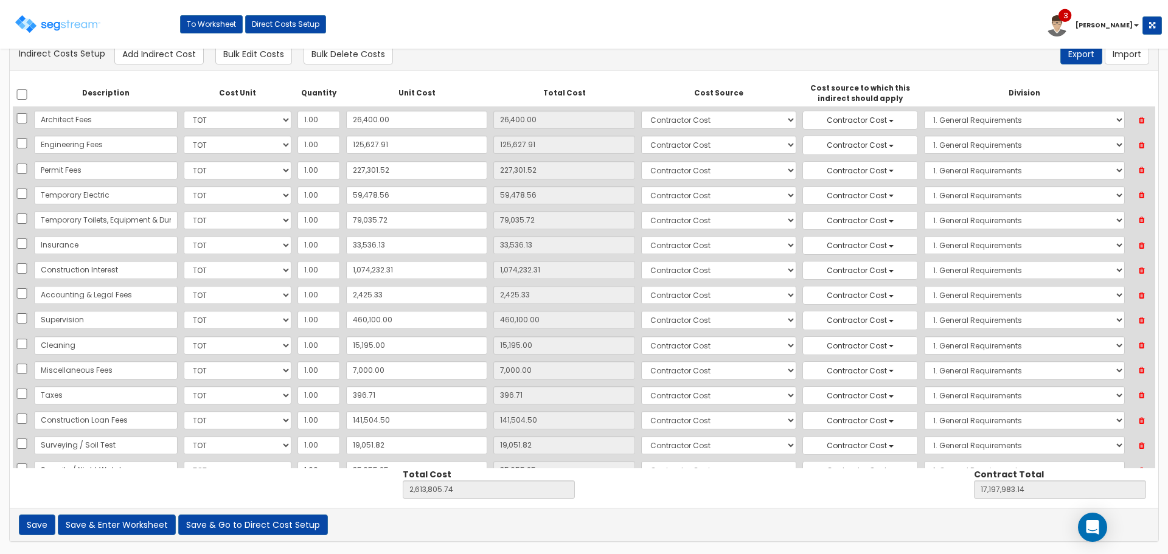
scroll to position [152, 0]
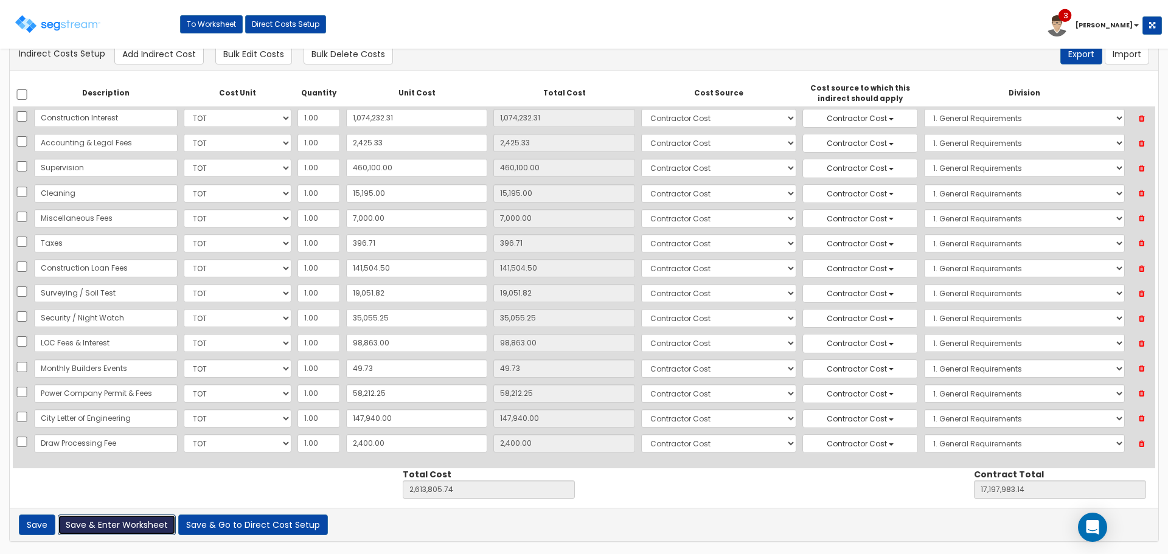
click at [117, 531] on button "Save & Enter Worksheet" at bounding box center [117, 524] width 118 height 21
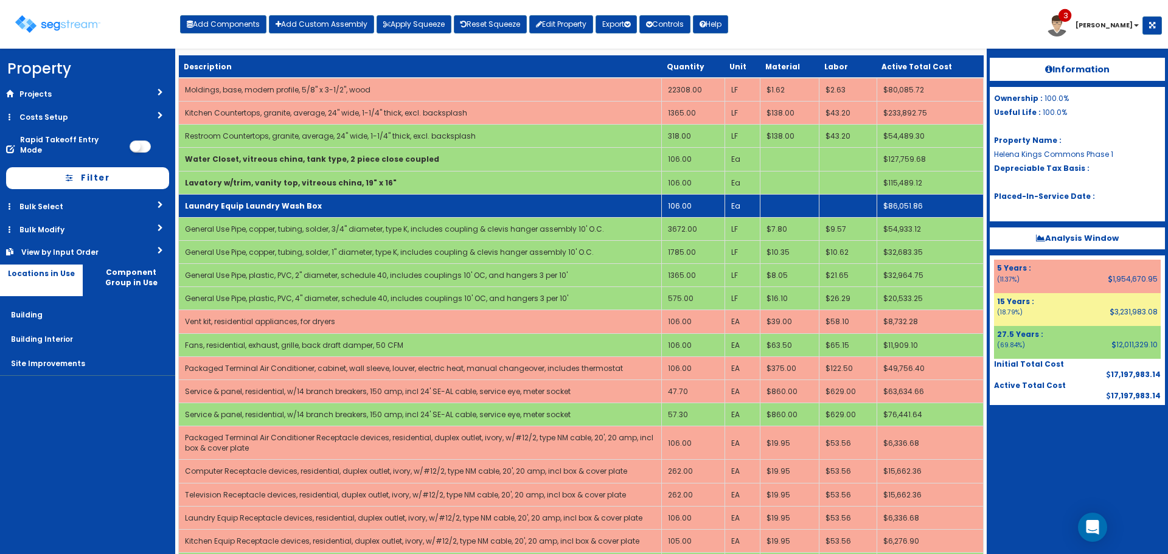
click at [384, 207] on td "Laundry Equip Laundry Wash Box" at bounding box center [420, 205] width 483 height 23
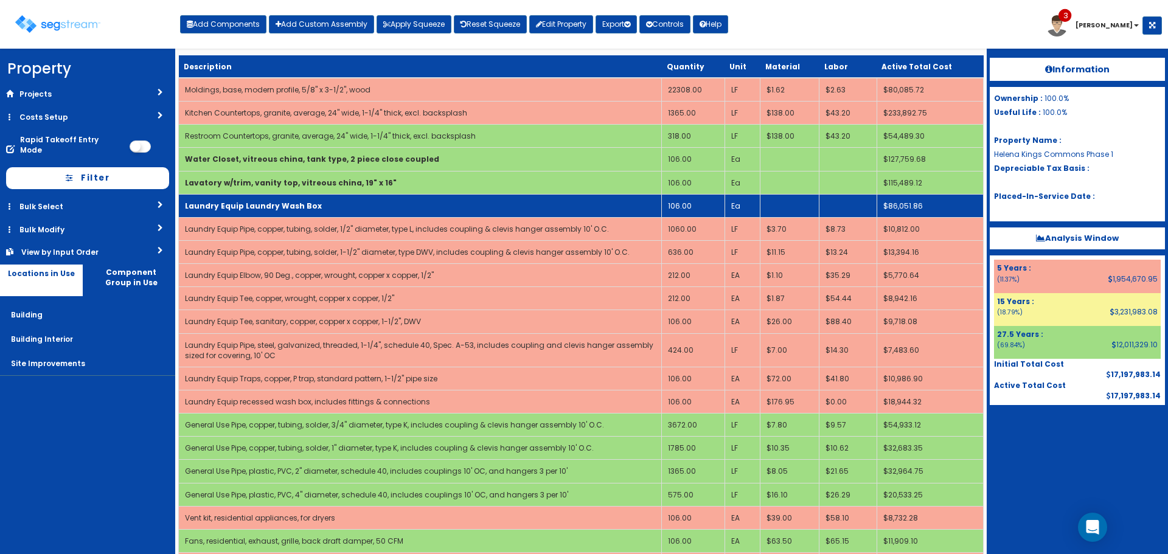
click at [384, 207] on td "Laundry Equip Laundry Wash Box" at bounding box center [420, 205] width 483 height 23
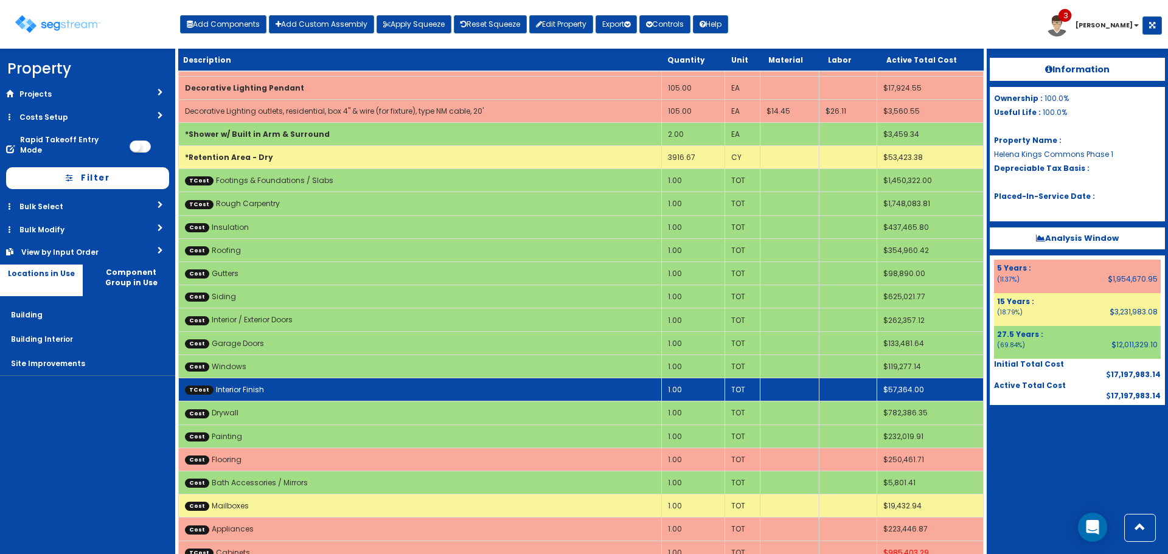
scroll to position [2433, 0]
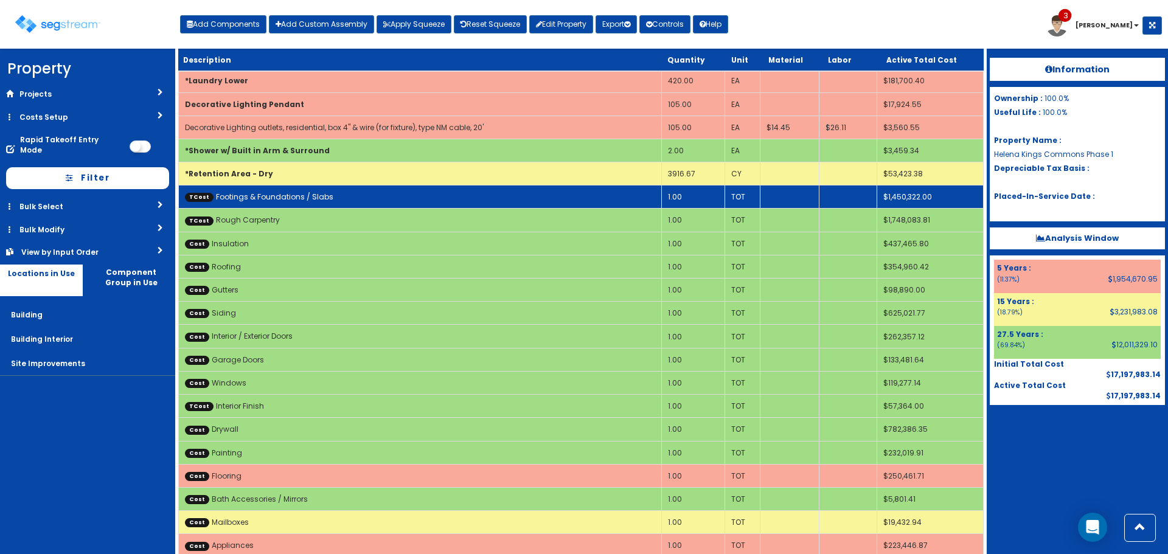
click at [525, 185] on td "TCost Footings & Foundations / Slabs" at bounding box center [420, 196] width 483 height 23
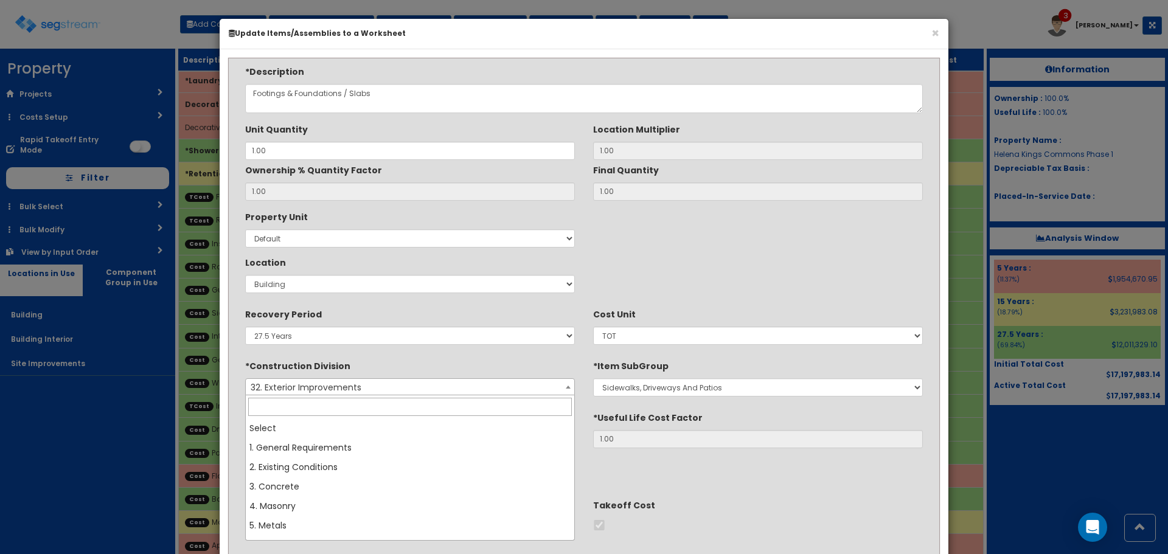
click at [363, 387] on span "32. Exterior Improvements" at bounding box center [410, 387] width 328 height 17
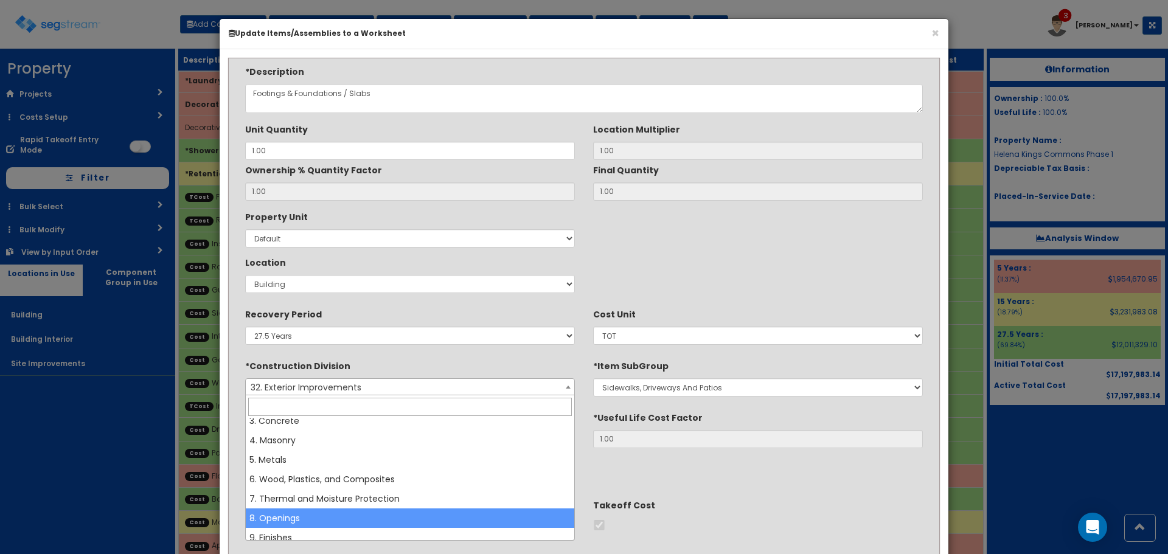
scroll to position [0, 0]
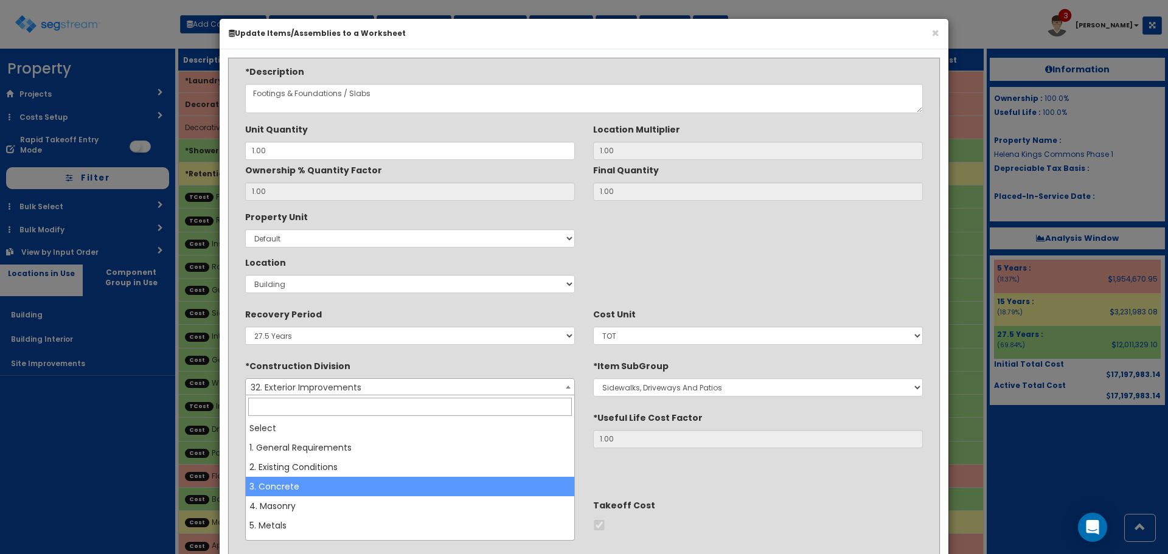
select select "3"
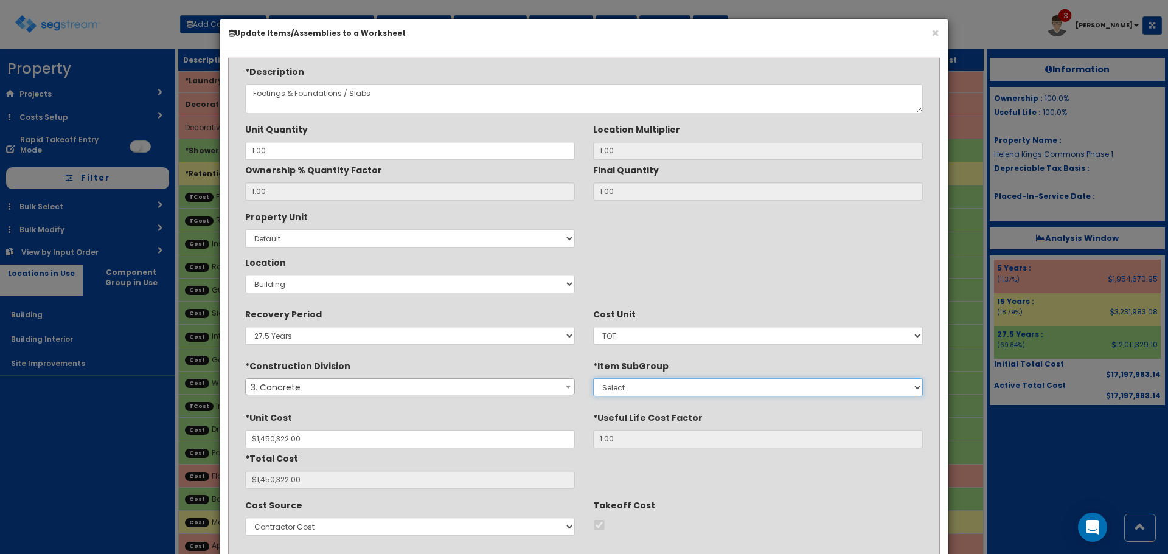
click at [746, 380] on select "Select 1. Concrete Patching (3013062) 2. Selective Demolition, Concrete (305051…" at bounding box center [758, 387] width 330 height 18
select select "3051330"
click at [593, 378] on select "Select 1. Concrete Patching (3013062) 2. Selective Demolition, Concrete (305051…" at bounding box center [758, 387] width 330 height 18
click at [786, 459] on div "*Unit Cost $1,450,322.00 *Useful Life Cost Factor 1.00 *Total Cost $1,450,322.00" at bounding box center [584, 447] width 696 height 81
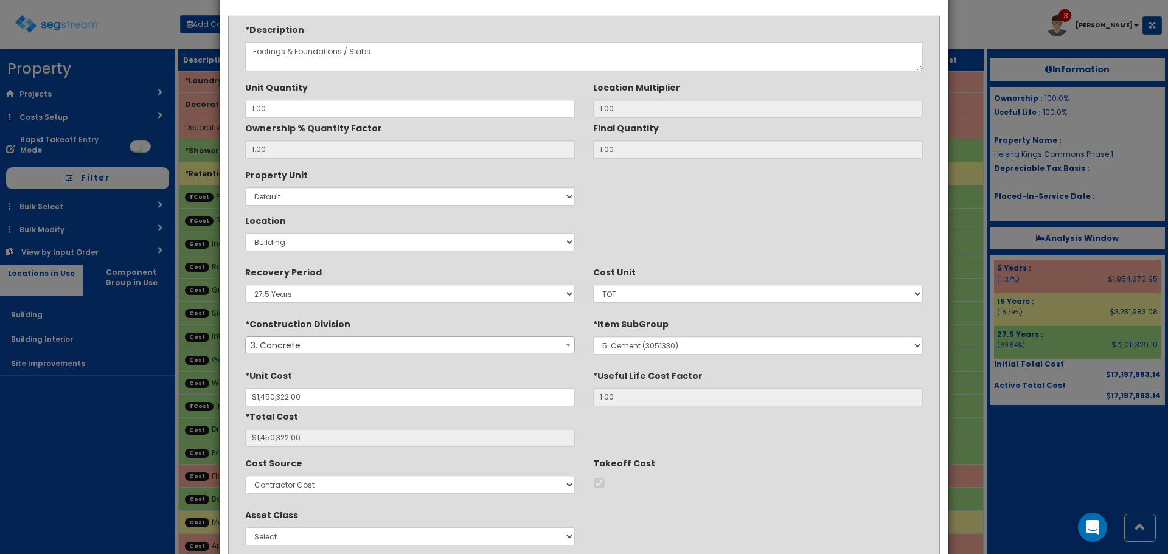
scroll to position [122, 0]
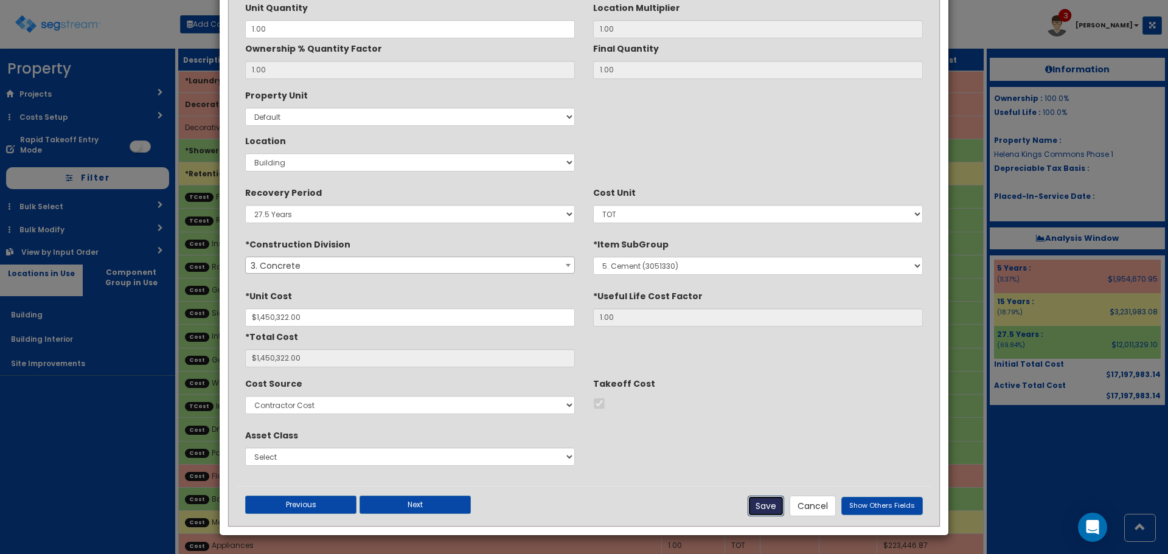
click at [775, 507] on button "Save" at bounding box center [765, 506] width 36 height 21
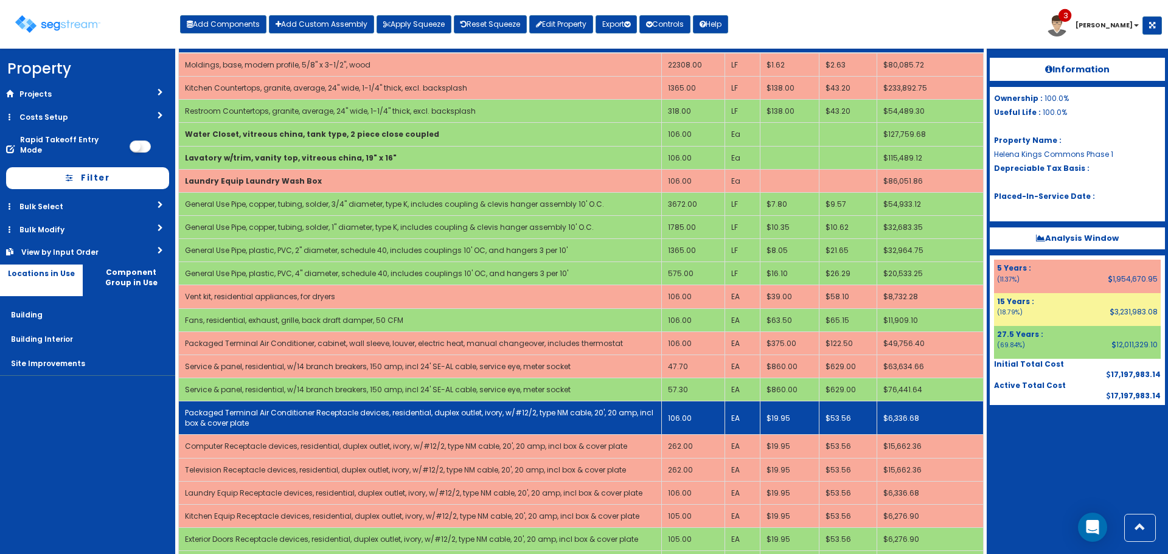
scroll to position [0, 0]
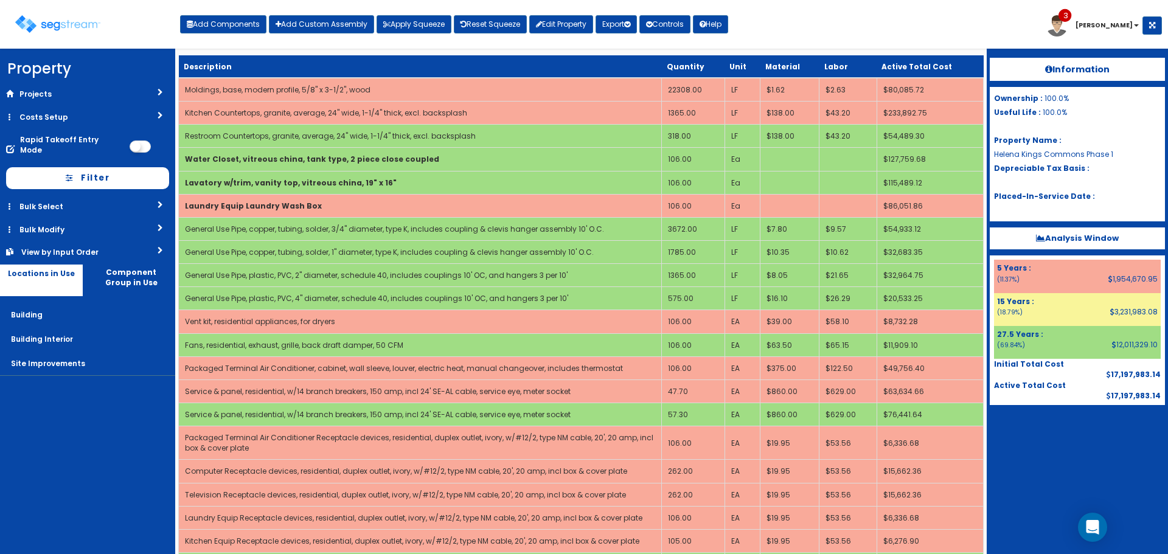
click at [858, 13] on div "Toggle navigation Add Components Add Custom Assembly Apply Squeeze Reset Squeez…" at bounding box center [583, 29] width 1155 height 40
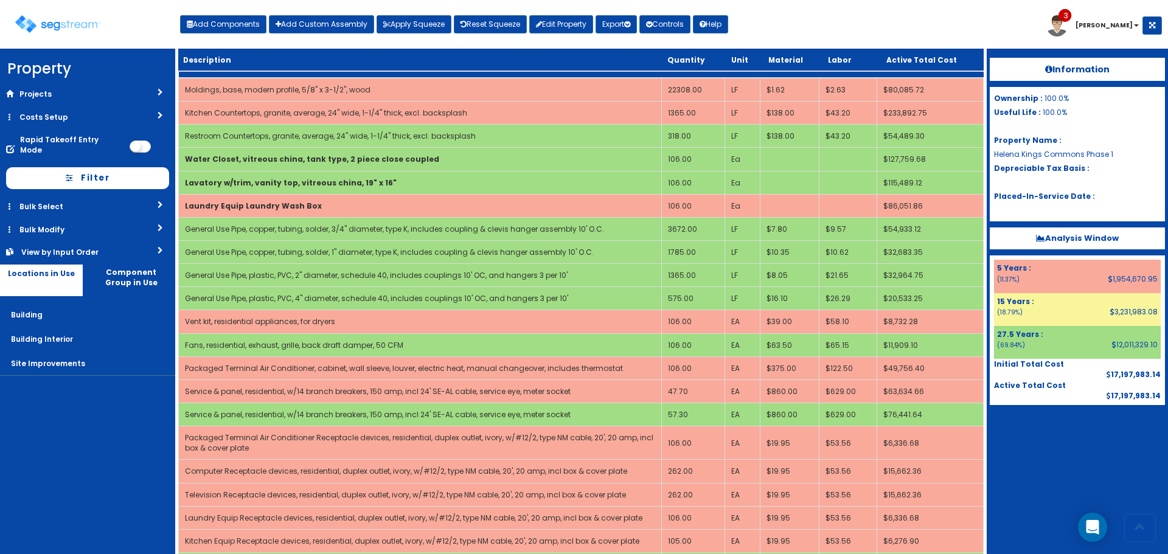
scroll to position [390, 0]
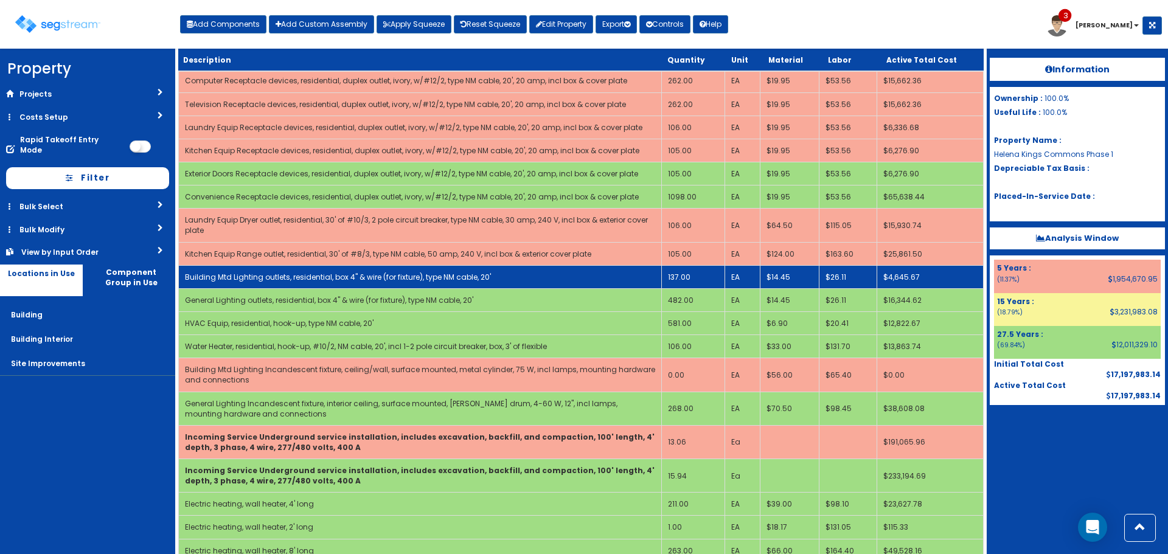
click at [687, 279] on td "137.00" at bounding box center [693, 276] width 63 height 23
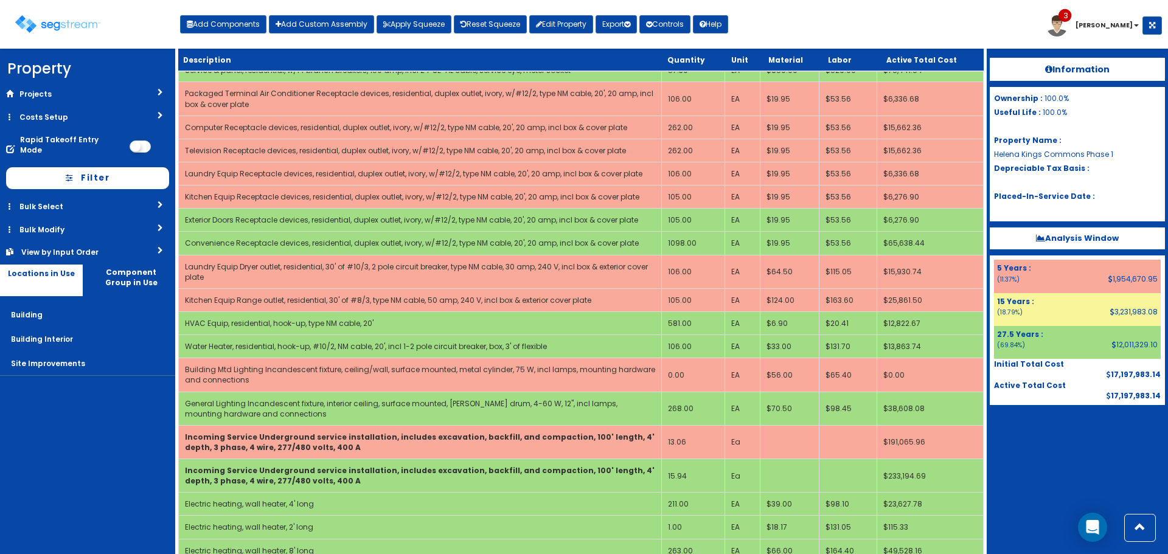
scroll to position [1255, 0]
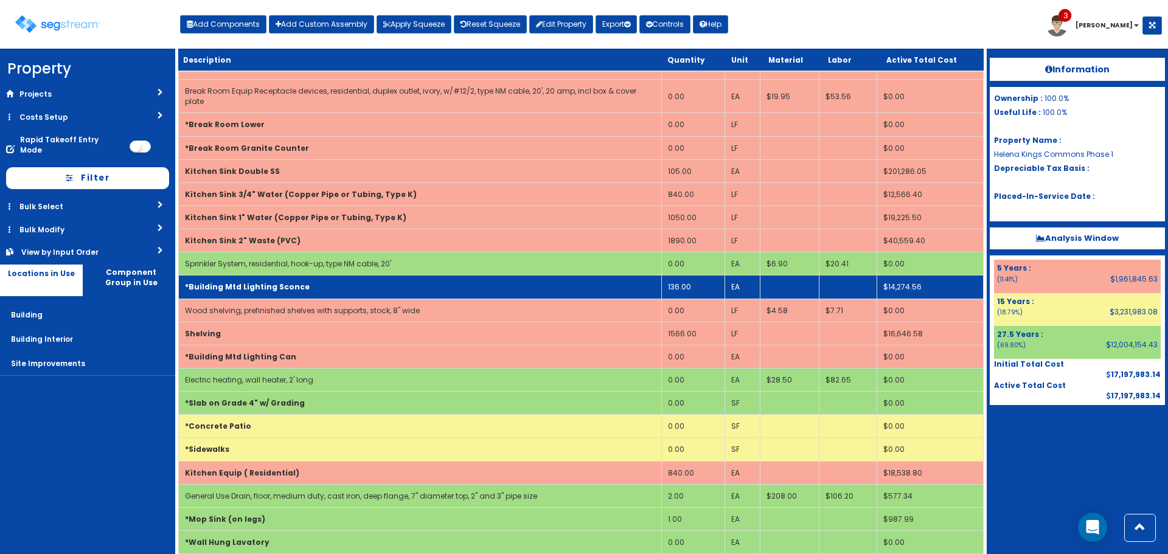
click at [680, 279] on td "136.00" at bounding box center [693, 286] width 63 height 23
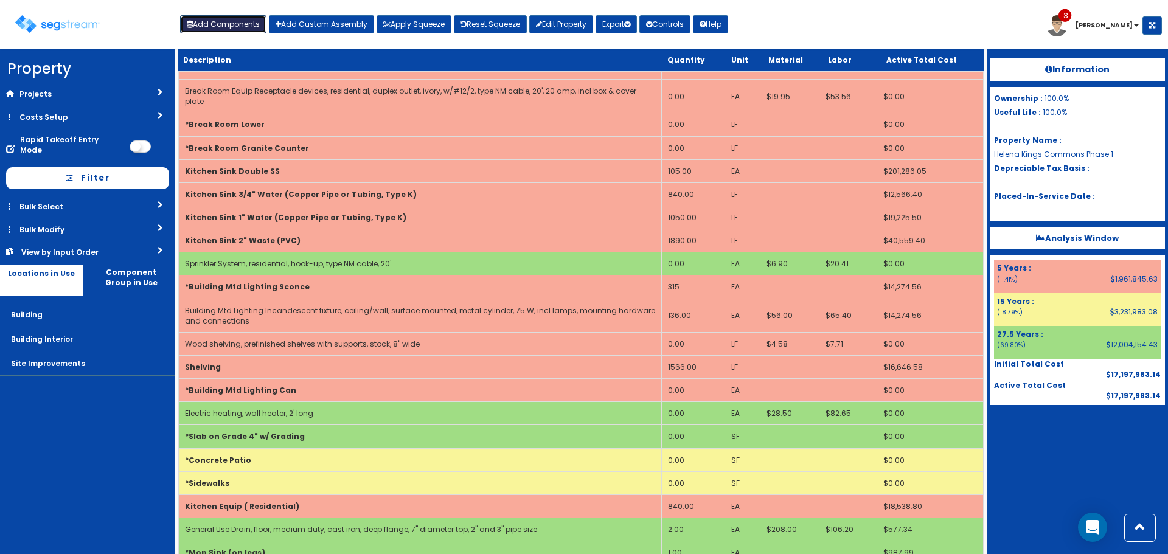
click at [244, 27] on button "Add Components" at bounding box center [223, 24] width 86 height 18
select select
select select "default"
select select "7"
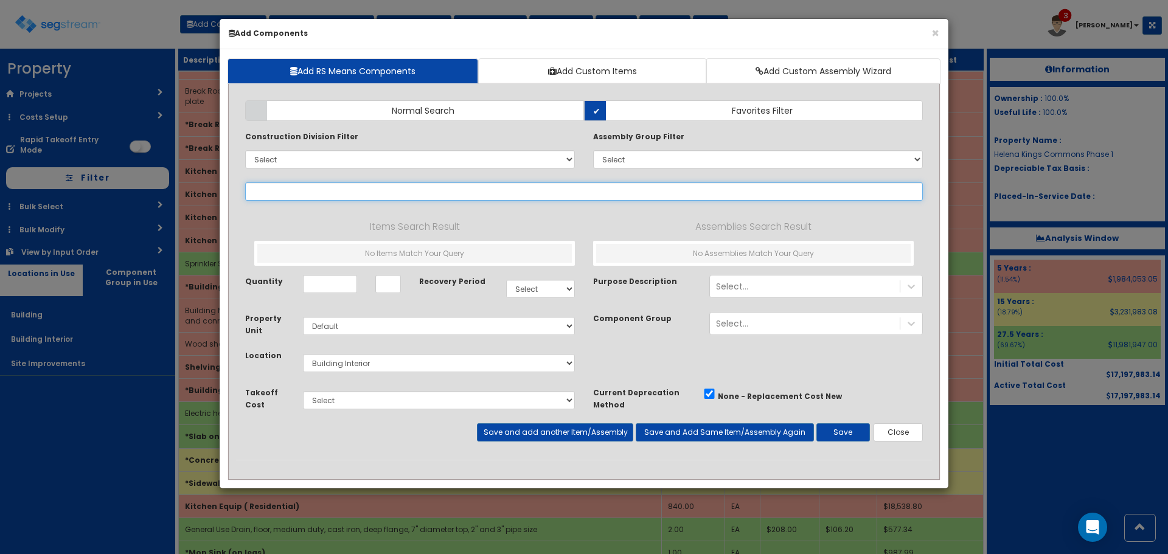
click at [474, 195] on input "text" at bounding box center [583, 191] width 677 height 18
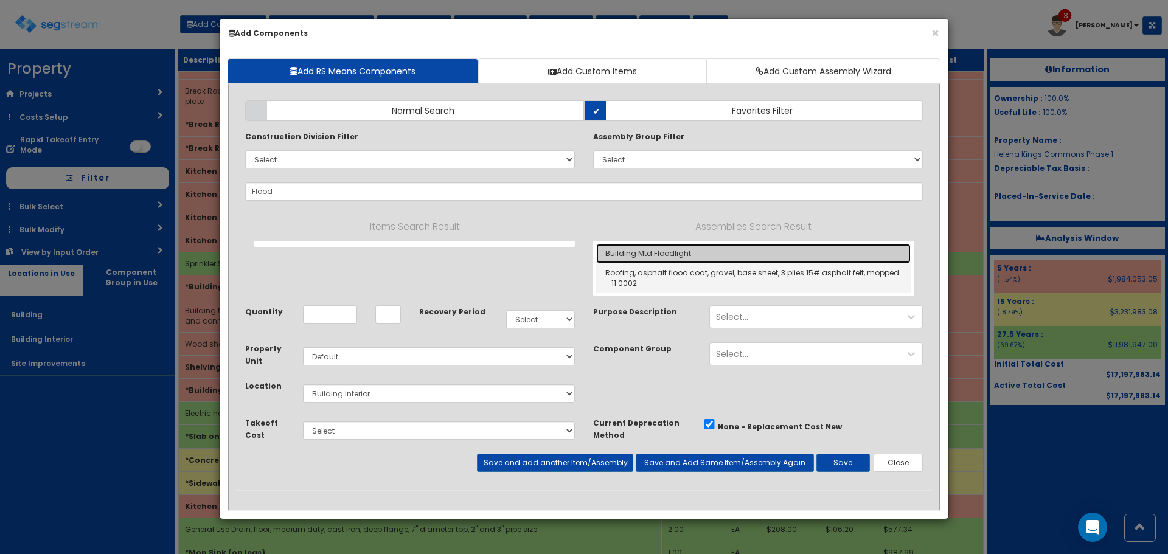
click at [683, 252] on link "Building Mtd Floodlight" at bounding box center [753, 253] width 314 height 19
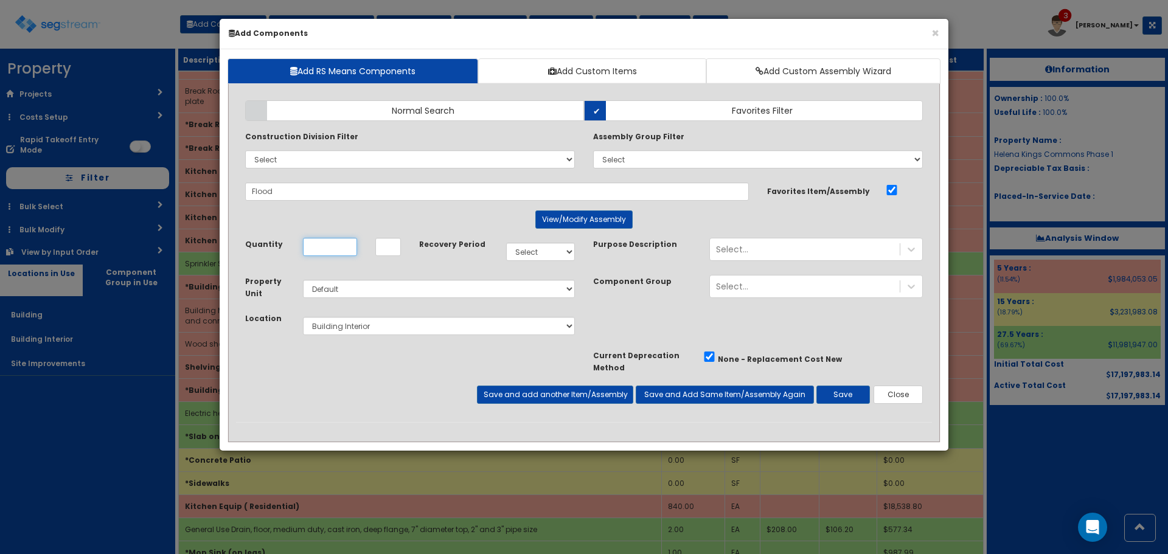
type input "Building Mtd Floodlight"
type input "Ea"
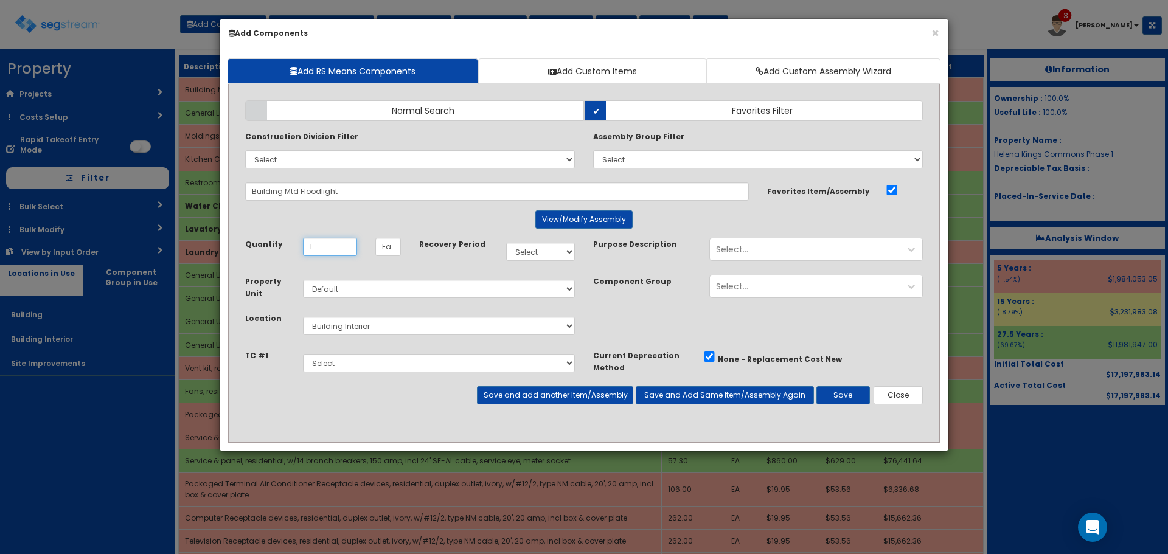
type input "1"
select select "5Y"
select select "6"
select select "5279565"
click at [567, 401] on button "Save and add another Item/Assembly" at bounding box center [555, 395] width 156 height 18
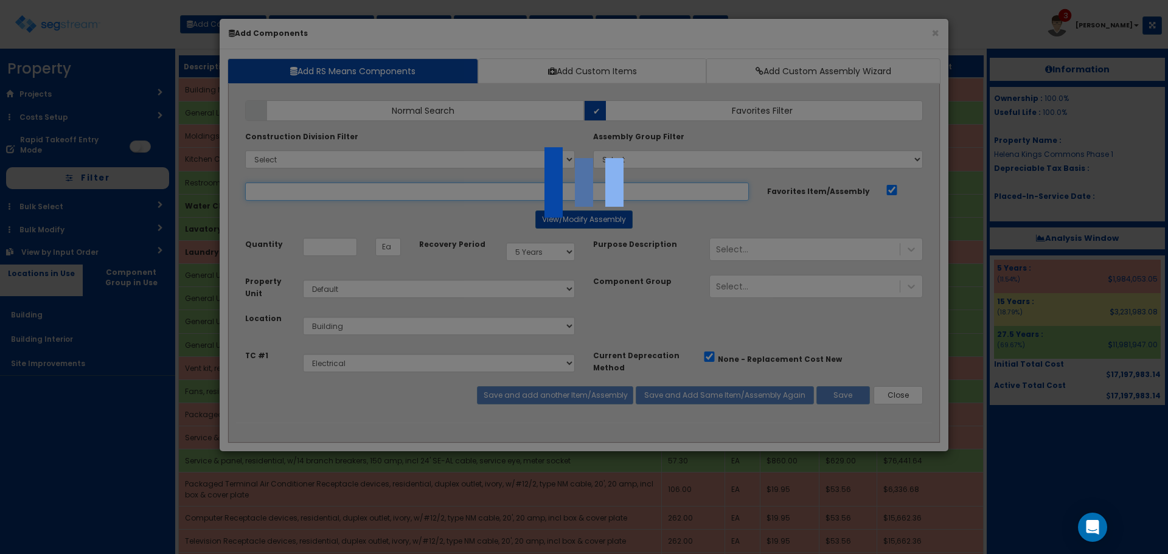
select select "5279565"
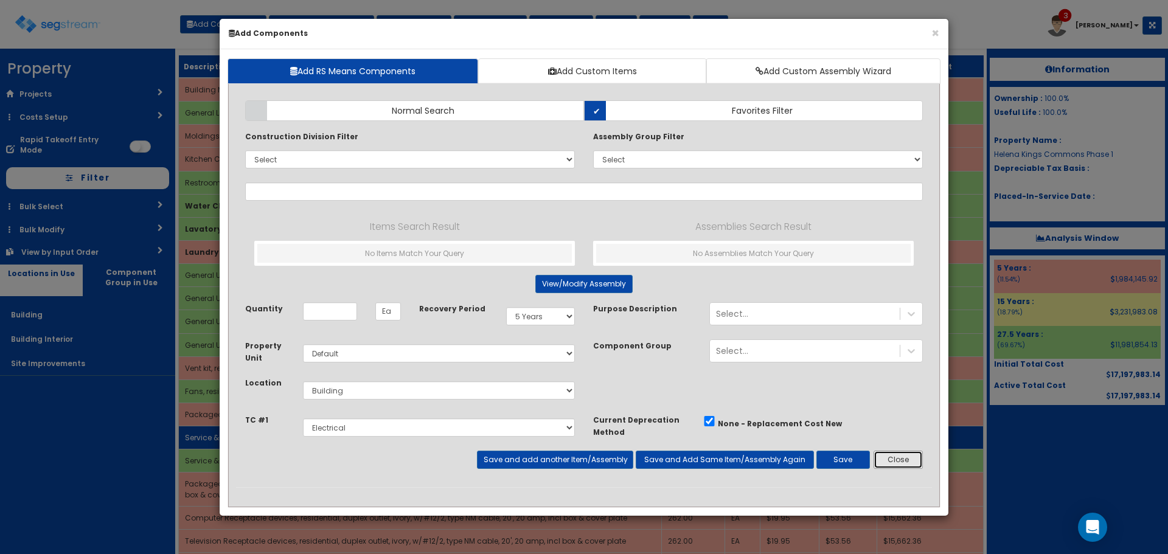
drag, startPoint x: 895, startPoint y: 465, endPoint x: 898, endPoint y: 441, distance: 23.8
click at [895, 465] on button "Close" at bounding box center [897, 460] width 49 height 18
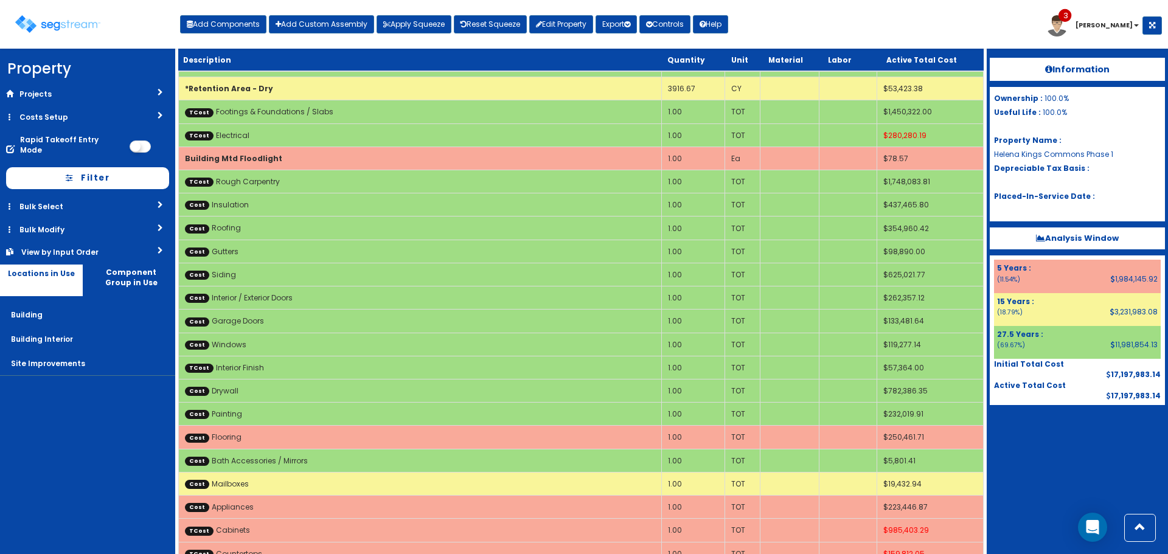
scroll to position [334, 0]
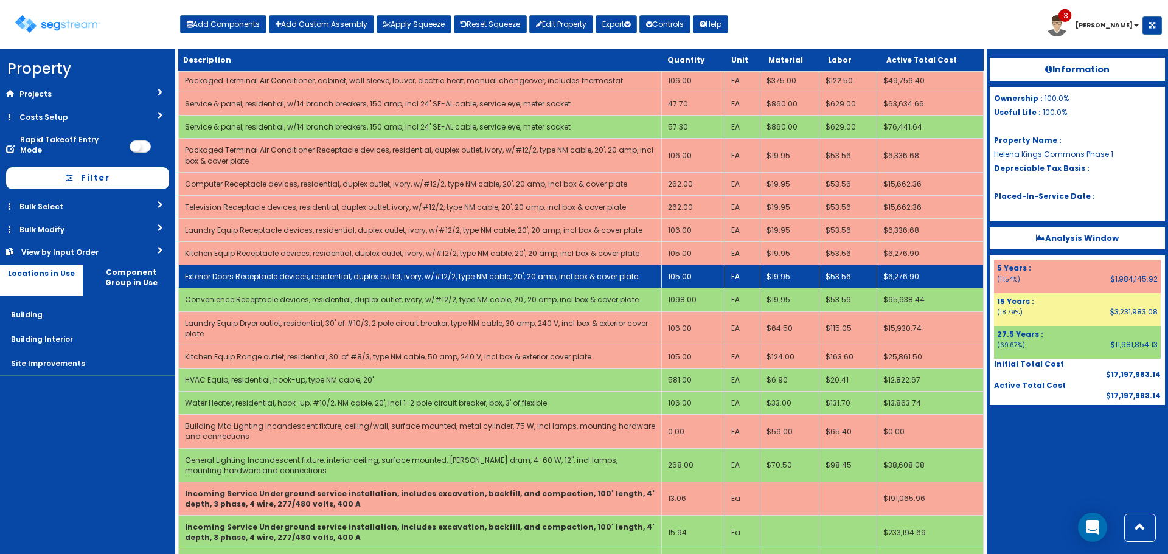
click at [693, 276] on td "105.00" at bounding box center [693, 276] width 63 height 23
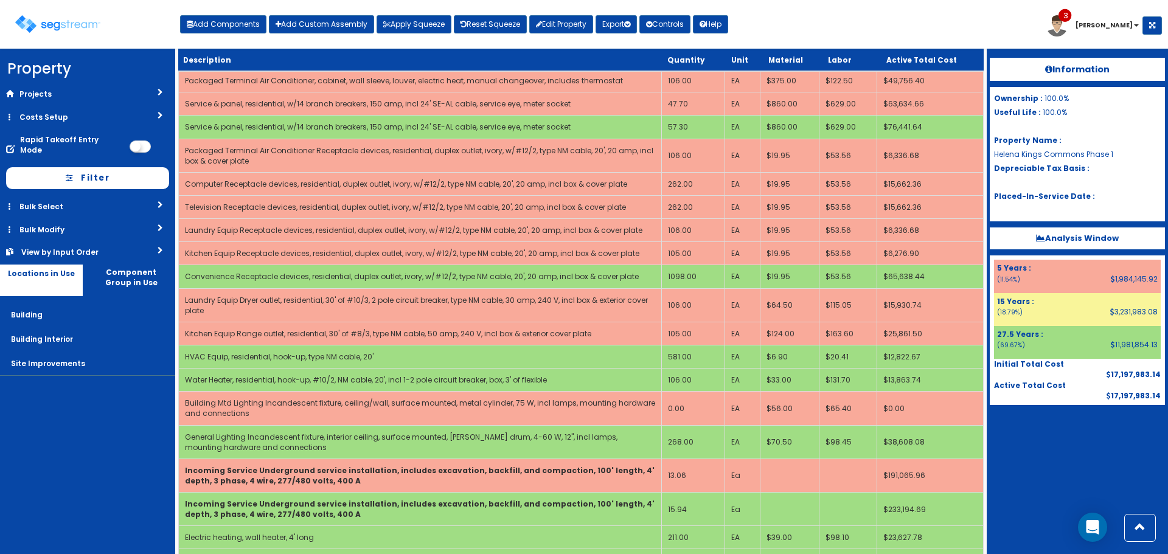
scroll to position [0, 0]
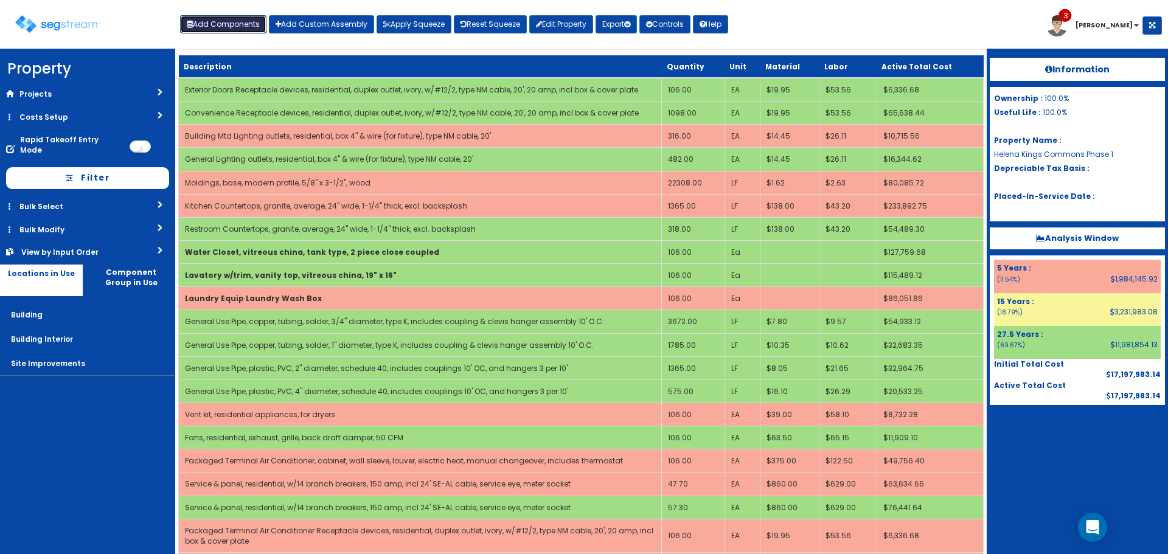
click at [229, 21] on button "Add Components" at bounding box center [223, 24] width 86 height 18
select select "5279565"
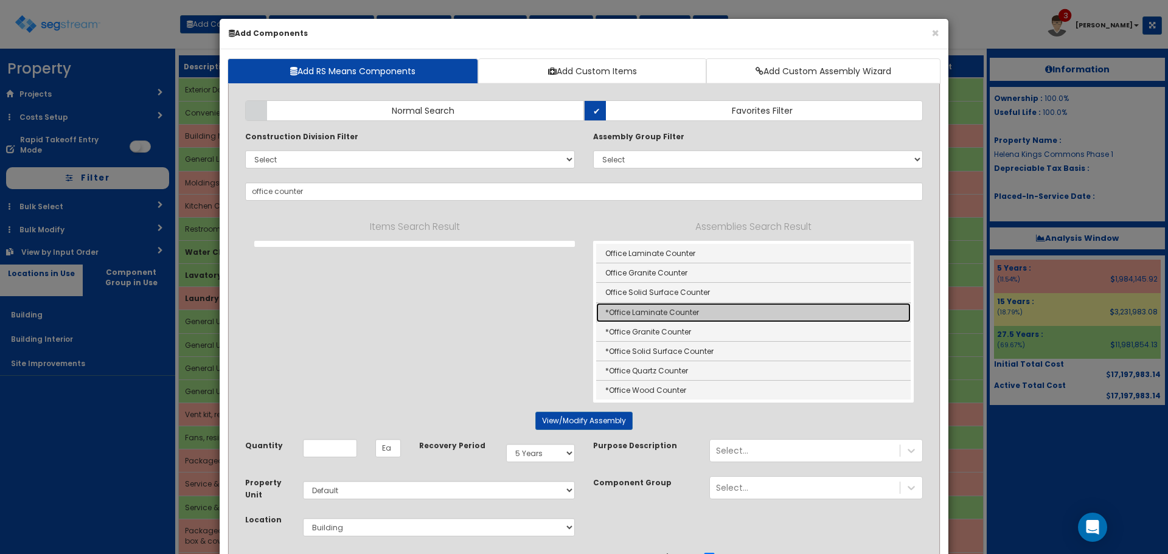
click at [612, 313] on link "*Office Laminate Counter" at bounding box center [753, 312] width 314 height 19
type input "*Office Laminate Counter"
type input "LF"
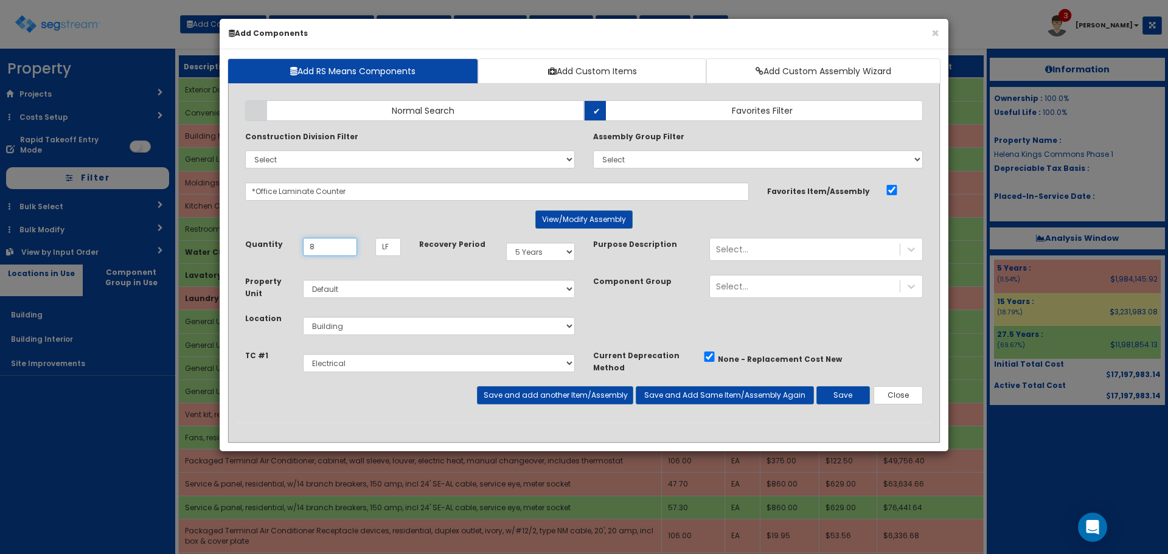
type input "8"
select select "7"
click at [568, 362] on select "Select Footings & Foundations / Slabs Rough Carpentry Interior Finish Cabinets …" at bounding box center [439, 363] width 272 height 18
select select "5279562"
click at [303, 354] on select "Select Footings & Foundations / Slabs Rough Carpentry Interior Finish Cabinets …" at bounding box center [439, 363] width 272 height 18
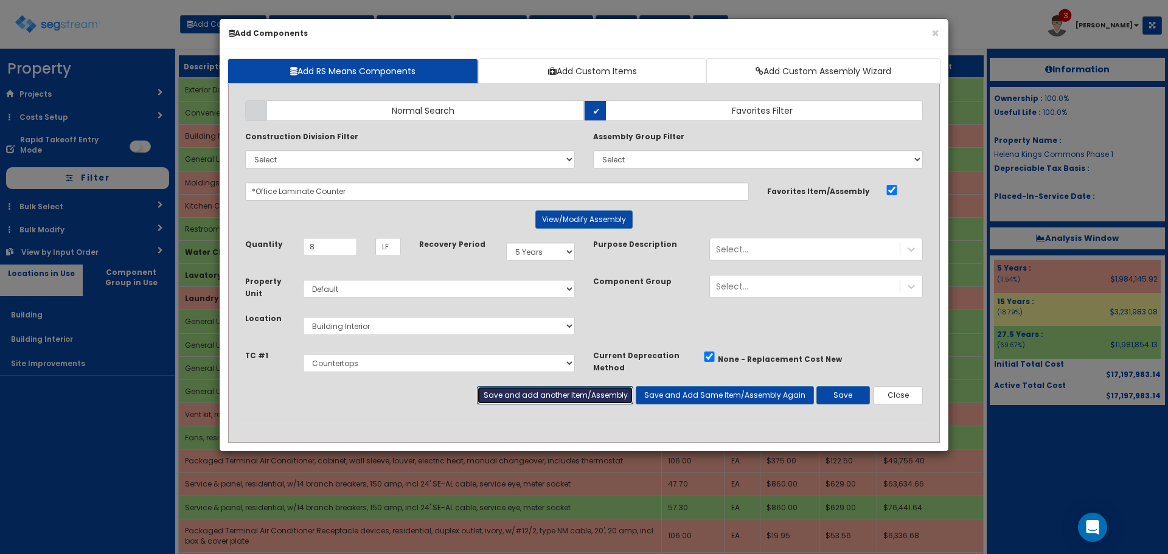
click at [552, 395] on button "Save and add another Item/Assembly" at bounding box center [555, 395] width 156 height 18
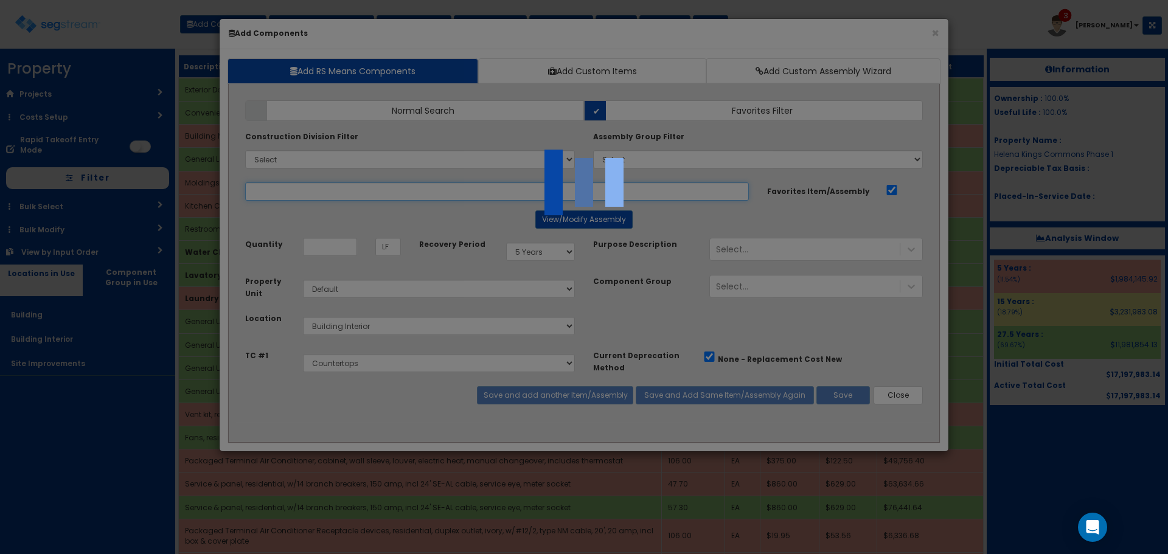
select select "5279562"
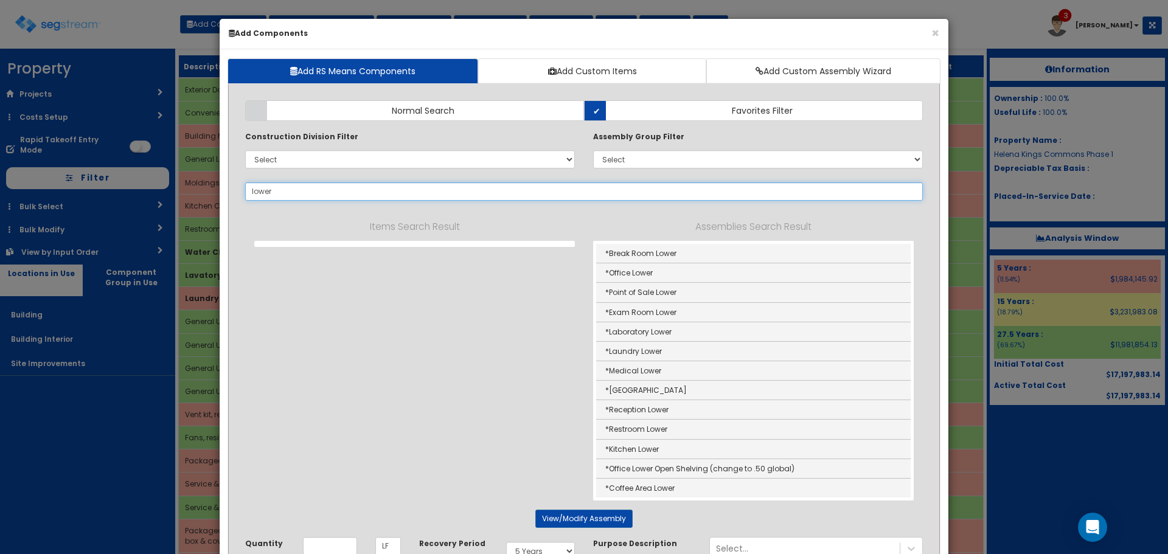
drag, startPoint x: 303, startPoint y: 196, endPoint x: 185, endPoint y: 196, distance: 118.0
click at [185, 196] on div "× Add Components Add RS Means Components Add Custom Items Add Custom Assembly W…" at bounding box center [584, 277] width 1168 height 554
type input "c"
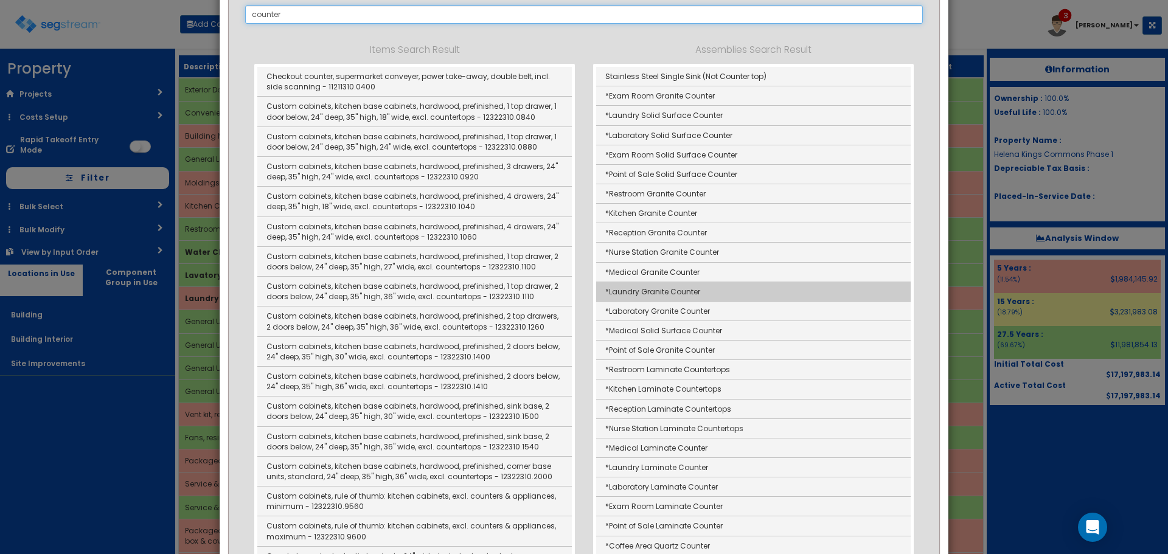
scroll to position [182, 0]
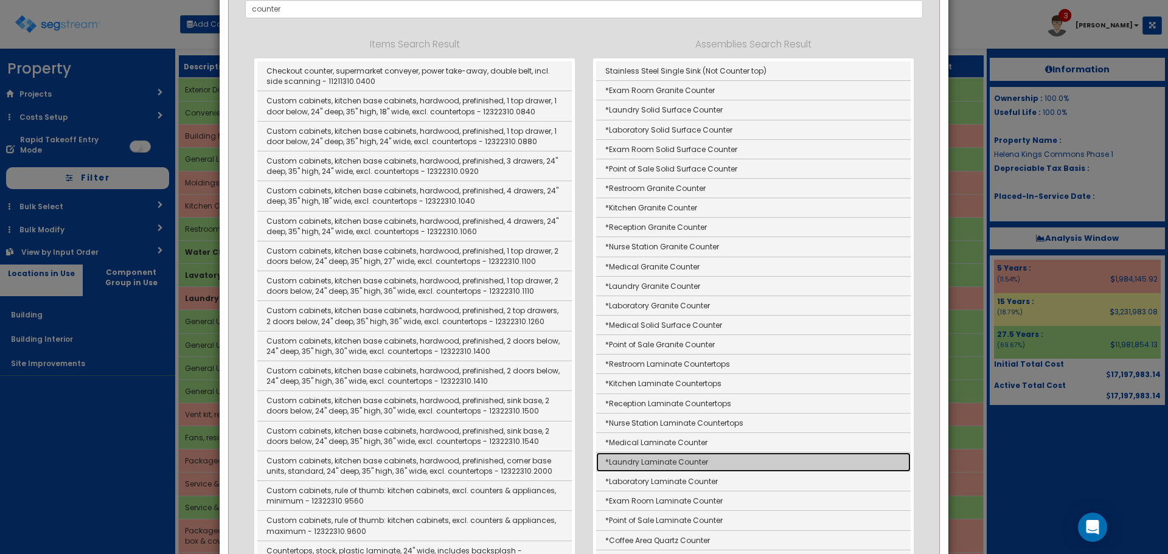
click at [693, 462] on link "*Laundry Laminate Counter" at bounding box center [753, 461] width 314 height 19
type input "*Laundry Laminate Counter"
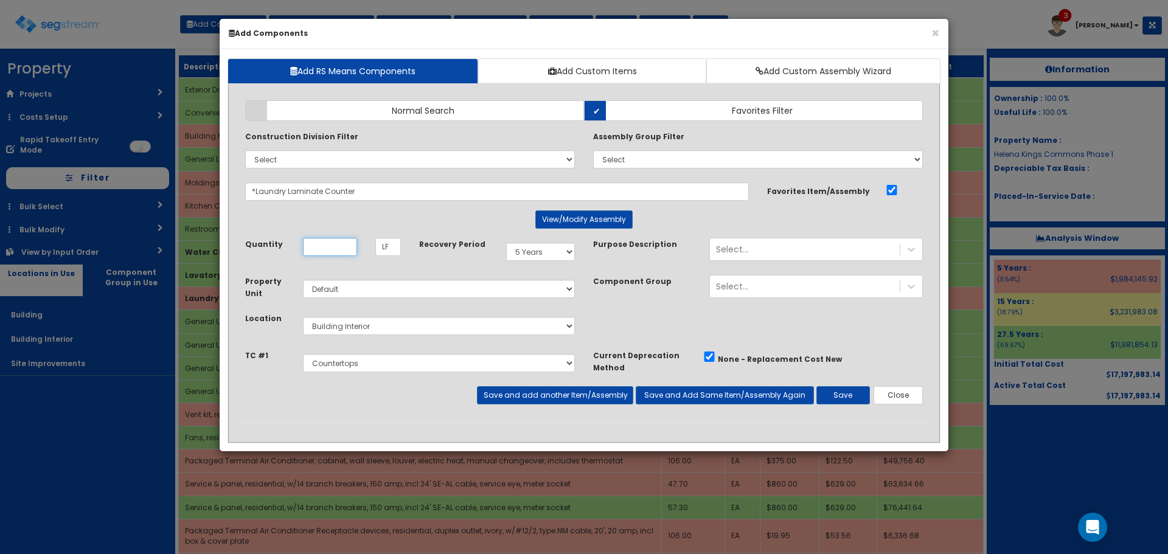
scroll to position [0, 0]
type input "4"
click at [827, 396] on button "Save" at bounding box center [843, 395] width 54 height 18
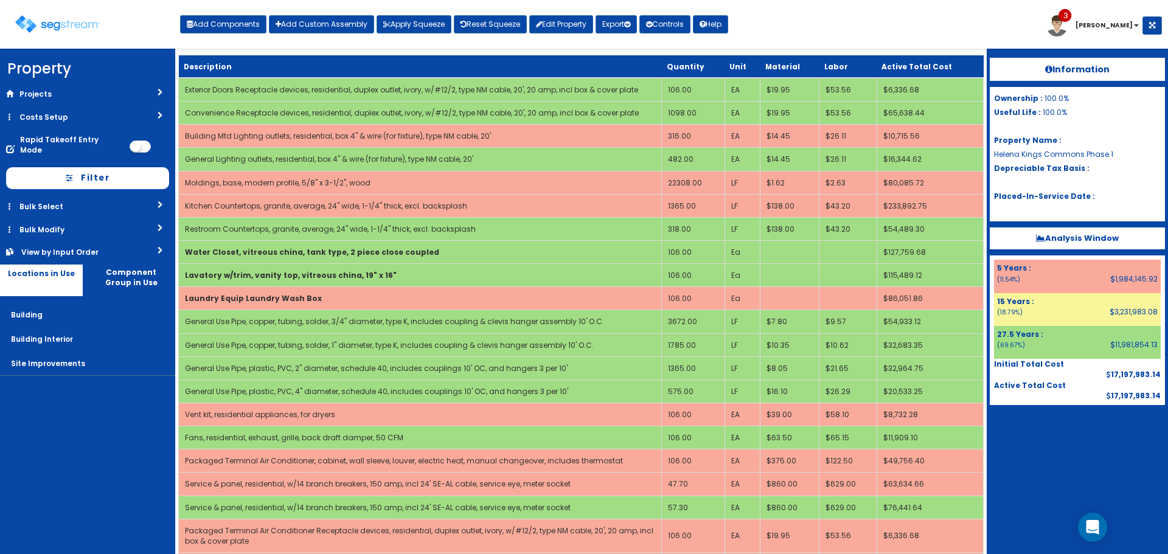
click at [881, 14] on div "Toggle navigation Add Components Add Custom Assembly Apply Squeeze Reset Squeez…" at bounding box center [583, 29] width 1155 height 40
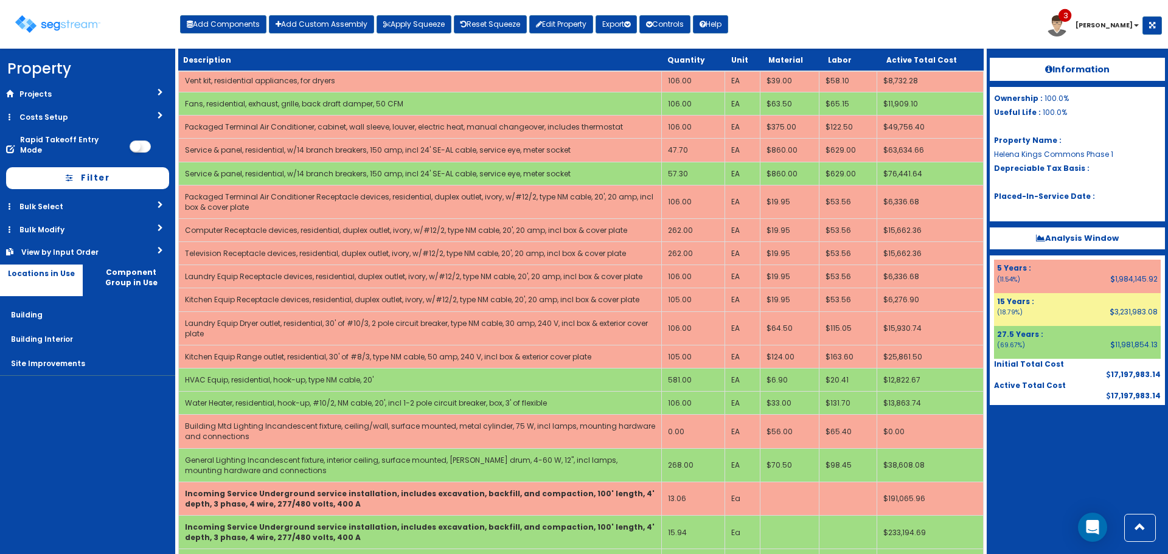
scroll to position [2249, 0]
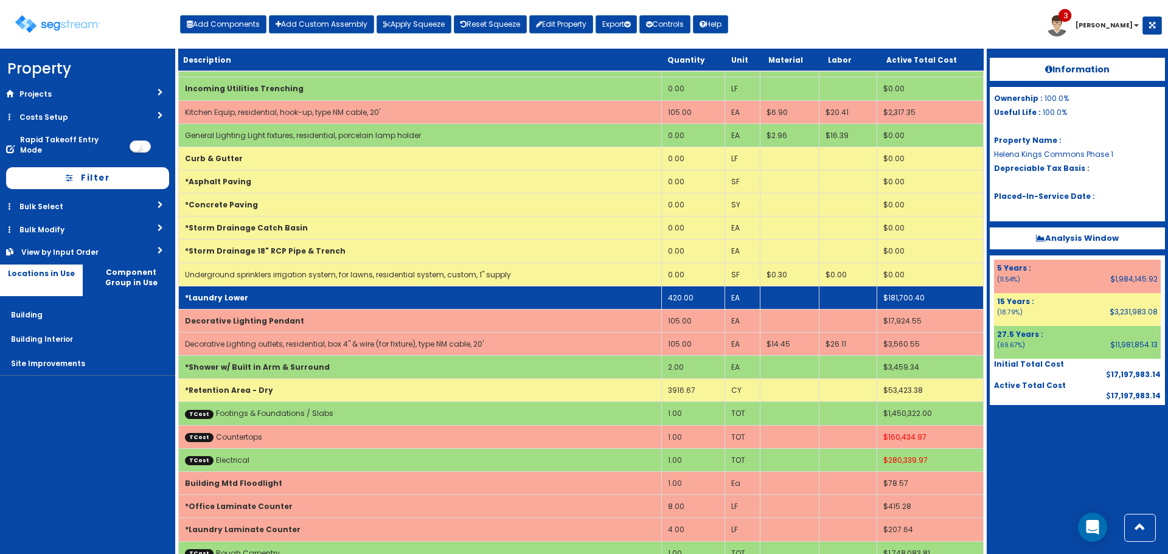
click at [674, 286] on td "420.00" at bounding box center [693, 297] width 63 height 23
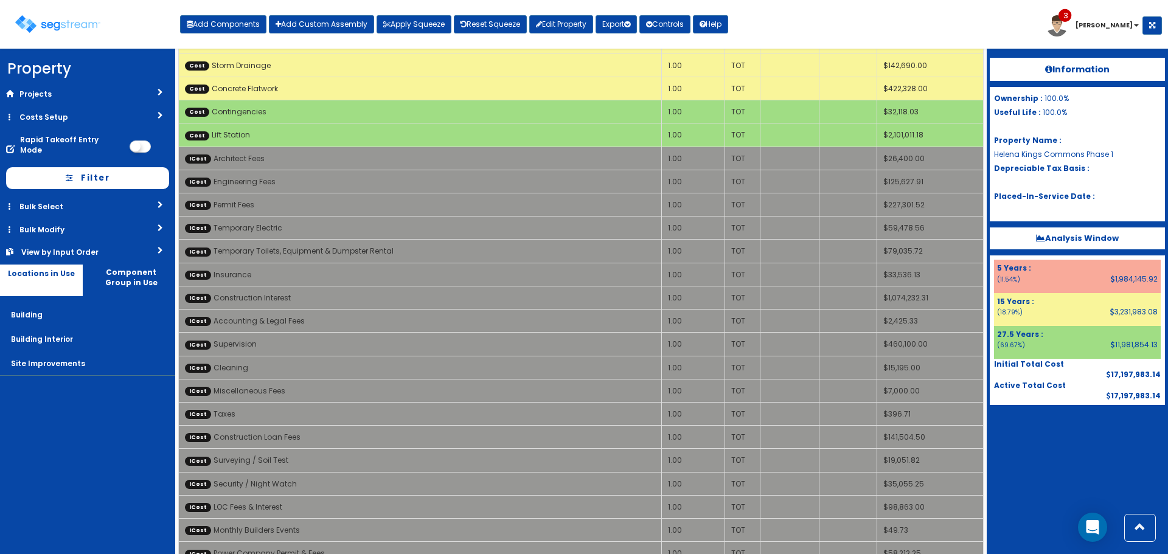
scroll to position [0, 0]
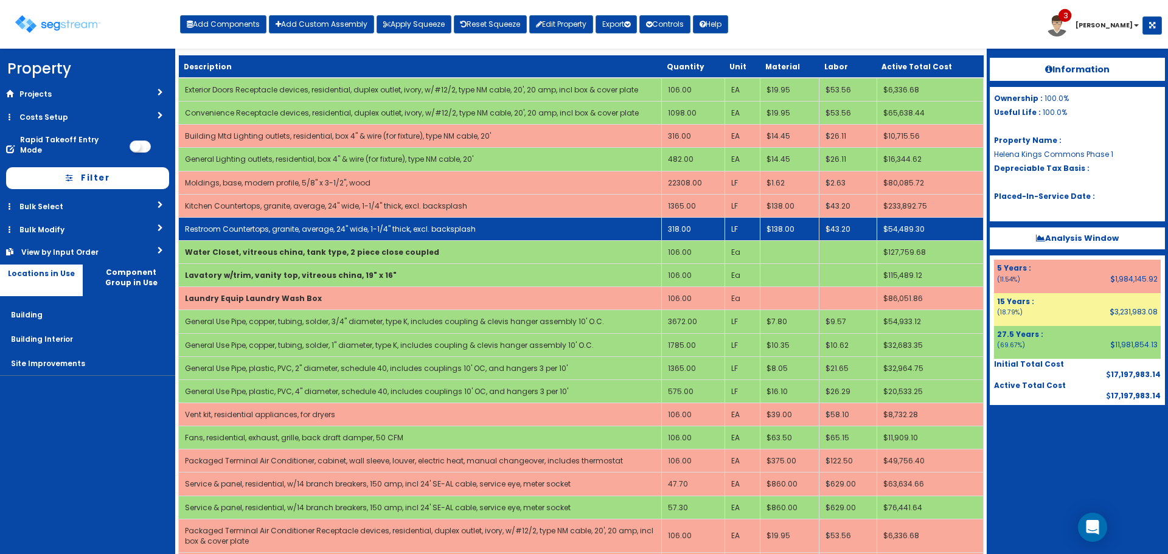
click at [688, 229] on td "318.00" at bounding box center [693, 228] width 63 height 23
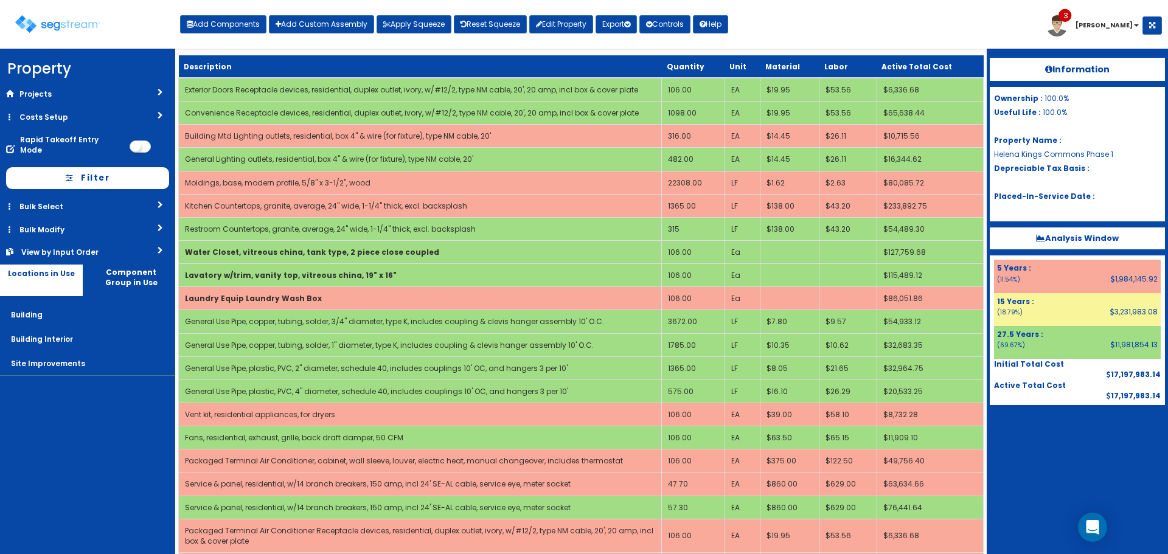
scroll to position [850, 0]
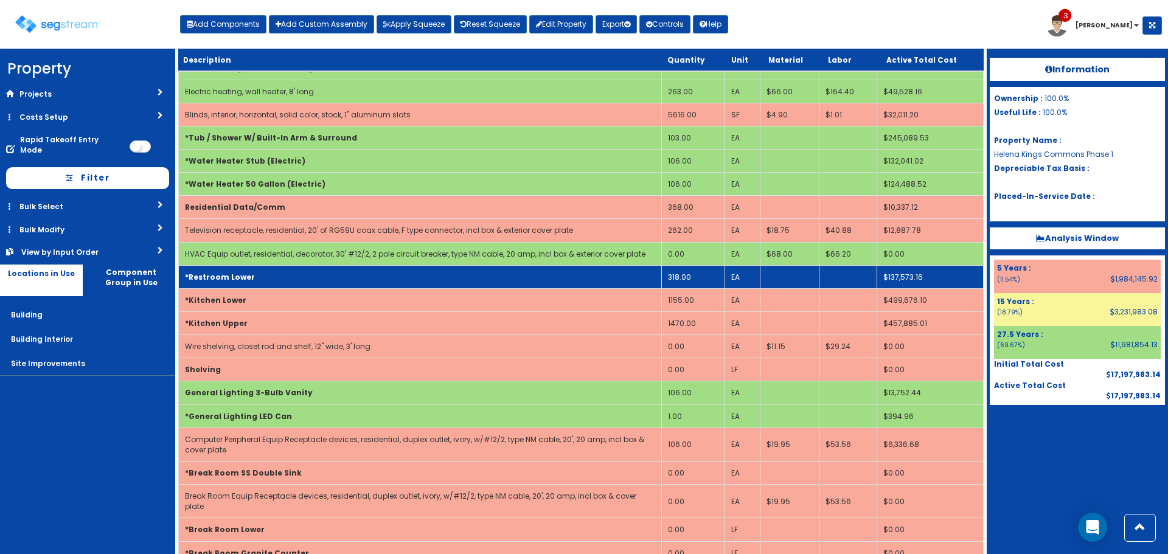
click at [688, 283] on td "318.00" at bounding box center [693, 276] width 63 height 23
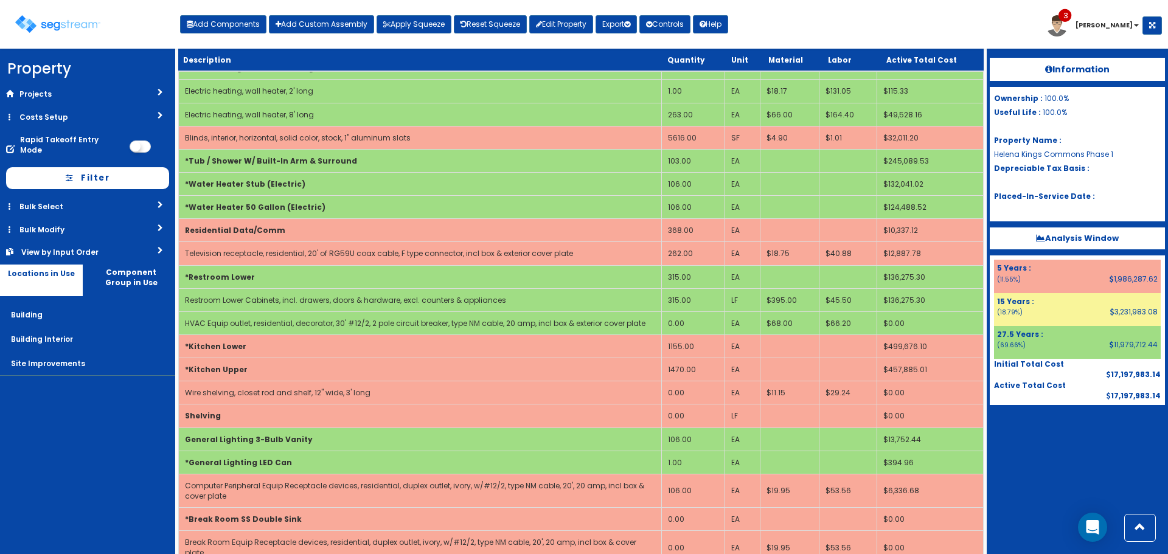
scroll to position [0, 0]
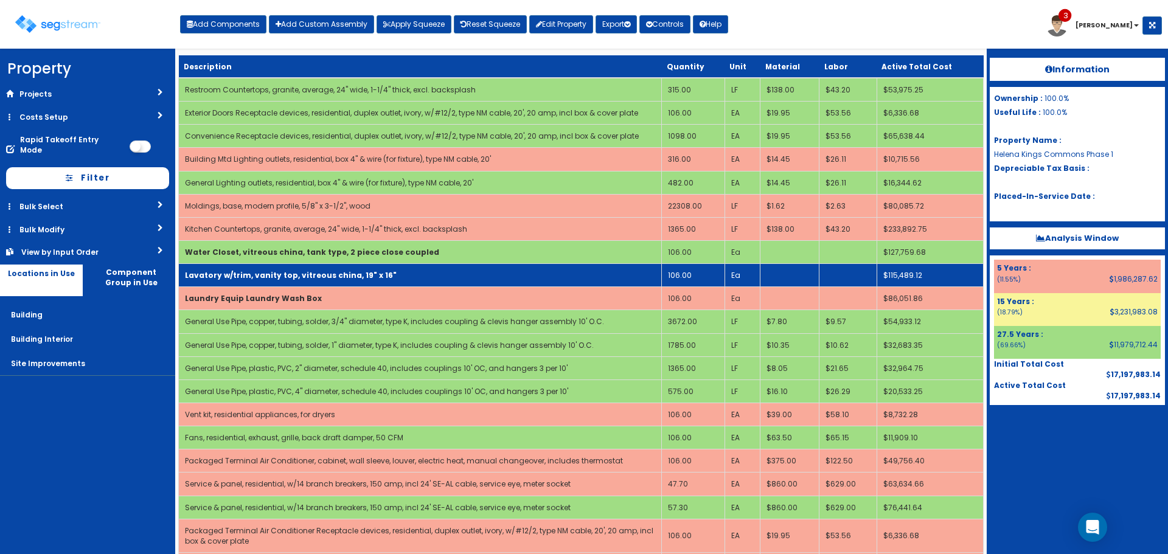
click at [701, 266] on td "106.00" at bounding box center [693, 275] width 63 height 23
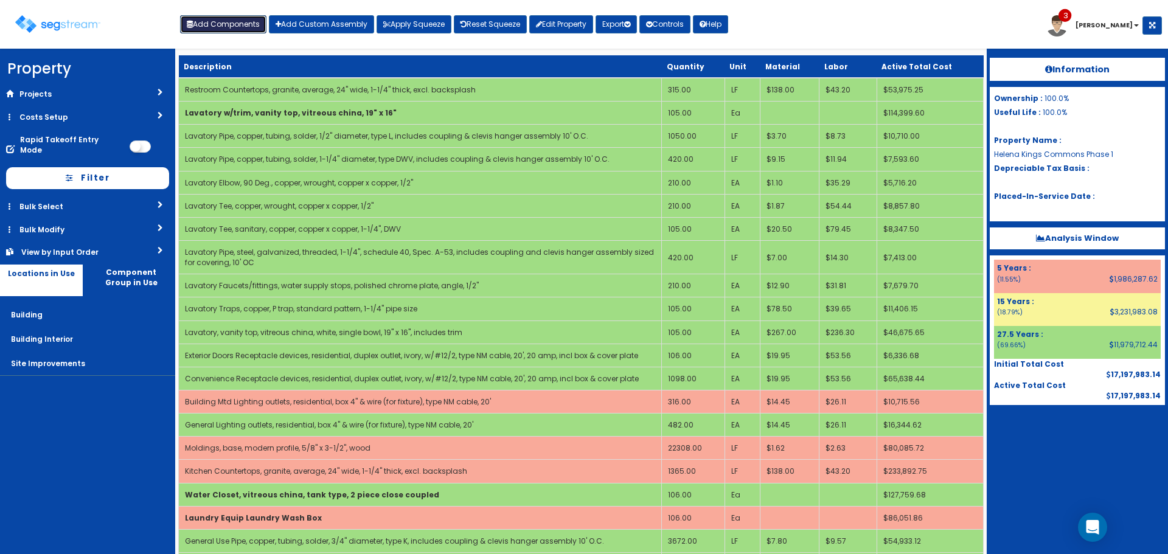
click at [247, 22] on button "Add Components" at bounding box center [223, 24] width 86 height 18
select select "5279562"
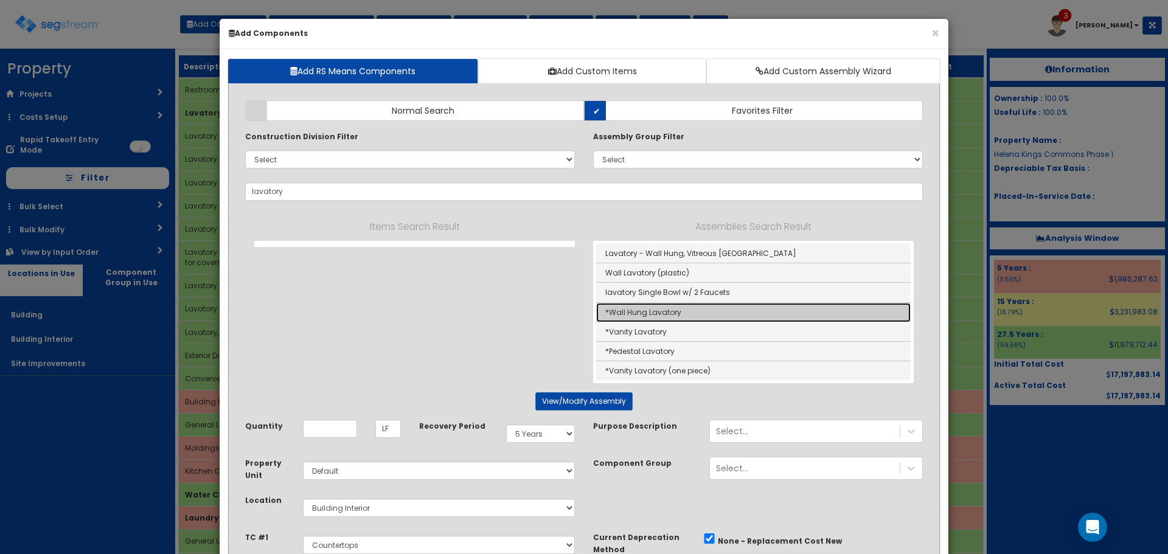
click at [718, 314] on link "*Wall Hung Lavatory" at bounding box center [753, 312] width 314 height 19
type input "*Wall Hung Lavatory"
type input "EA"
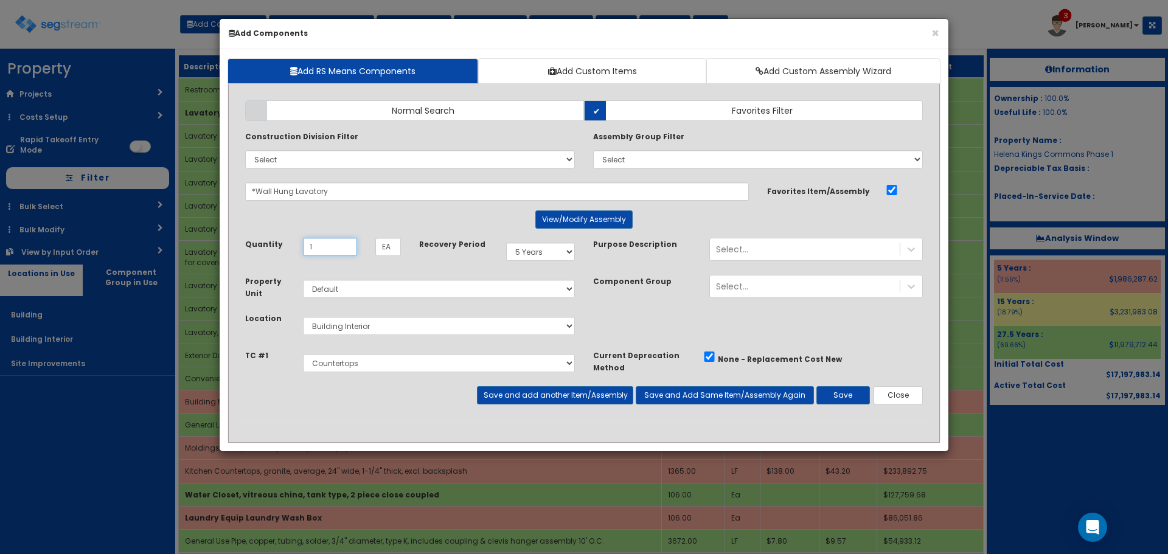
type input "1"
select select "275Y"
select select "5279563"
click at [625, 400] on button "Save and add another Item/Assembly" at bounding box center [555, 395] width 156 height 18
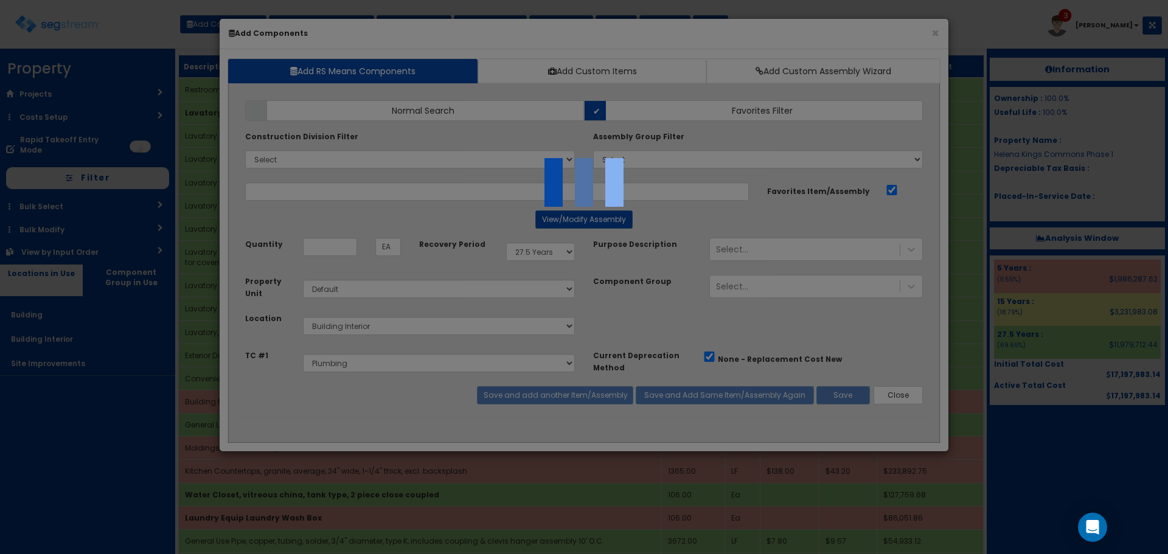
select select "5279563"
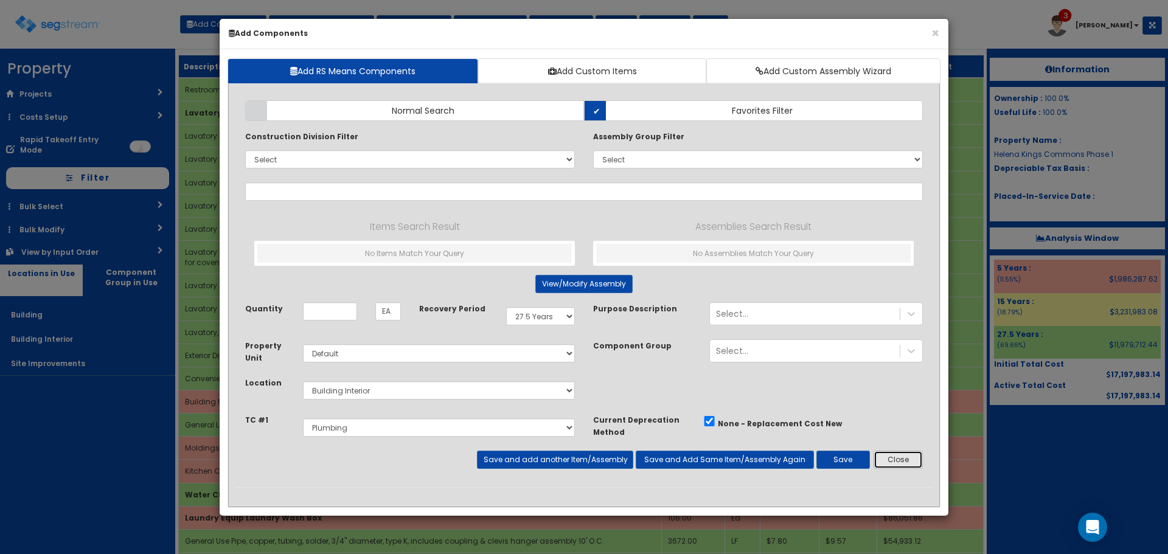
click at [895, 455] on button "Close" at bounding box center [897, 460] width 49 height 18
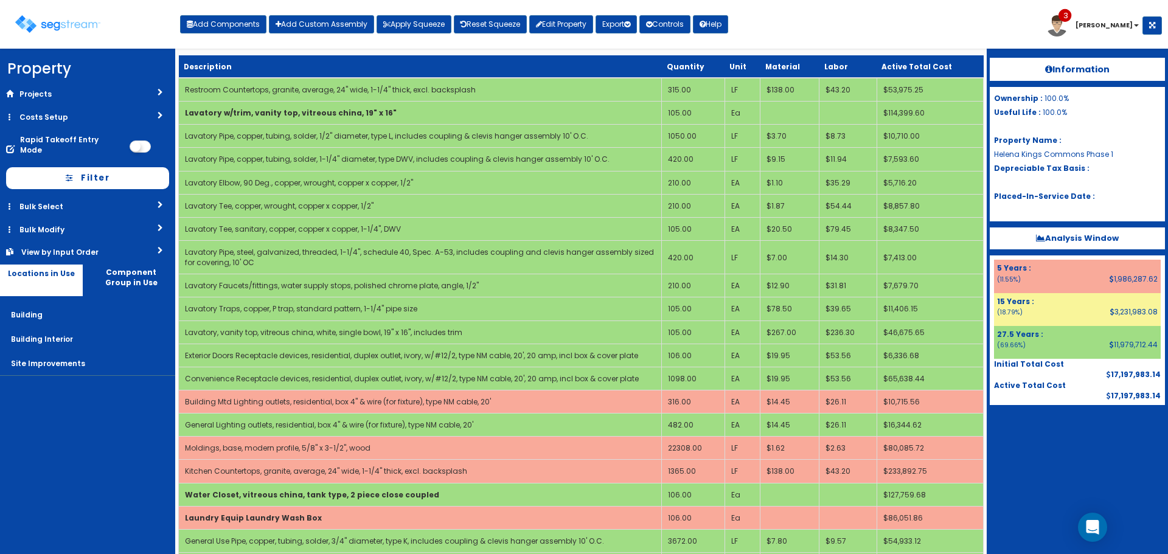
scroll to position [403, 0]
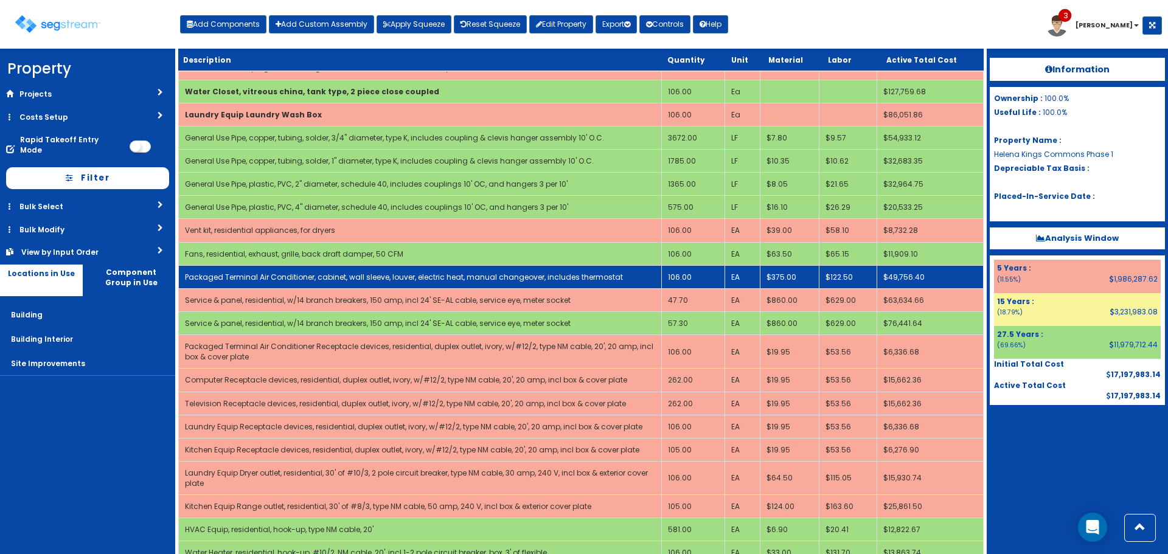
click at [604, 274] on link "Packaged Terminal Air Conditioner, cabinet, wall sleeve, louver, electric heat,…" at bounding box center [404, 277] width 438 height 10
select select "5279564"
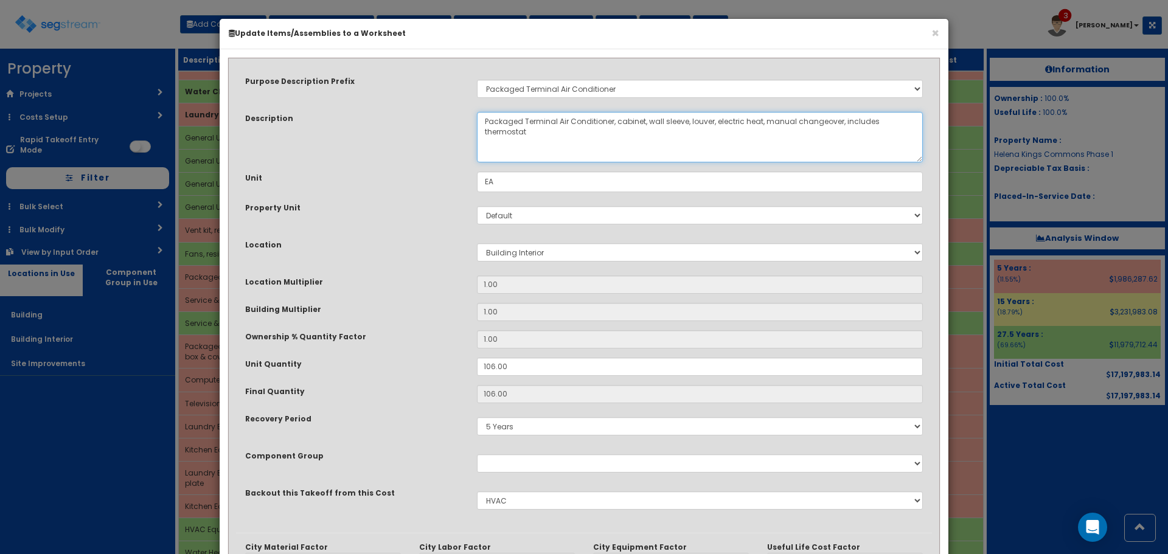
drag, startPoint x: 716, startPoint y: 126, endPoint x: 764, endPoint y: 125, distance: 48.7
click at [764, 125] on textarea "Packaged Terminal Air Conditioner, cabinet, wall sleeve, louver, electric heat,…" at bounding box center [700, 137] width 446 height 50
type textarea "Packaged Terminal Air Conditioner, cabinet, wall sleeve, louver, manual changeo…"
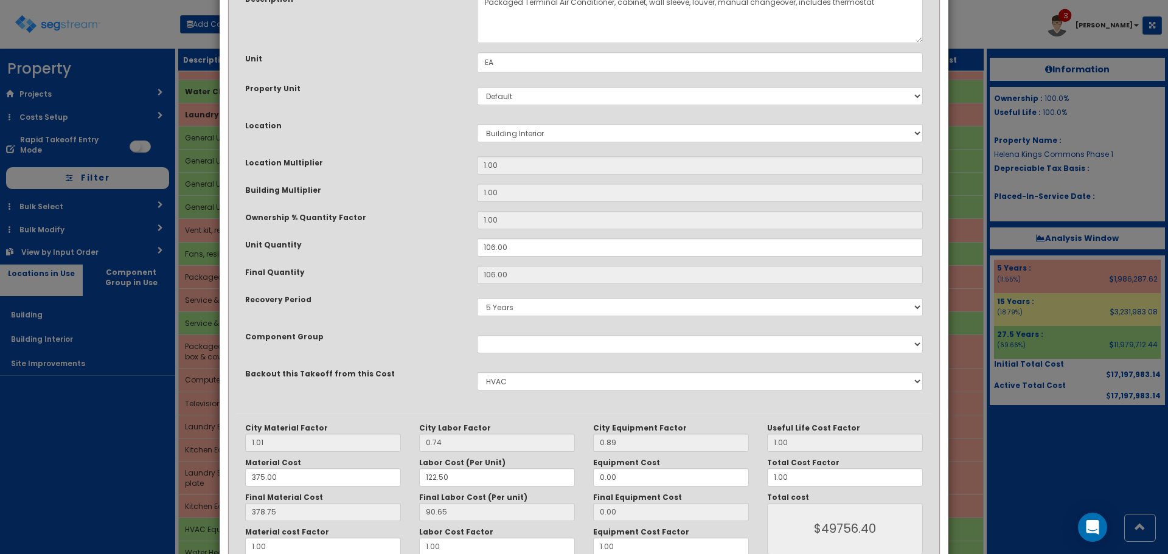
scroll to position [189, 0]
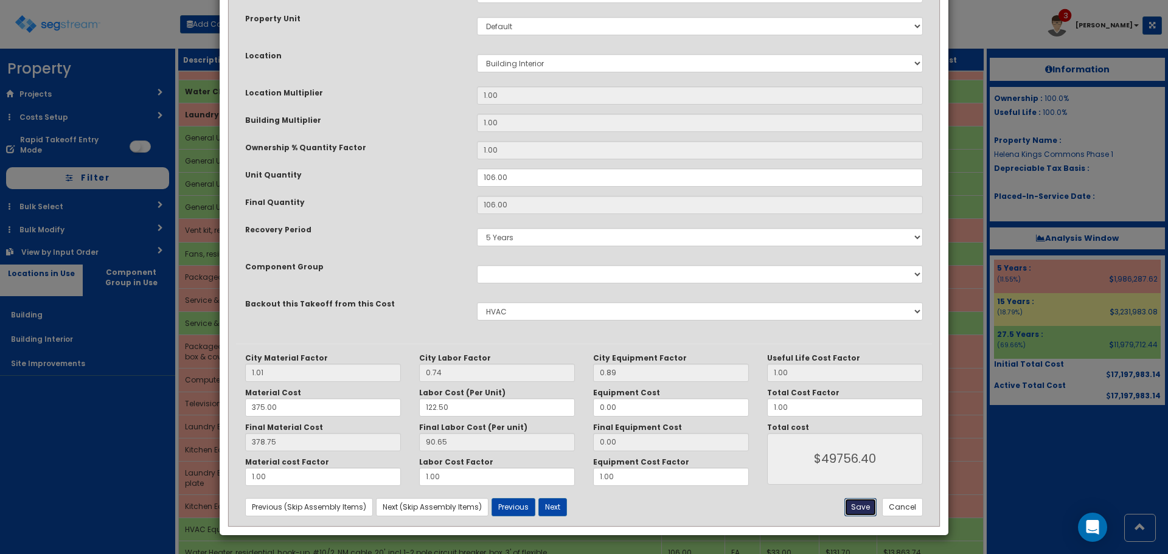
click at [862, 505] on button "Save" at bounding box center [860, 507] width 32 height 18
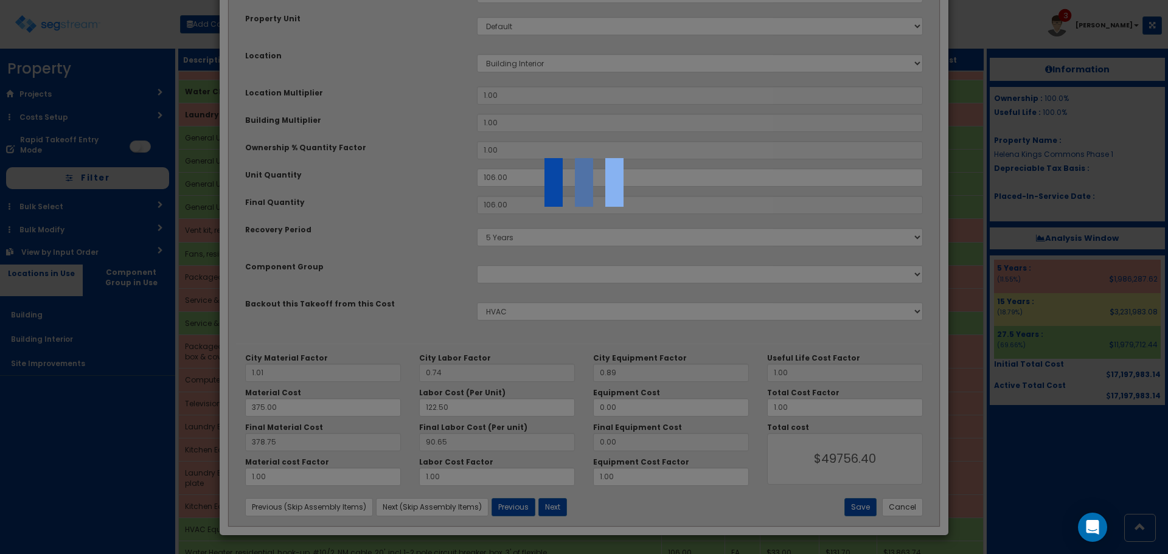
scroll to position [78, 0]
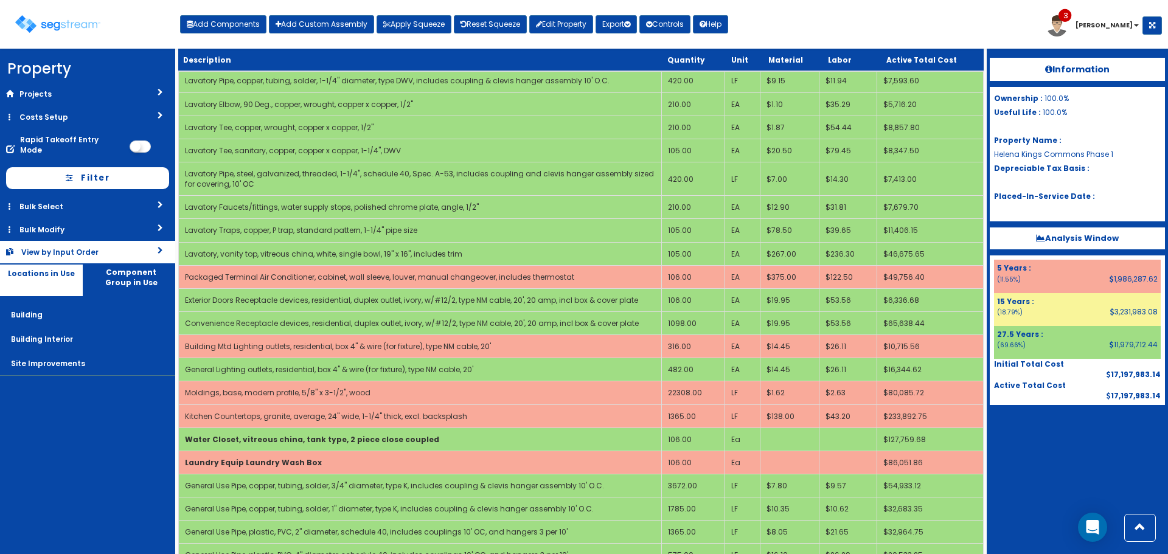
click at [109, 247] on div "View by Input Order" at bounding box center [70, 252] width 98 height 10
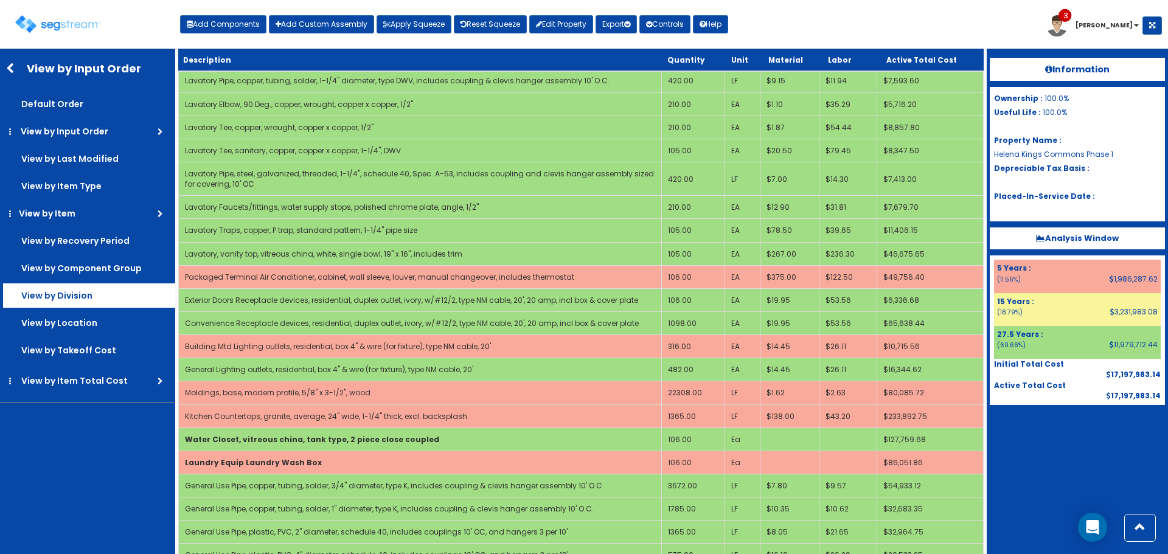
click at [106, 298] on label "View by Division" at bounding box center [89, 295] width 172 height 24
click at [0, 0] on input "View by Division" at bounding box center [0, 0] width 0 height 0
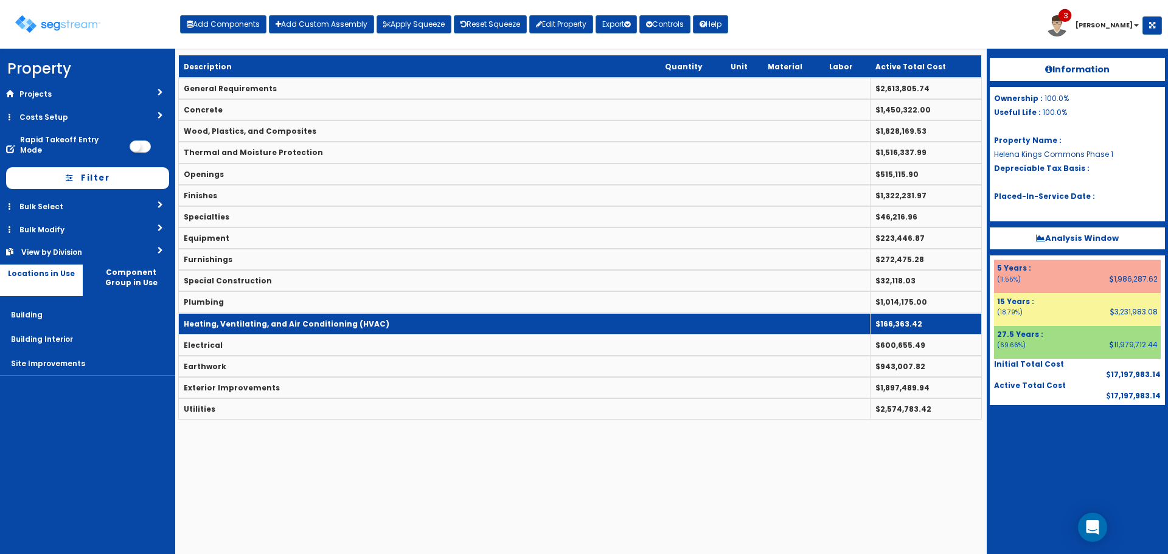
click at [266, 317] on td "Heating, Ventilating, and Air Conditioning (HVAC)" at bounding box center [524, 323] width 691 height 21
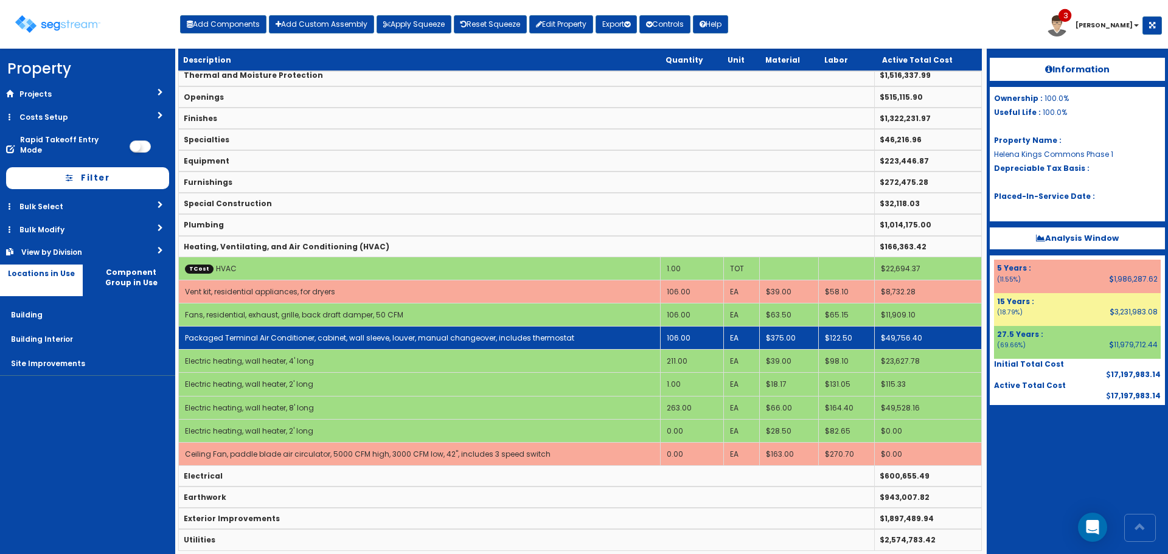
scroll to position [86, 0]
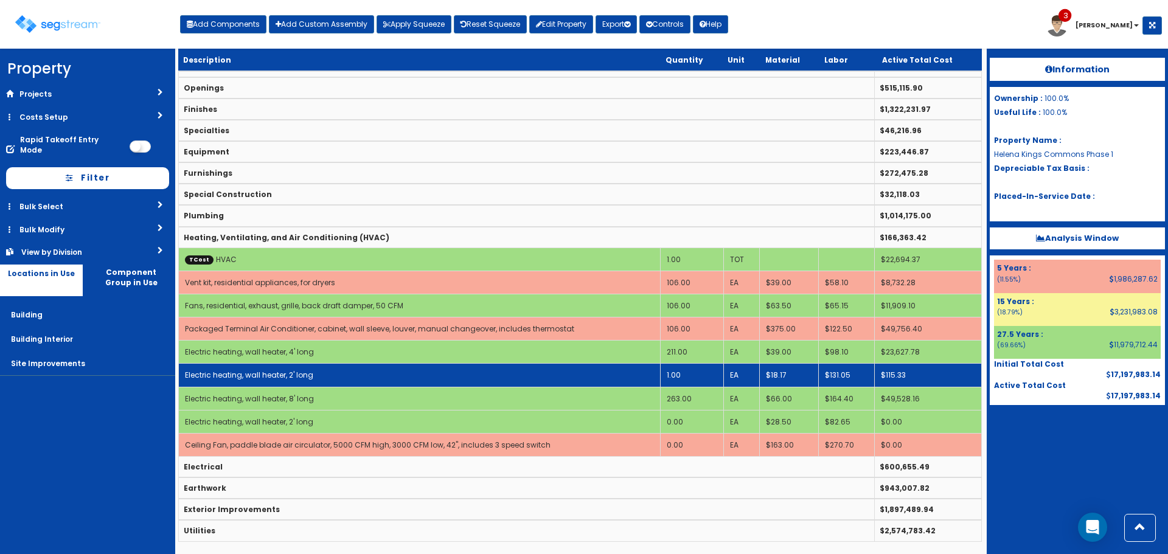
click at [673, 373] on td "1.00" at bounding box center [691, 375] width 63 height 23
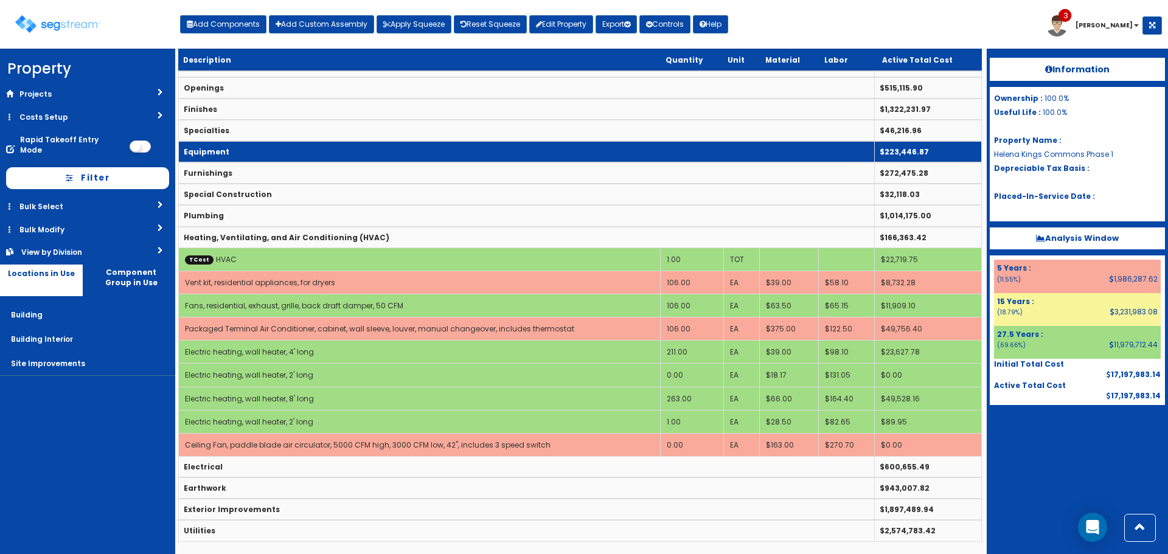
click at [285, 244] on td "Heating, Ventilating, and Air Conditioning (HVAC)" at bounding box center [527, 237] width 696 height 21
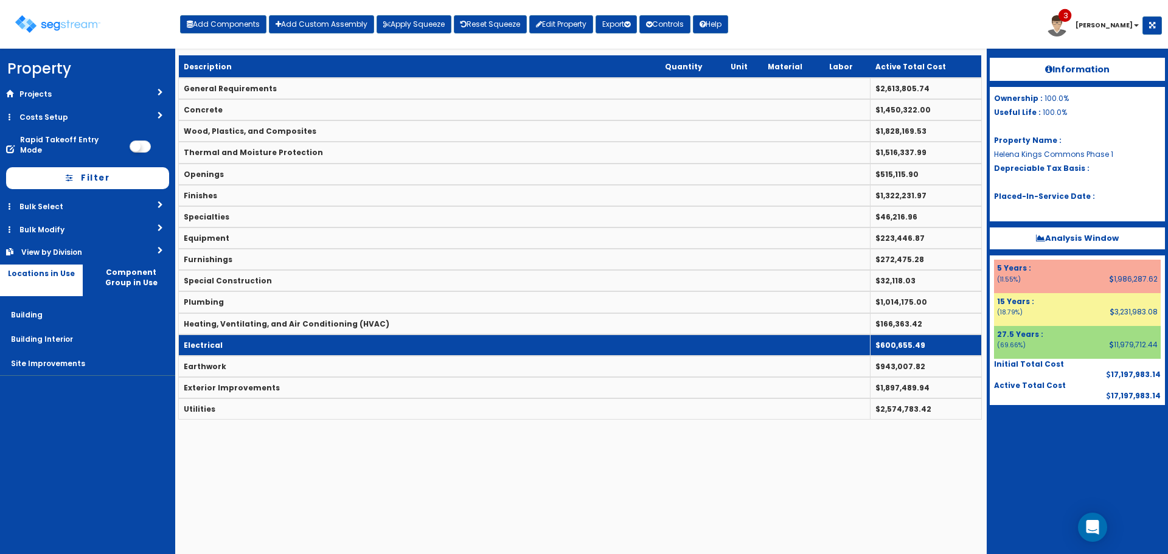
click at [275, 340] on td "Electrical" at bounding box center [524, 344] width 691 height 21
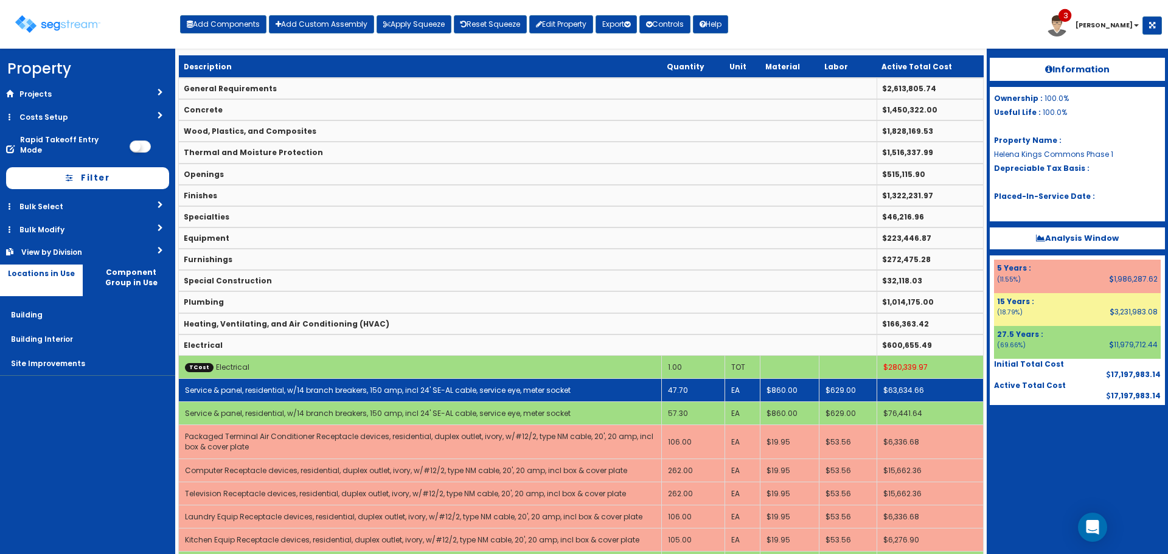
click at [676, 391] on td "47.70" at bounding box center [693, 390] width 63 height 23
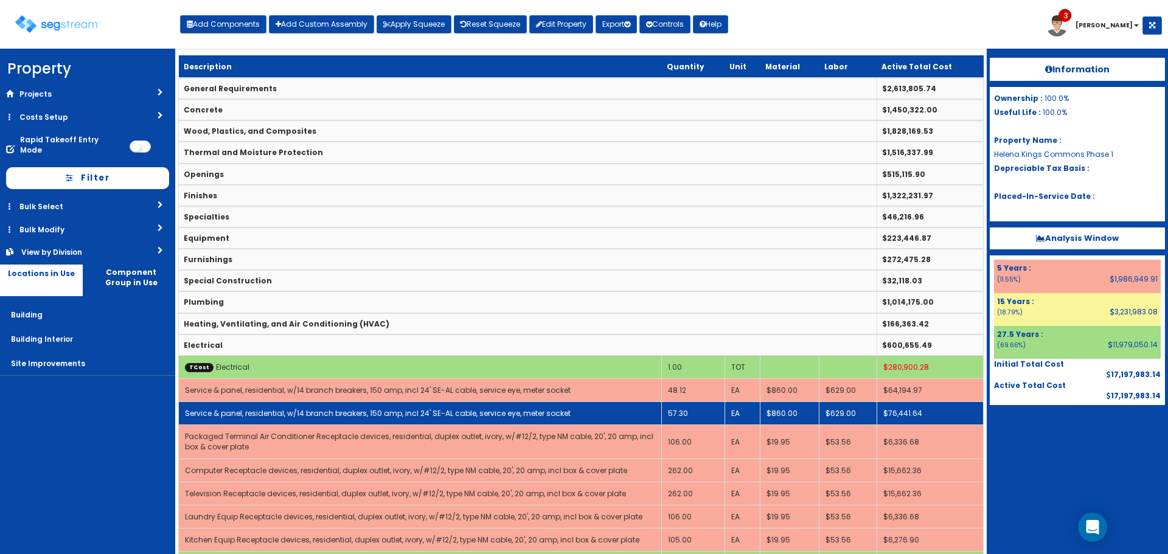
click at [688, 414] on td "57.30" at bounding box center [693, 413] width 63 height 23
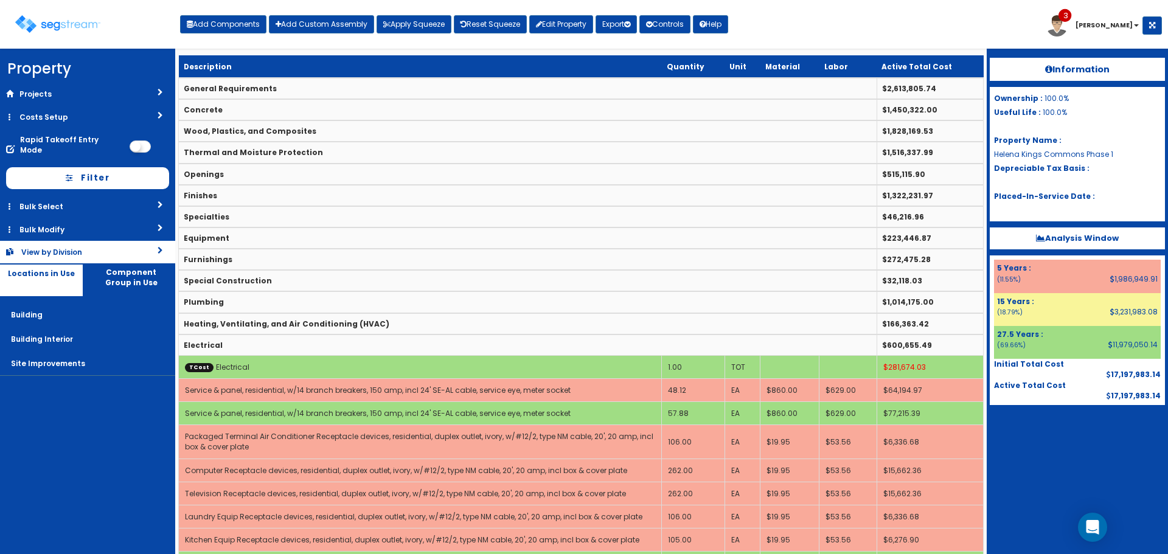
click at [89, 248] on link "View by Division" at bounding box center [87, 252] width 175 height 23
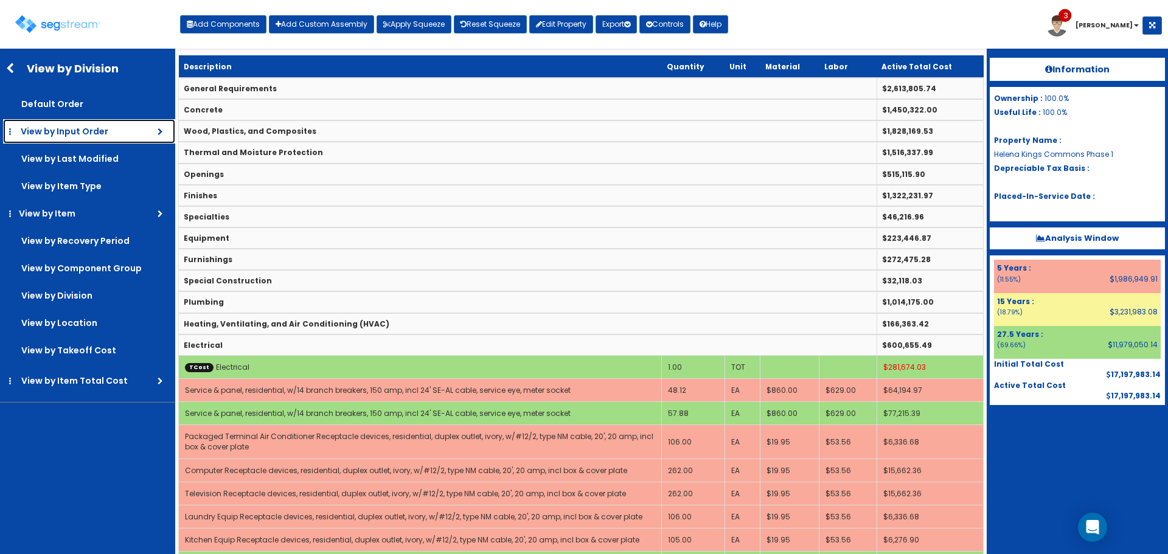
click at [99, 130] on span "View by Input Order" at bounding box center [65, 131] width 88 height 12
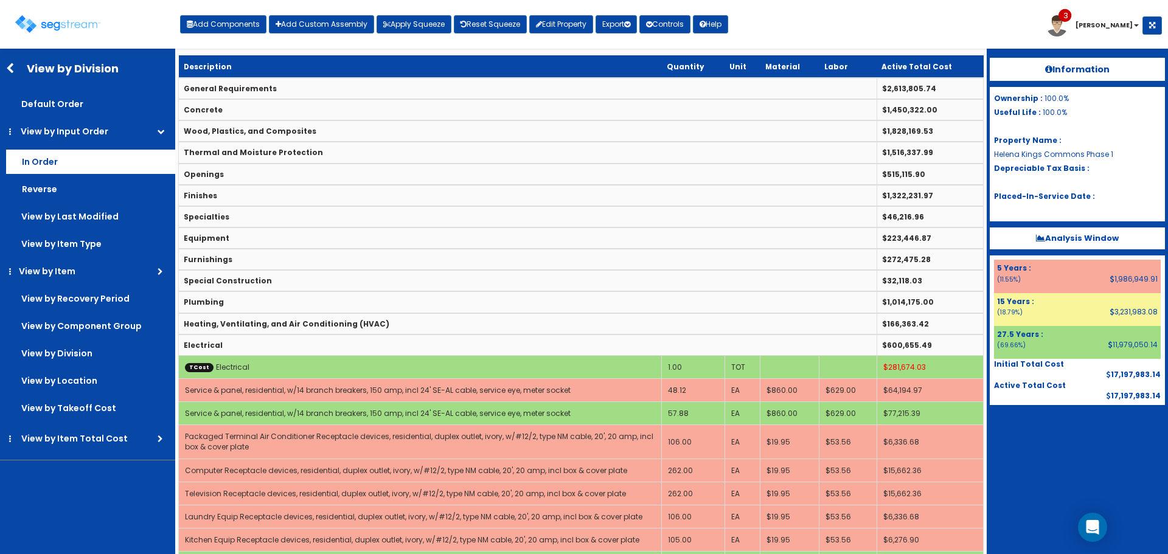
click at [98, 150] on label "In Order" at bounding box center [90, 162] width 169 height 24
click at [0, 0] on input "In Order" at bounding box center [0, 0] width 0 height 0
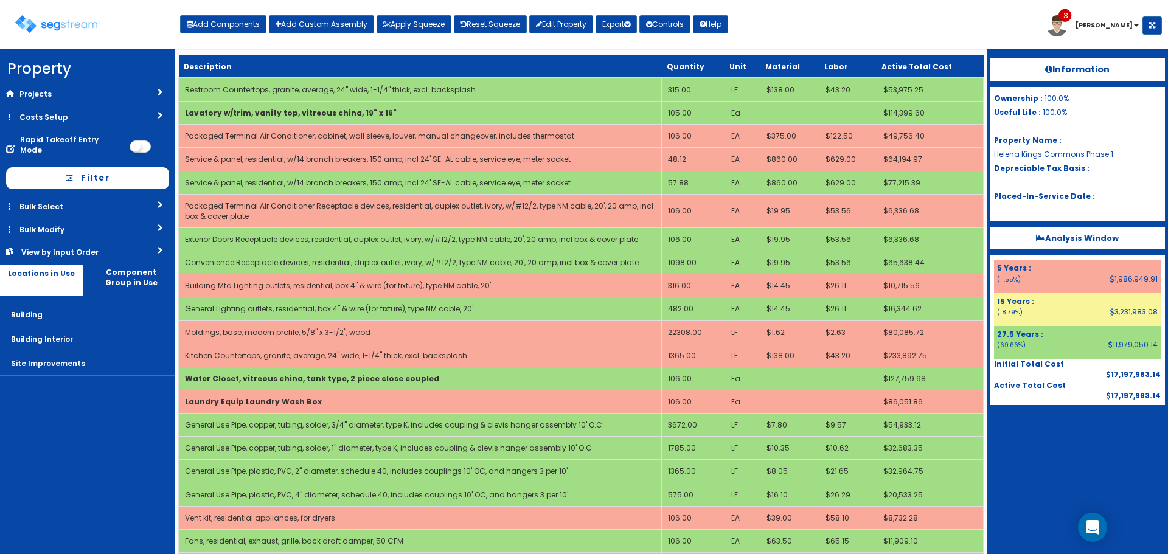
click at [874, 35] on div "Toggle navigation Add Components Add Custom Assembly Apply Squeeze Reset Squeez…" at bounding box center [583, 29] width 1155 height 40
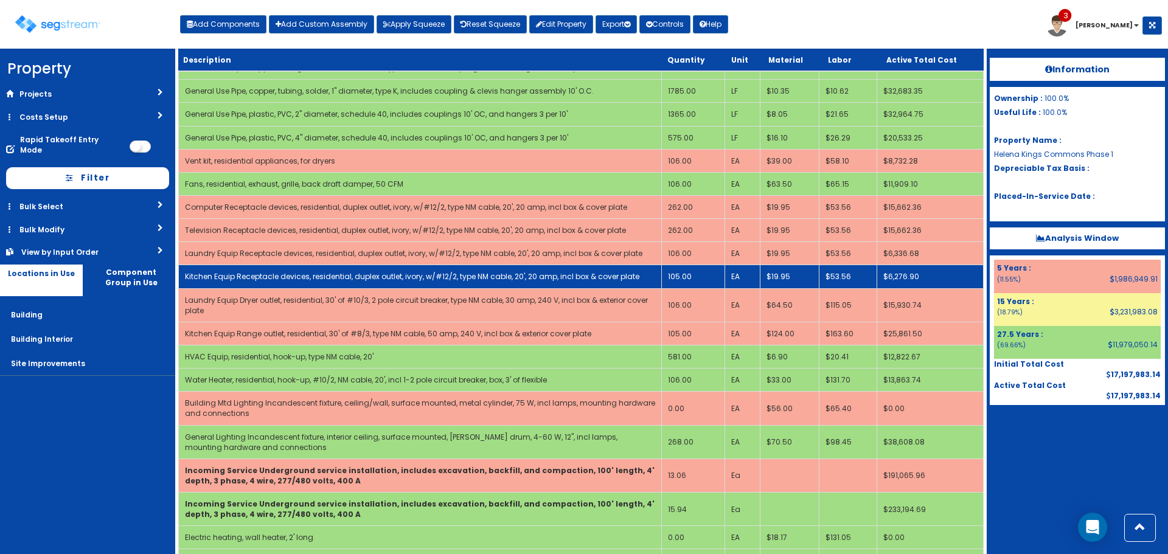
click at [690, 279] on td "105.00" at bounding box center [693, 276] width 63 height 23
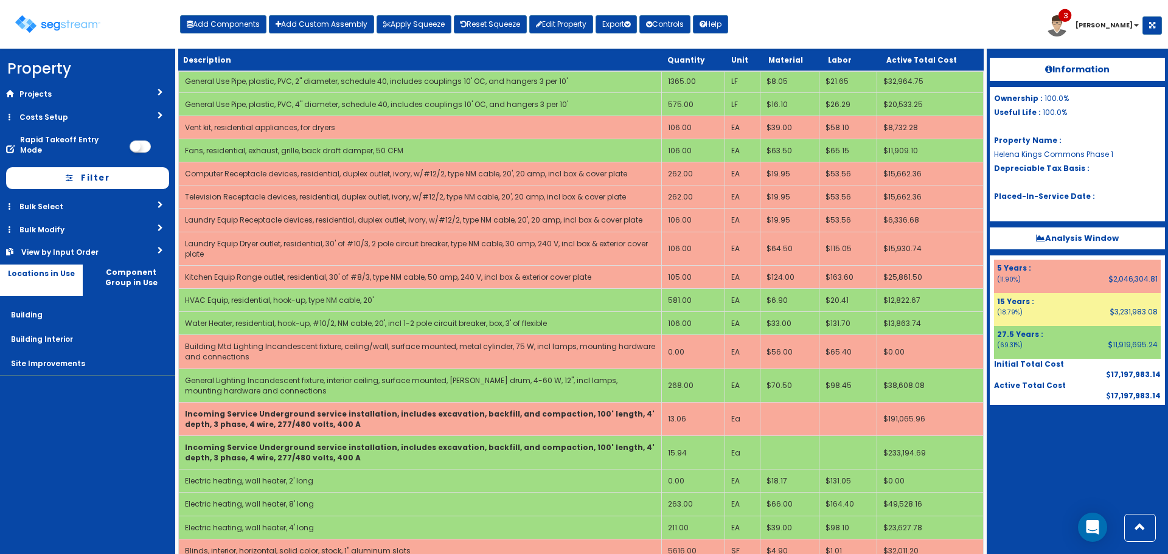
scroll to position [1440, 0]
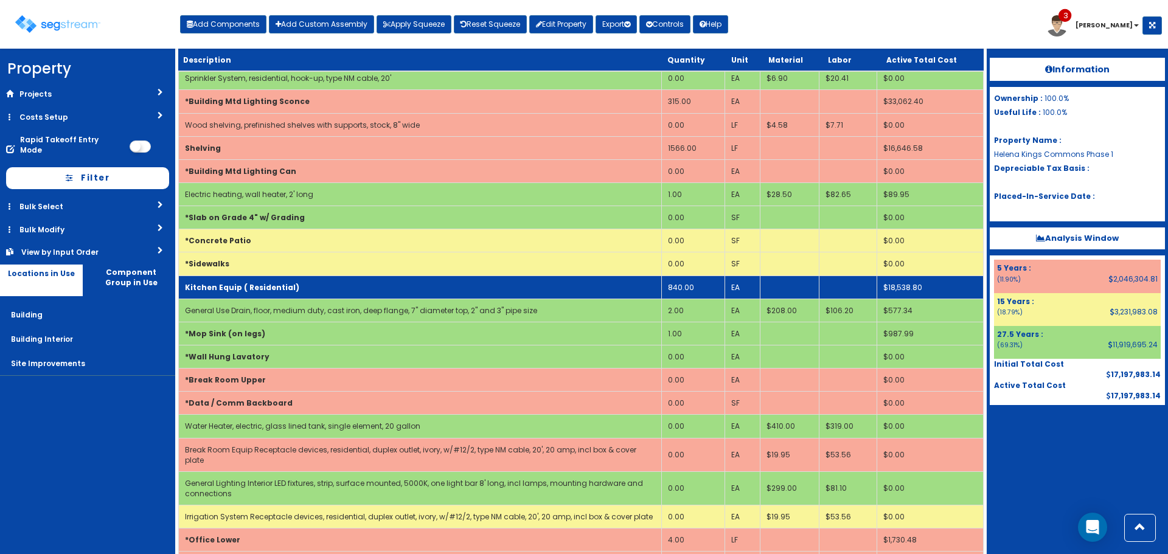
click at [573, 277] on td "Kitchen Equip ( Residential)" at bounding box center [420, 286] width 483 height 23
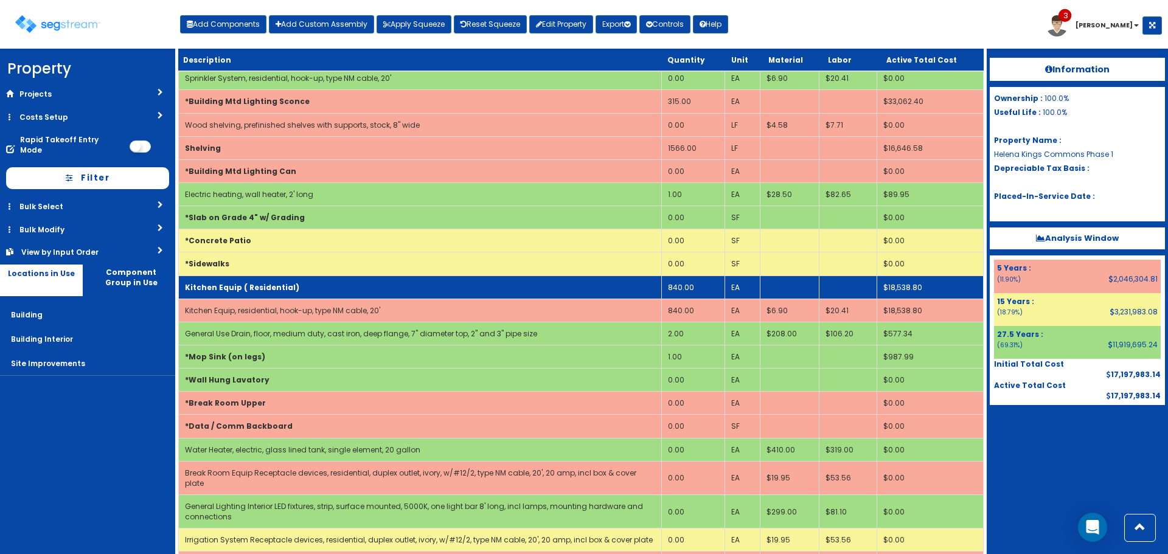
click at [573, 277] on td "Kitchen Equip ( Residential)" at bounding box center [420, 286] width 483 height 23
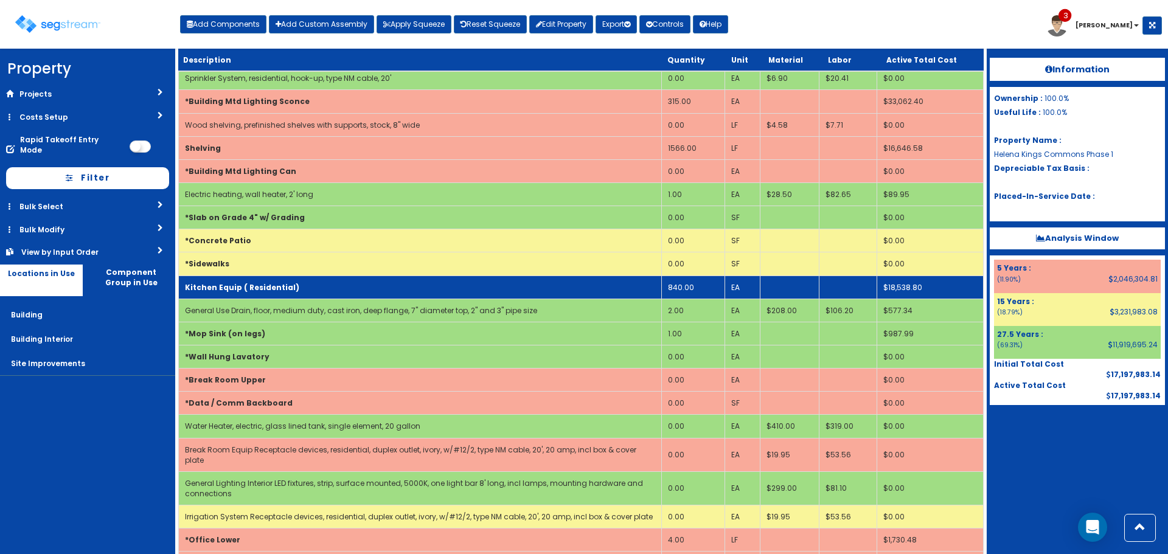
click at [705, 278] on td "840.00" at bounding box center [693, 286] width 63 height 23
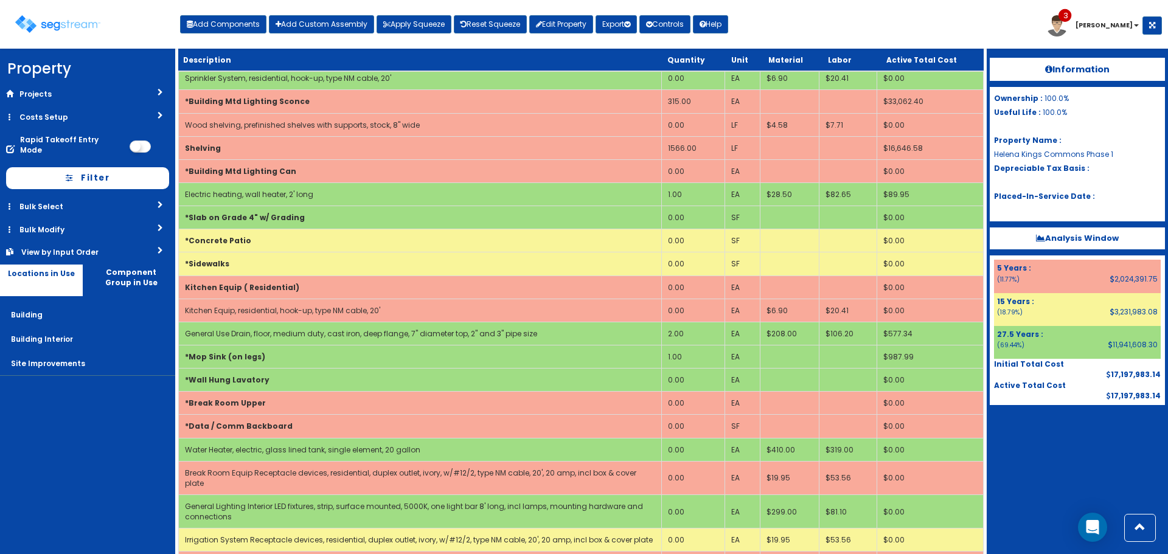
scroll to position [1798, 0]
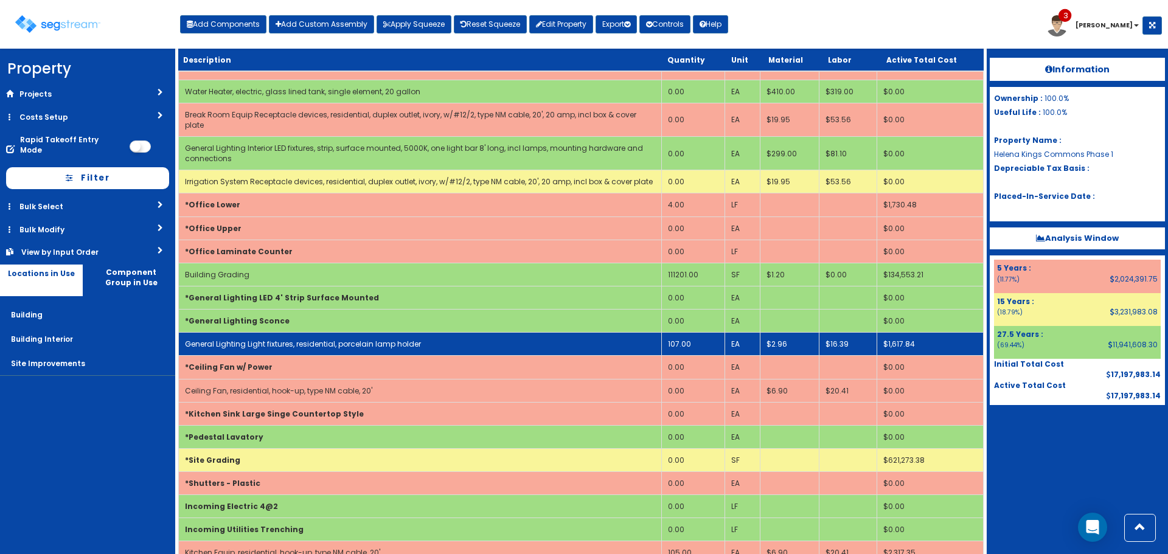
click at [337, 339] on link "General Lighting Light fixtures, residential, porcelain lamp holder" at bounding box center [303, 344] width 236 height 10
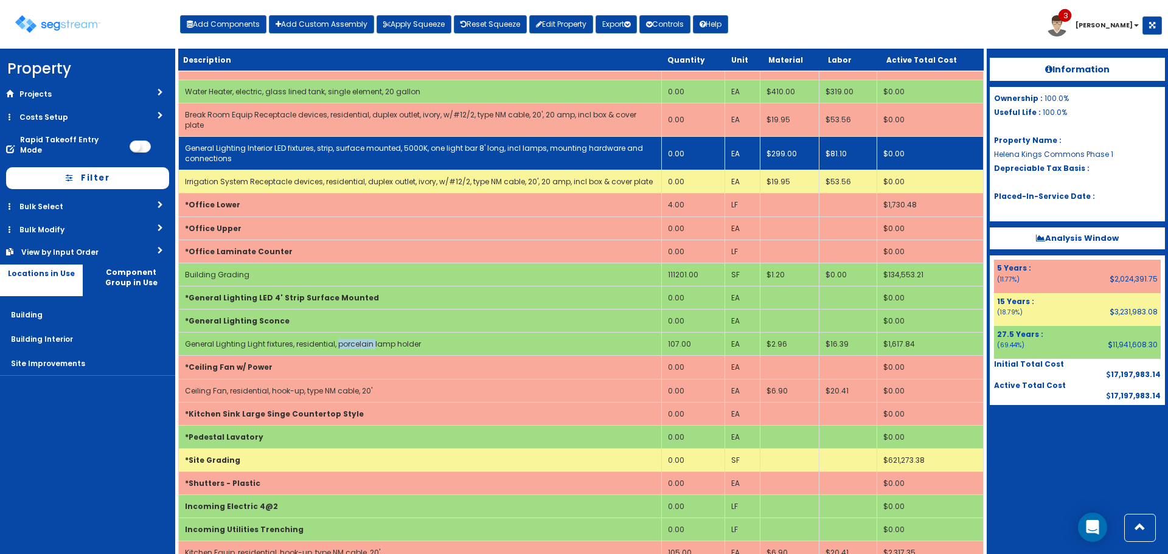
select select "5279565"
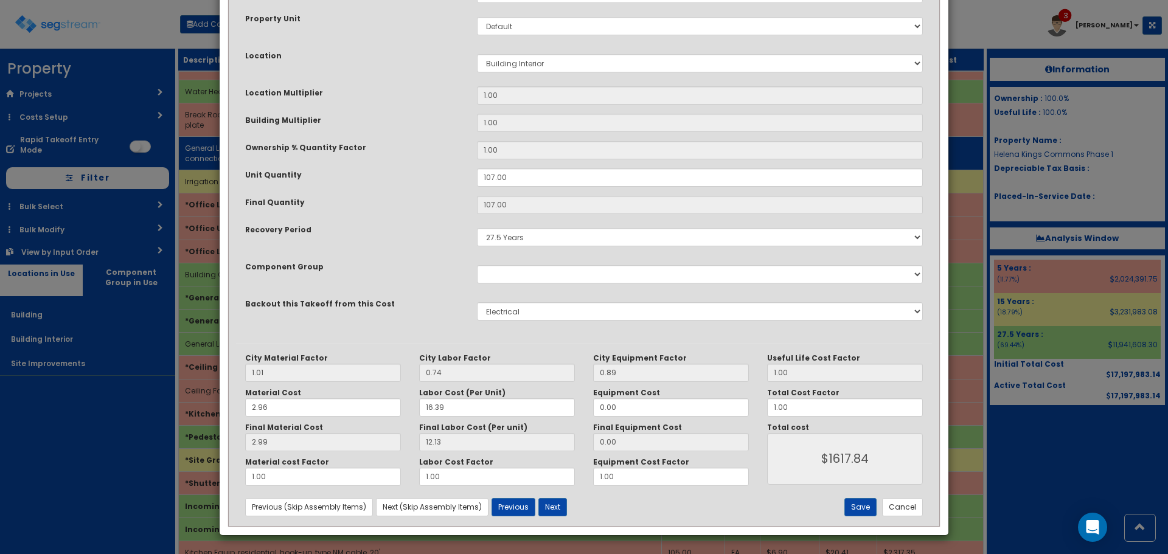
scroll to position [0, 0]
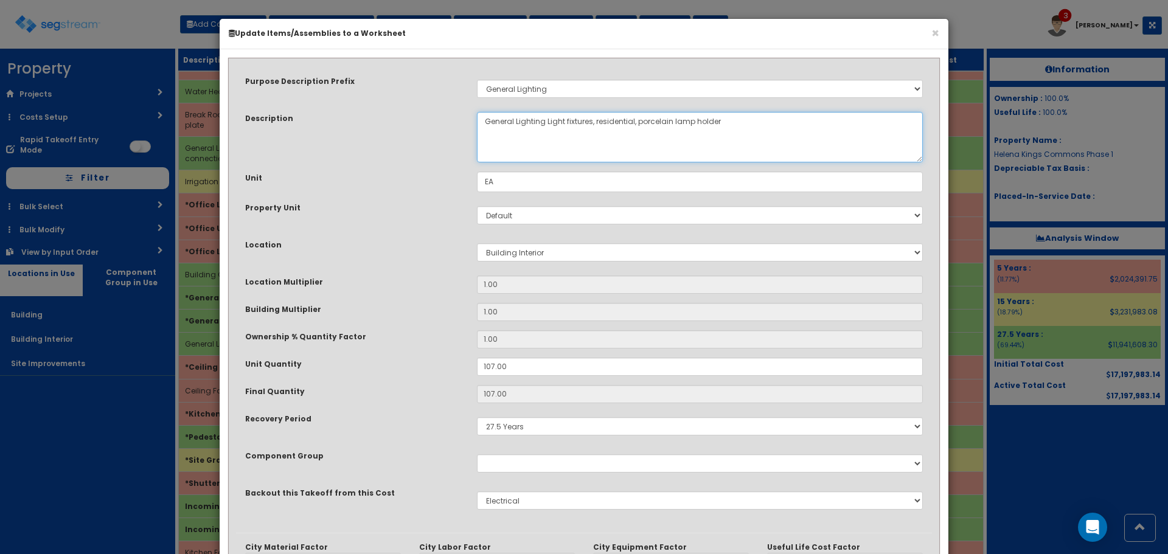
drag, startPoint x: 549, startPoint y: 128, endPoint x: 566, endPoint y: 133, distance: 18.5
click at [566, 133] on textarea "General Lighting Light fixtures, residential, porcelain lamp holder" at bounding box center [700, 137] width 446 height 50
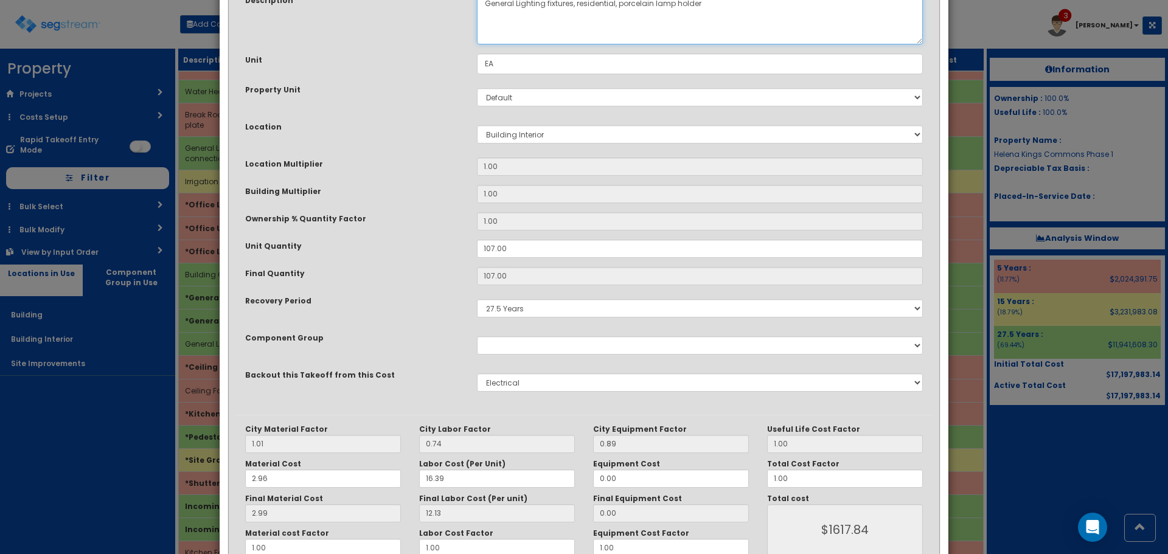
scroll to position [189, 0]
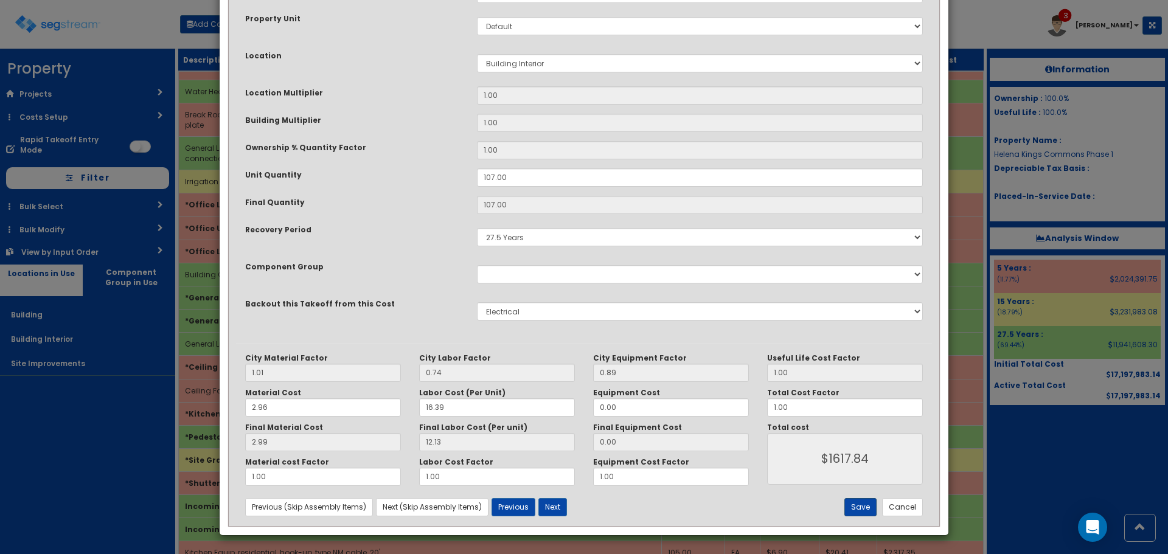
type textarea "General Lighting fixtures, residential, porcelain lamp holder"
click at [864, 508] on button "Save" at bounding box center [860, 507] width 32 height 18
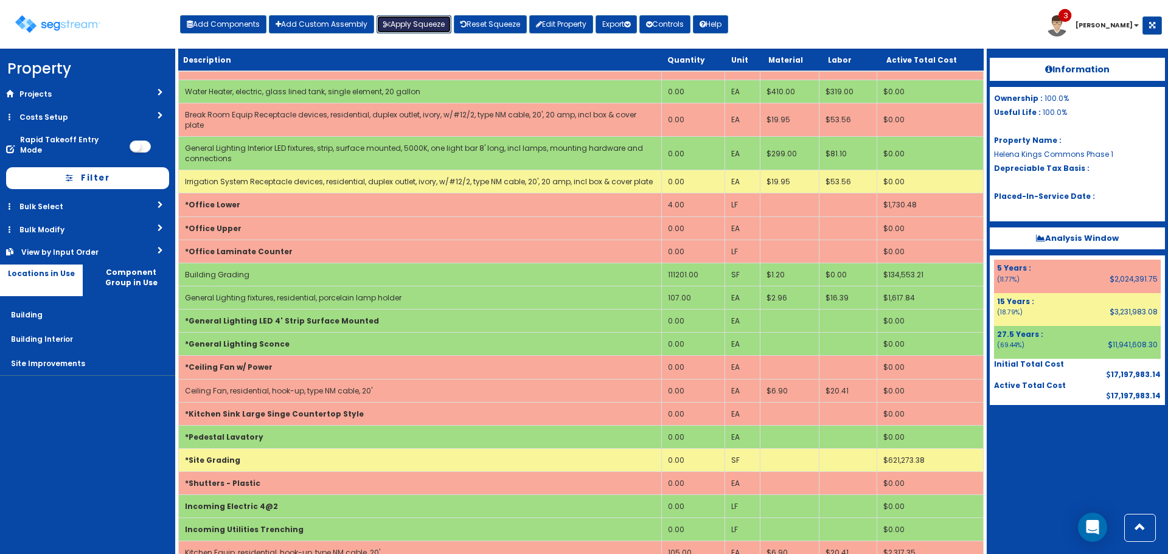
click at [397, 24] on button "Apply Squeeze" at bounding box center [413, 24] width 75 height 18
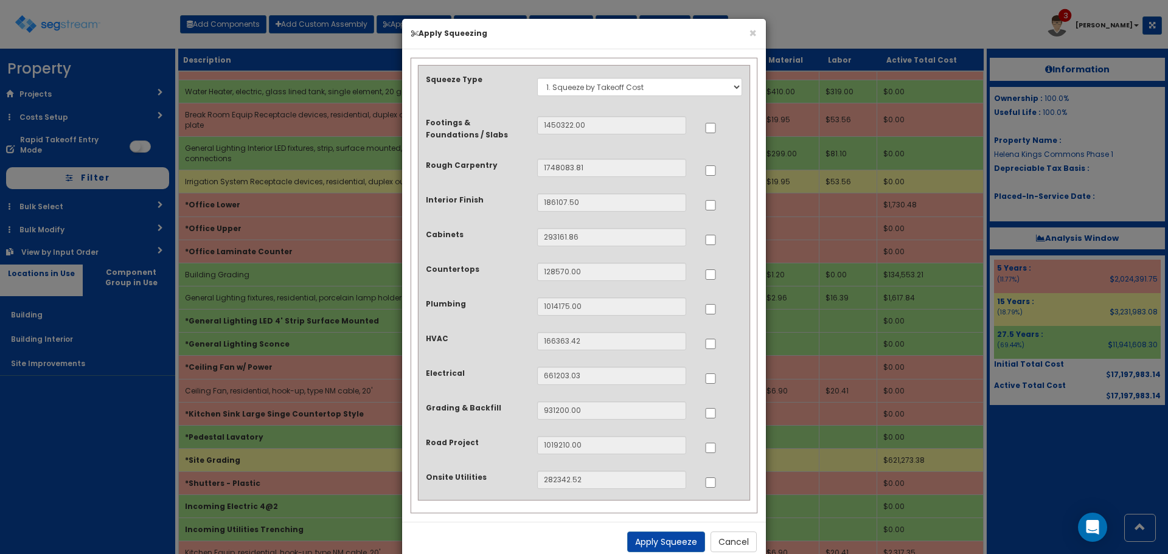
click at [710, 232] on div at bounding box center [723, 237] width 38 height 19
click at [711, 240] on input "..." at bounding box center [710, 240] width 12 height 10
checkbox input "true"
click at [712, 281] on div at bounding box center [723, 272] width 38 height 19
click at [709, 307] on input "..." at bounding box center [710, 309] width 12 height 10
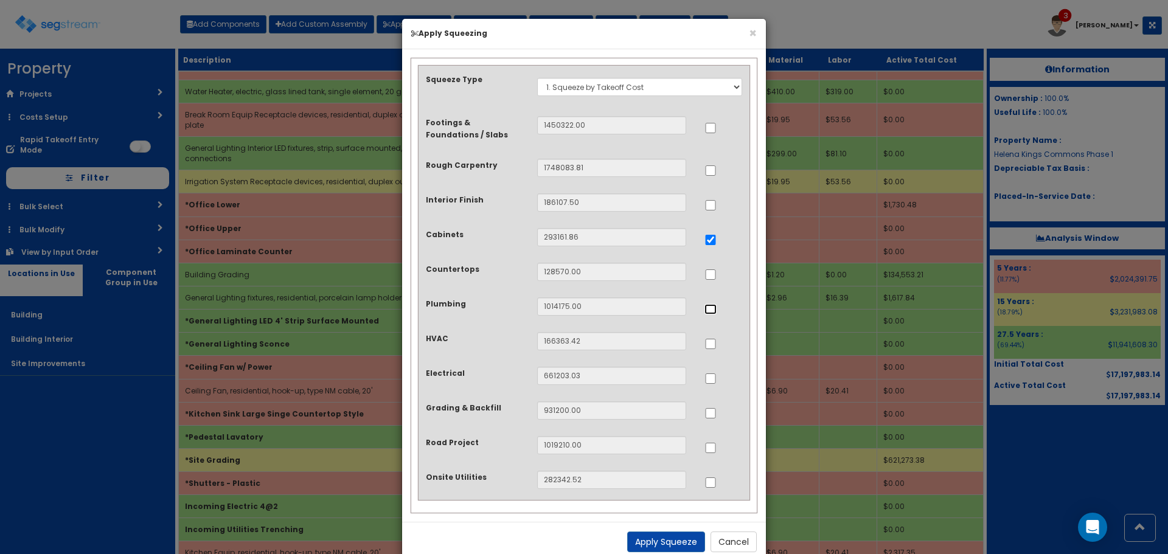
checkbox input "true"
click at [709, 275] on input "..." at bounding box center [710, 274] width 12 height 10
checkbox input "true"
click at [710, 347] on input "..." at bounding box center [710, 344] width 12 height 10
checkbox input "true"
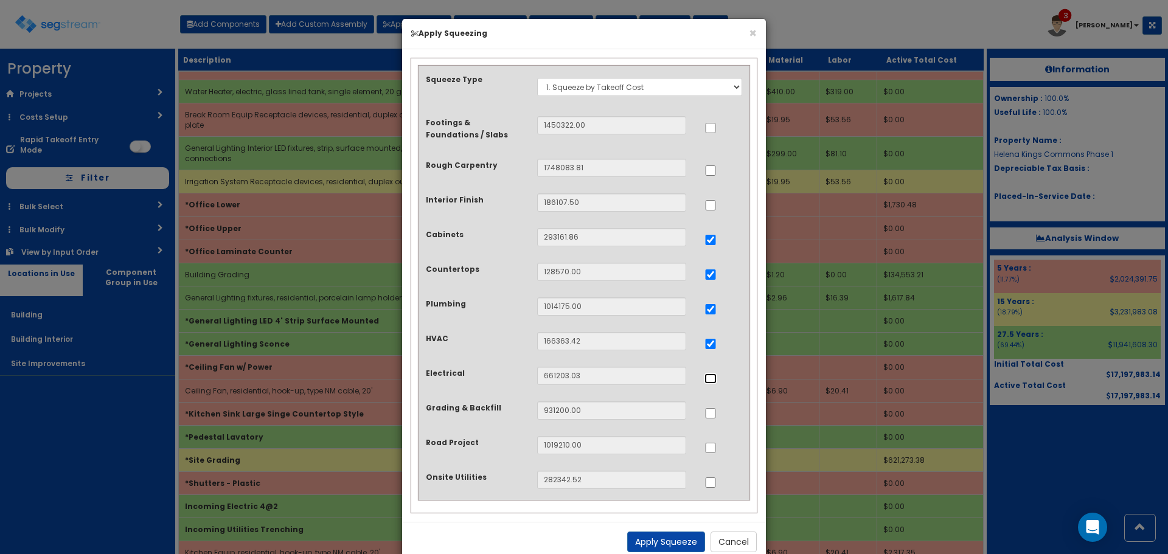
click at [712, 375] on input "..." at bounding box center [710, 378] width 12 height 10
checkbox input "true"
click at [707, 413] on input "..." at bounding box center [710, 413] width 12 height 10
checkbox input "true"
click at [663, 542] on button "Apply Squeeze" at bounding box center [666, 542] width 78 height 21
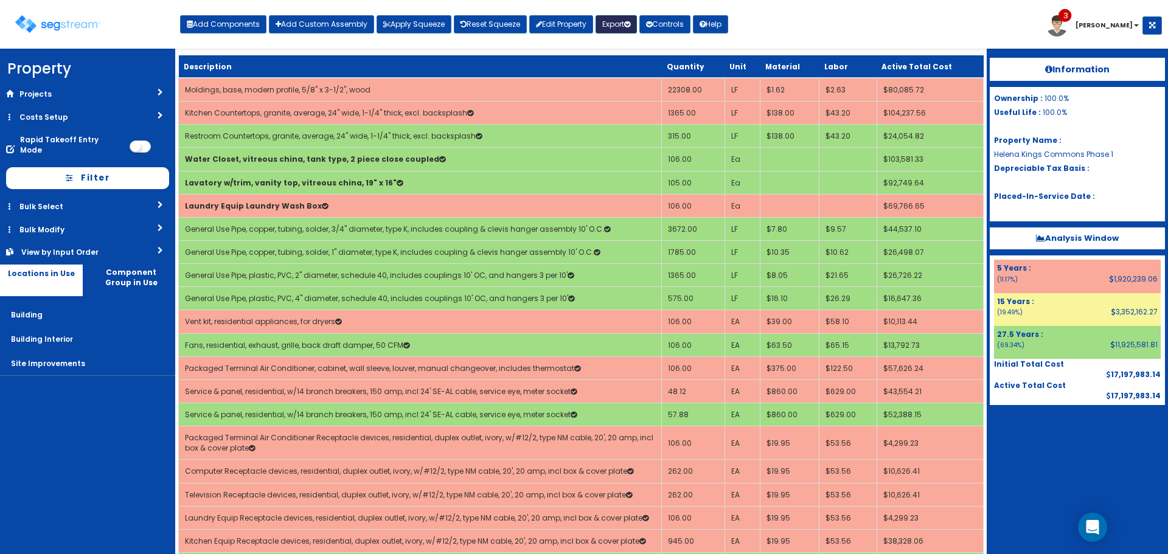
click at [625, 24] on button "Export" at bounding box center [615, 24] width 41 height 18
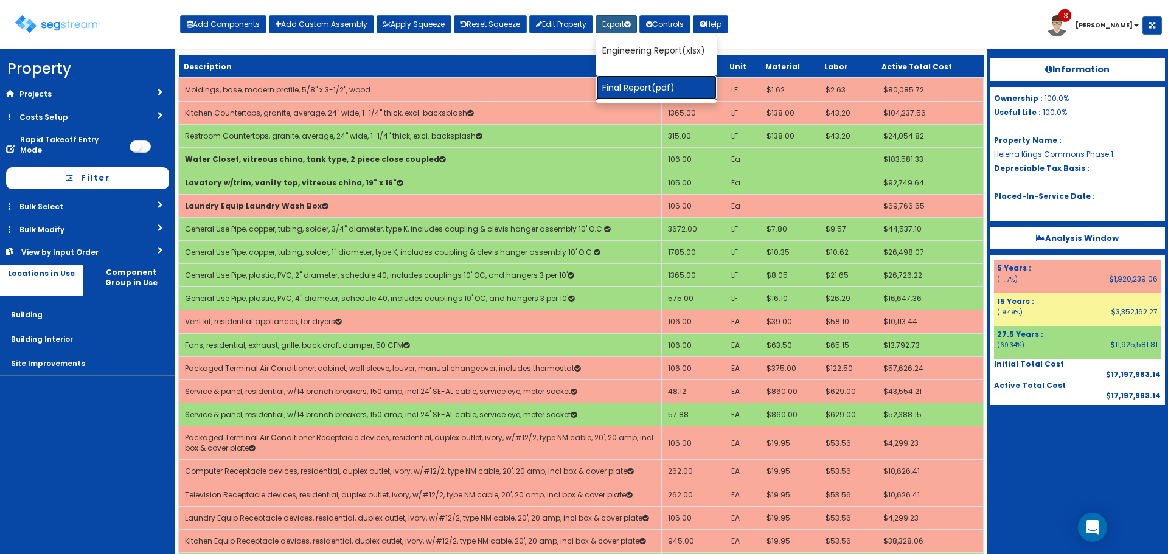
click at [655, 87] on link "Final Report(pdf)" at bounding box center [656, 87] width 120 height 24
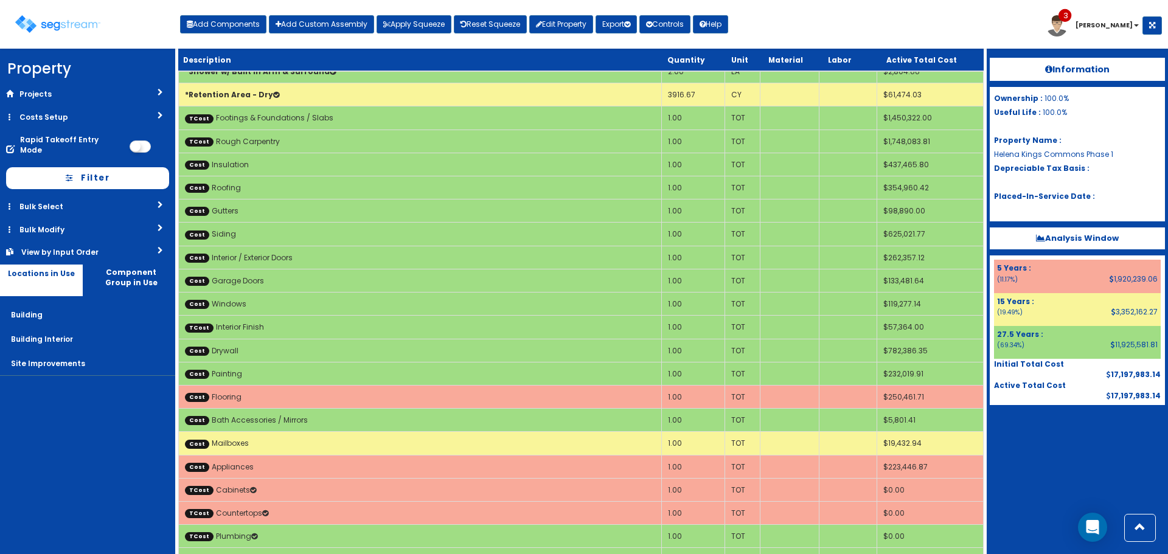
scroll to position [2676, 0]
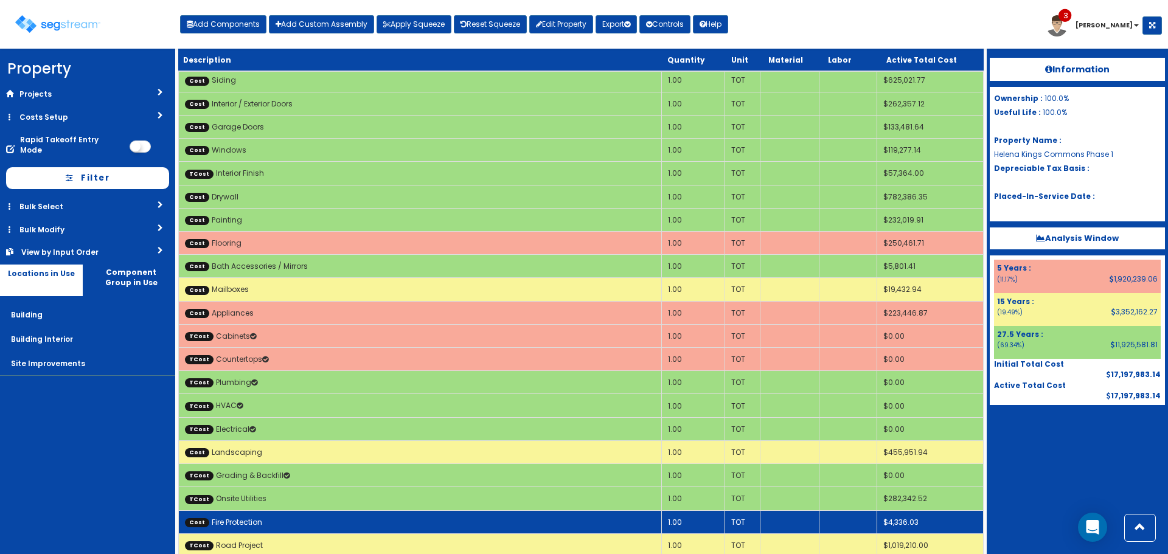
click at [426, 511] on td "Cost Fire Protection" at bounding box center [420, 521] width 483 height 23
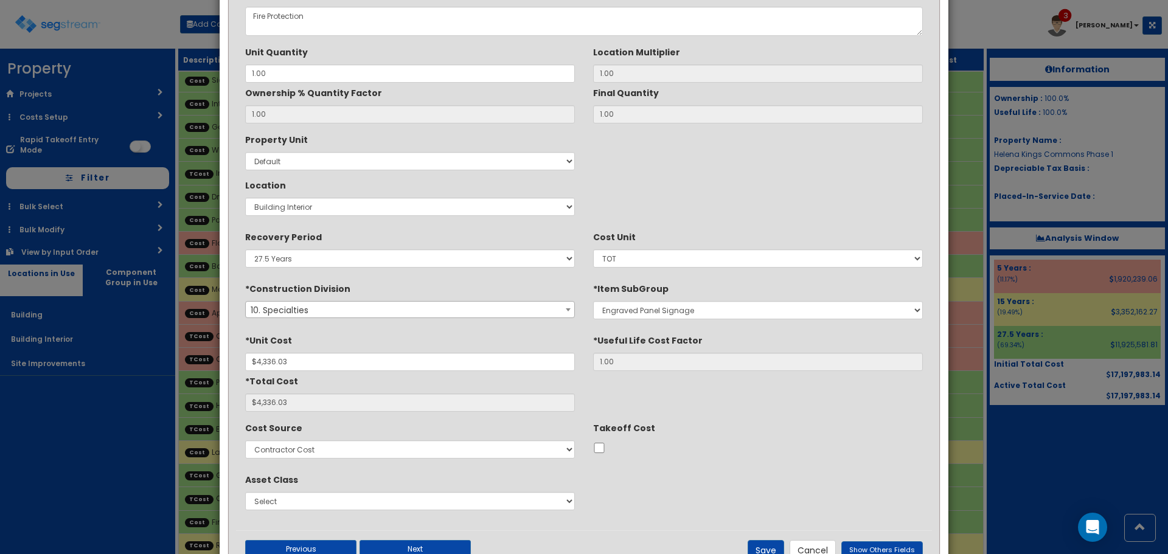
scroll to position [122, 0]
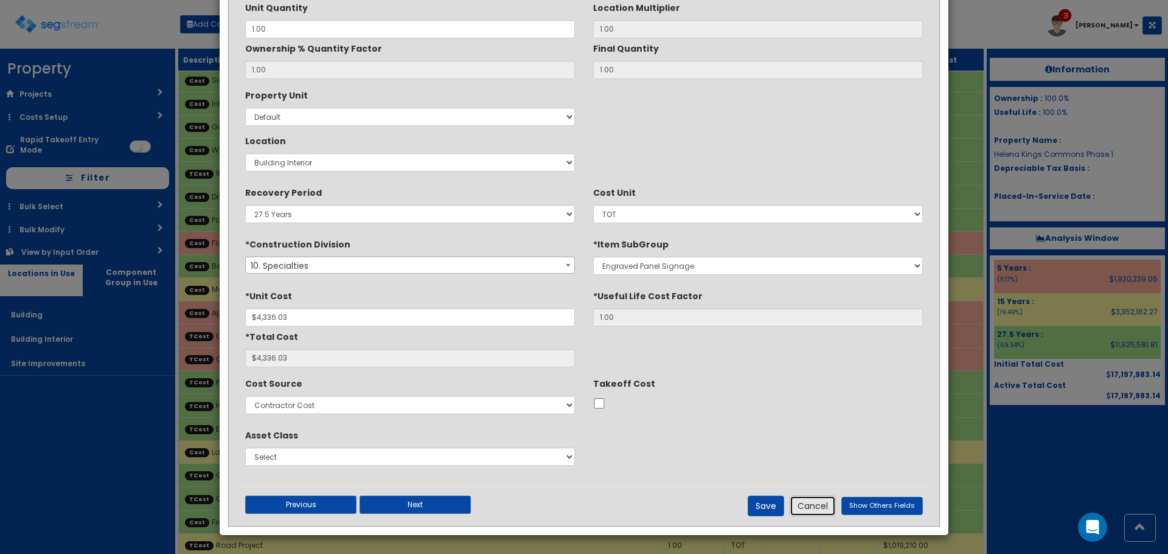
click at [820, 510] on button "Cancel" at bounding box center [812, 506] width 46 height 21
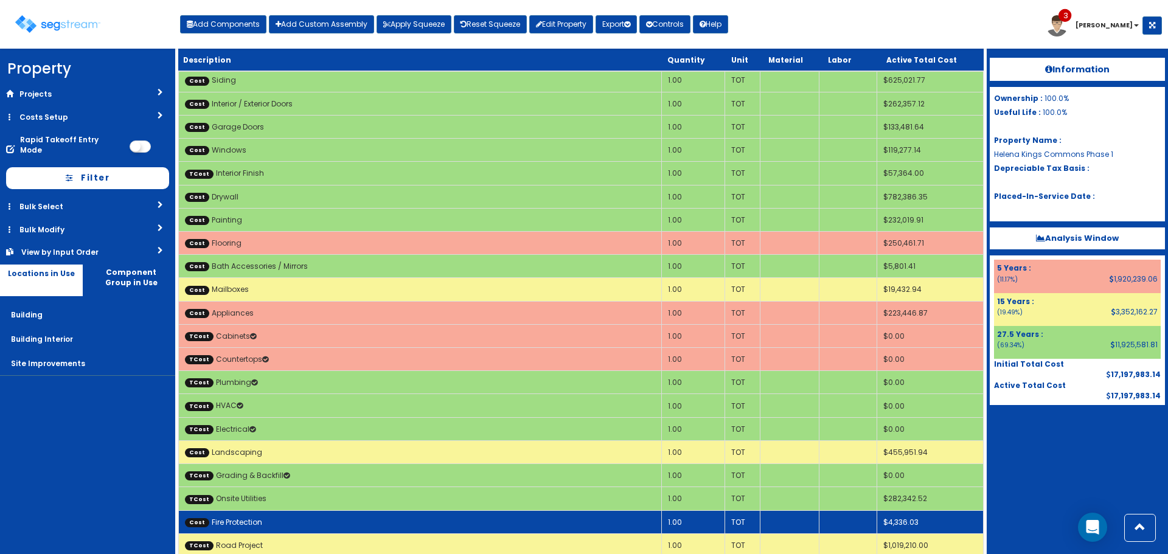
click at [422, 510] on td "Cost Fire Protection" at bounding box center [420, 521] width 483 height 23
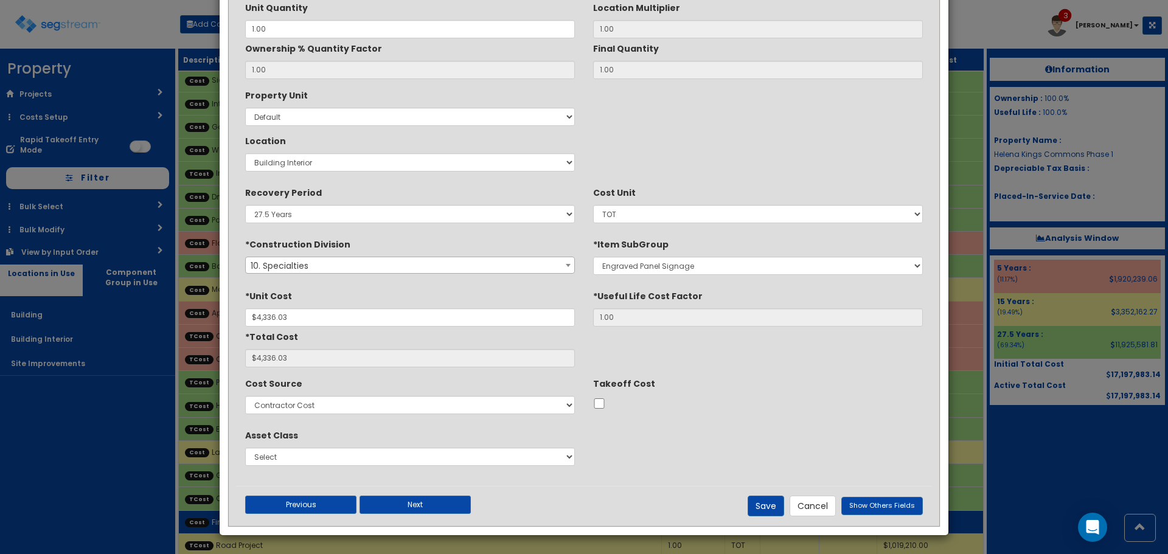
scroll to position [0, 0]
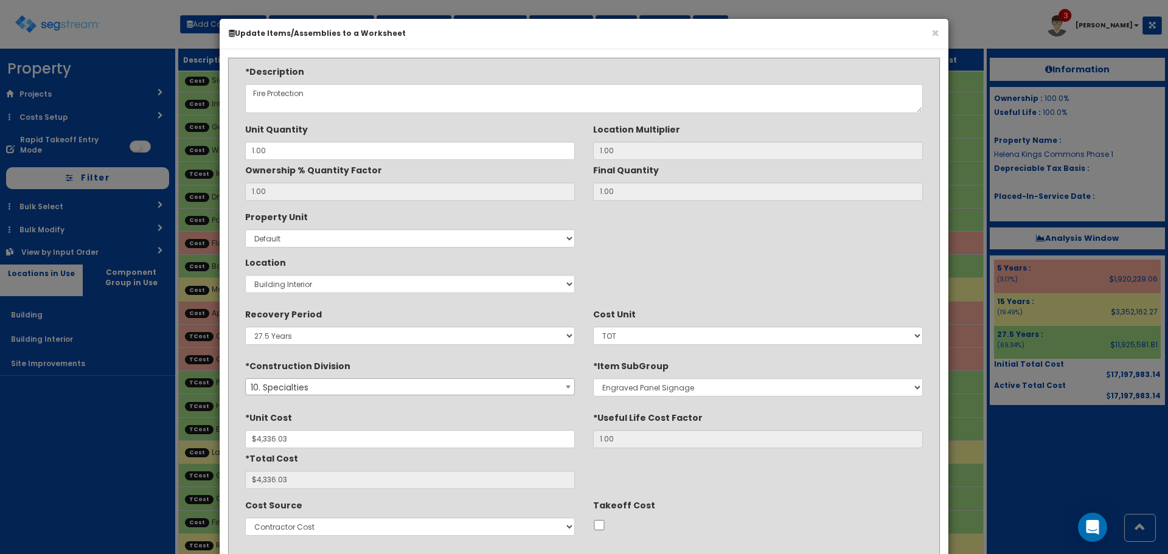
click at [497, 384] on span "10. Specialties" at bounding box center [410, 387] width 328 height 17
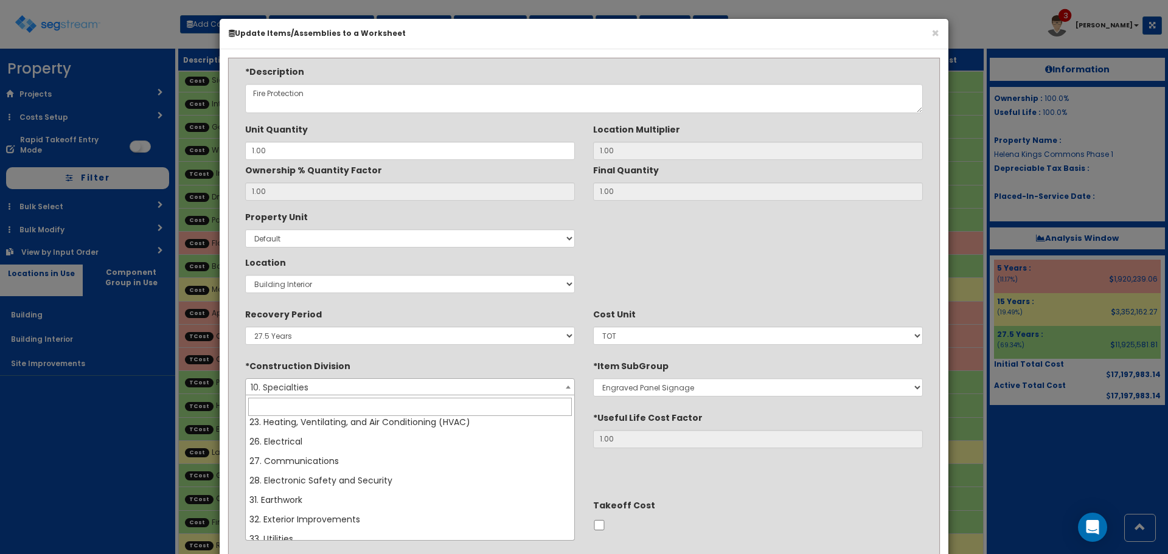
scroll to position [338, 0]
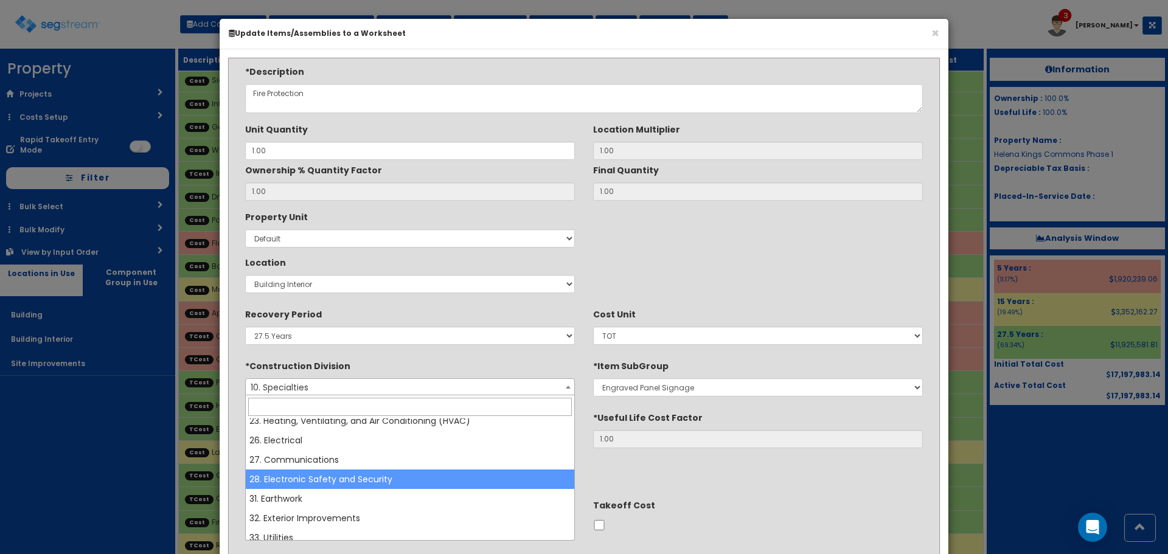
select select "28"
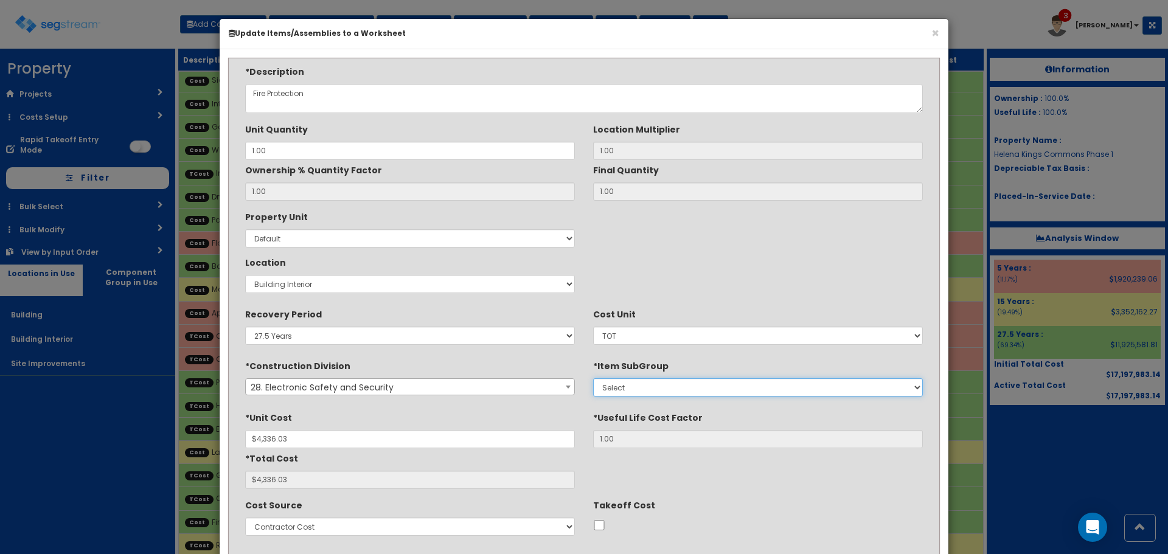
click at [651, 384] on select "Select 1. Security Access Metal Detectors (28135313) 2. Security Access X-Ray E…" at bounding box center [758, 387] width 330 height 18
select select "28314350"
click at [593, 378] on select "Select 1. Security Access Metal Detectors (28135313) 2. Security Access X-Ray E…" at bounding box center [758, 387] width 330 height 18
click at [775, 488] on div "*Unit Cost $4,336.03 *Useful Life Cost Factor 1.00 *Total Cost $4,336.03" at bounding box center [584, 447] width 696 height 81
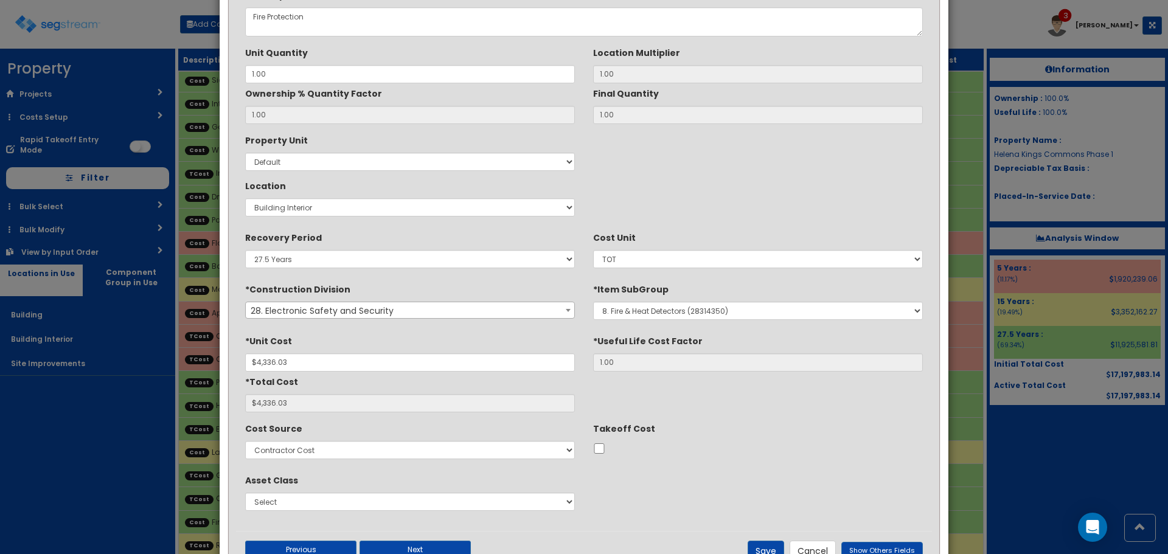
scroll to position [122, 0]
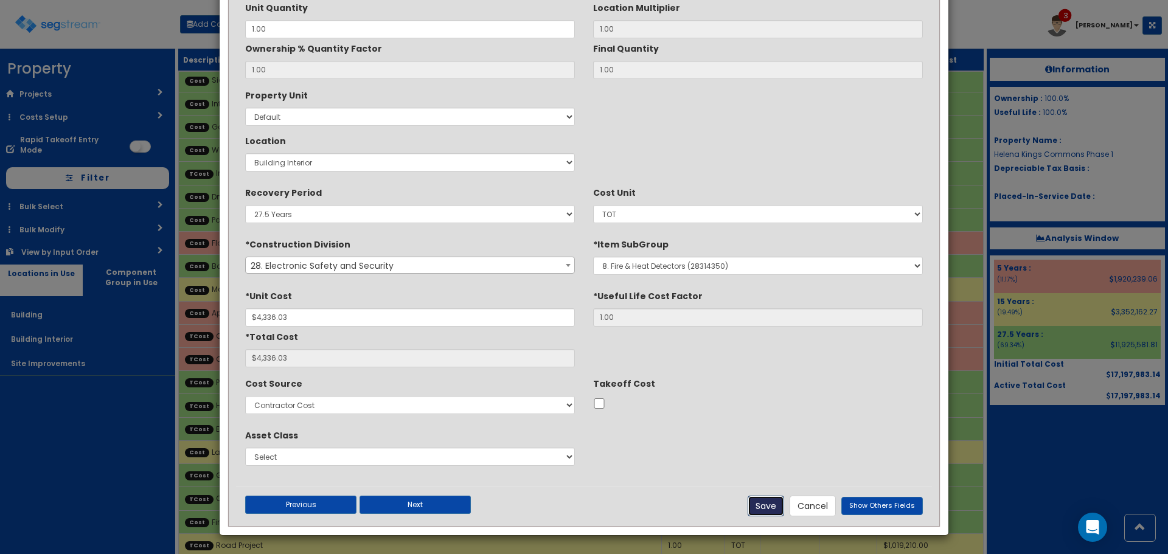
click at [763, 505] on button "Save" at bounding box center [765, 506] width 36 height 21
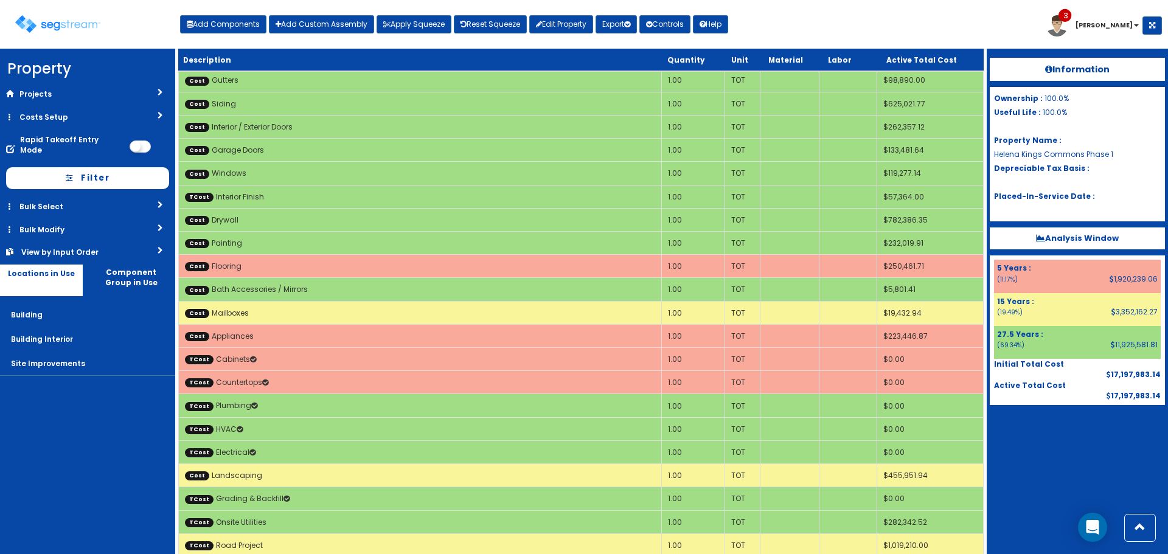
scroll to position [2118, 0]
